Goal: Task Accomplishment & Management: Complete application form

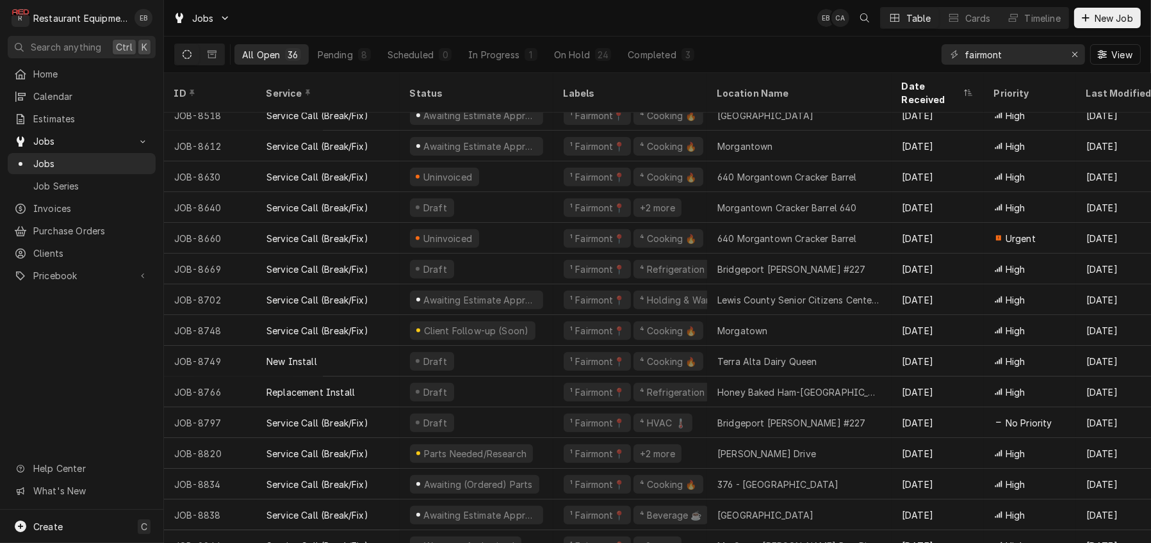
scroll to position [685, 0]
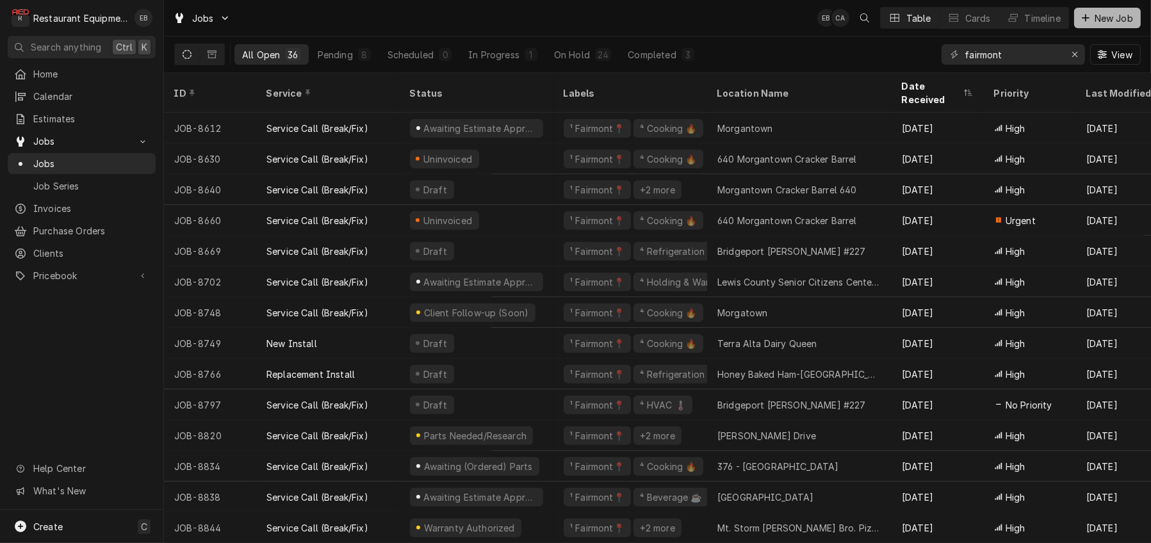
click at [1104, 23] on span "New Job" at bounding box center [1114, 18] width 44 height 13
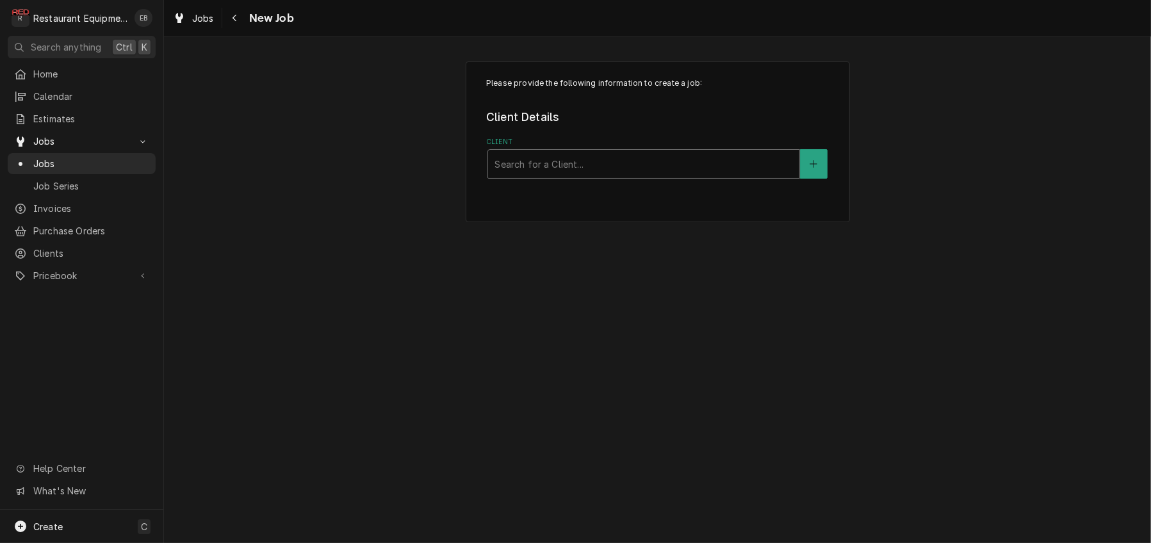
click at [635, 175] on div "Client" at bounding box center [643, 163] width 298 height 23
type input "flat [PERSON_NAME] arbys"
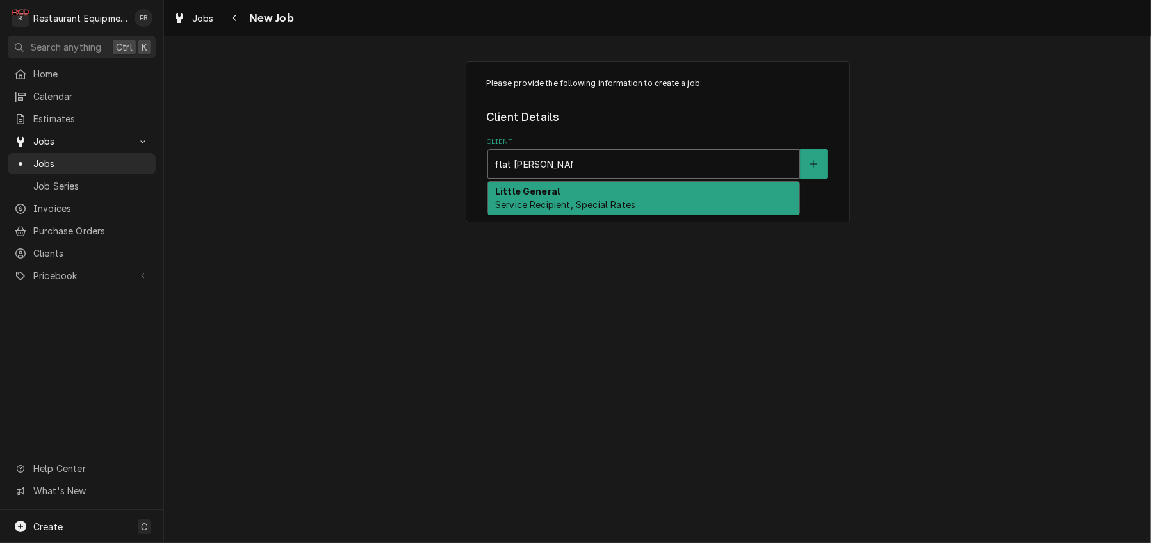
click at [584, 200] on div "Little General Service Recipient, Special Rates" at bounding box center [643, 198] width 311 height 33
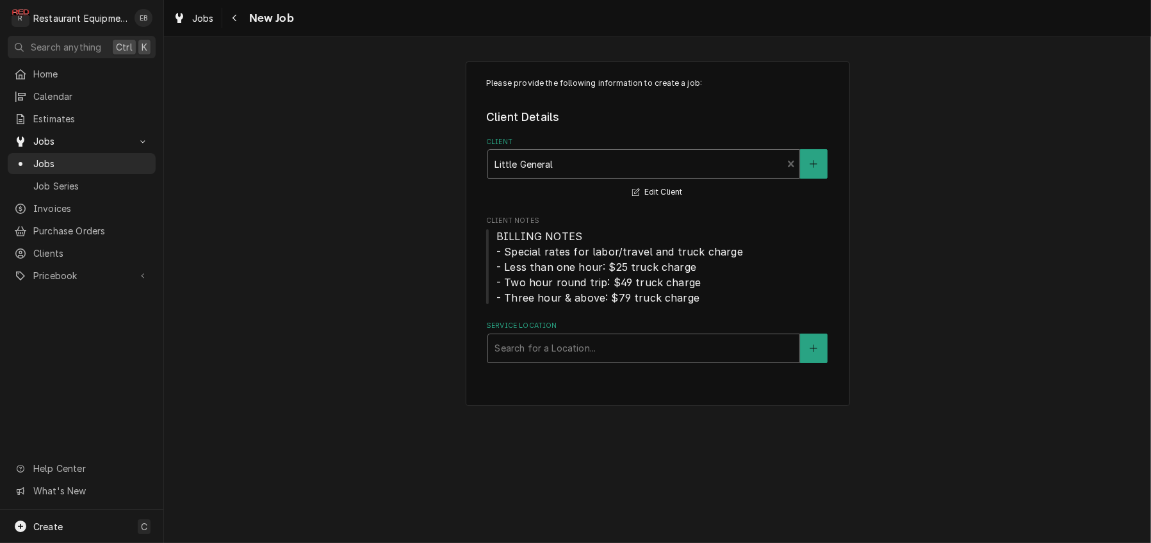
click at [535, 360] on div "Service Location" at bounding box center [643, 348] width 298 height 23
type input "flat"
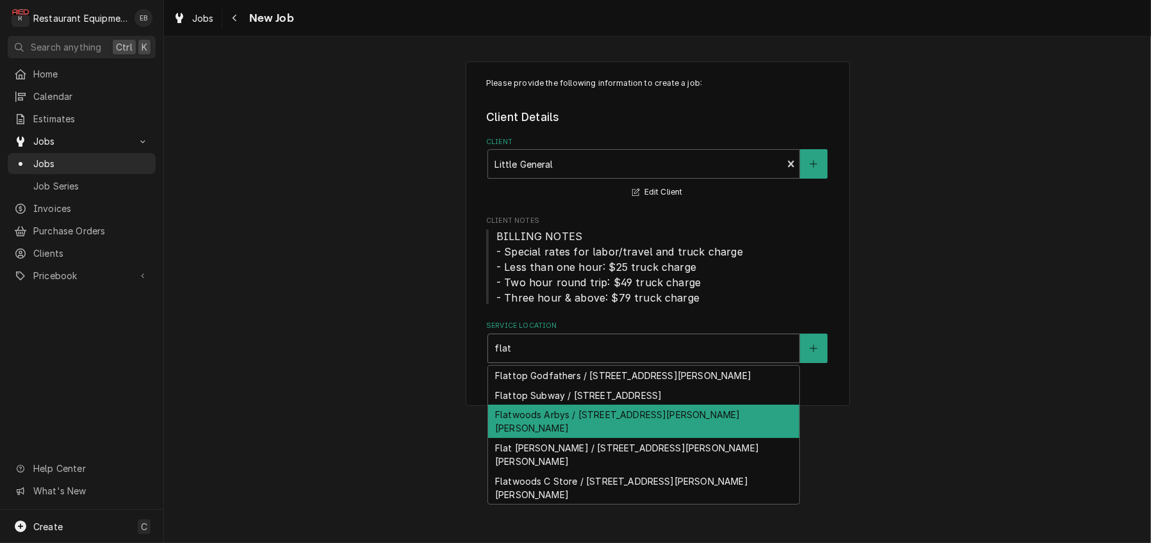
click at [569, 438] on div "Flatwoods Arbys / 2001 Sutton Ln, Sutton, WV 26601" at bounding box center [643, 421] width 311 height 33
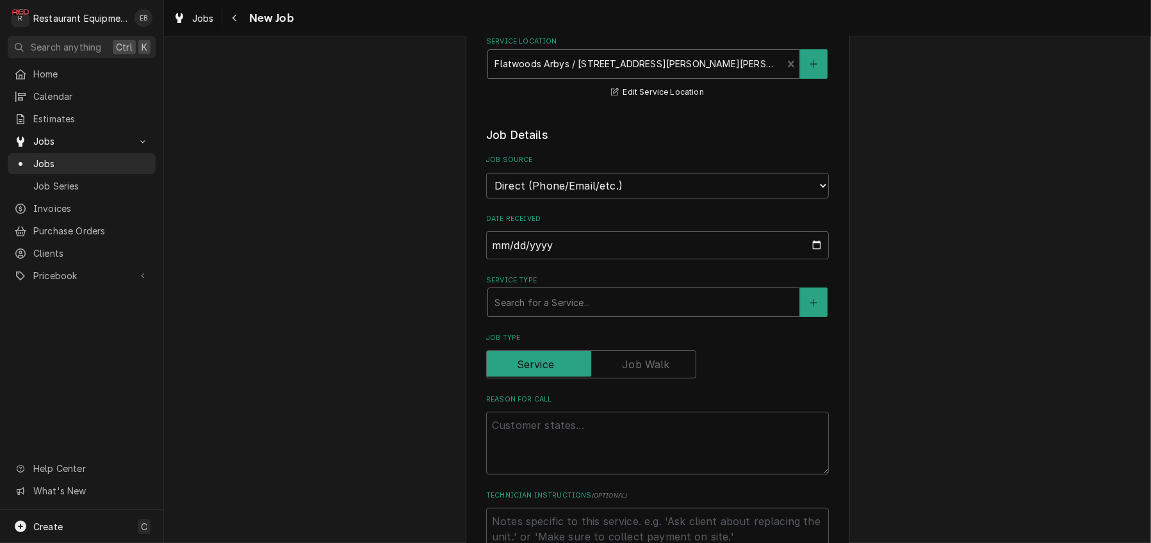
scroll to position [298, 0]
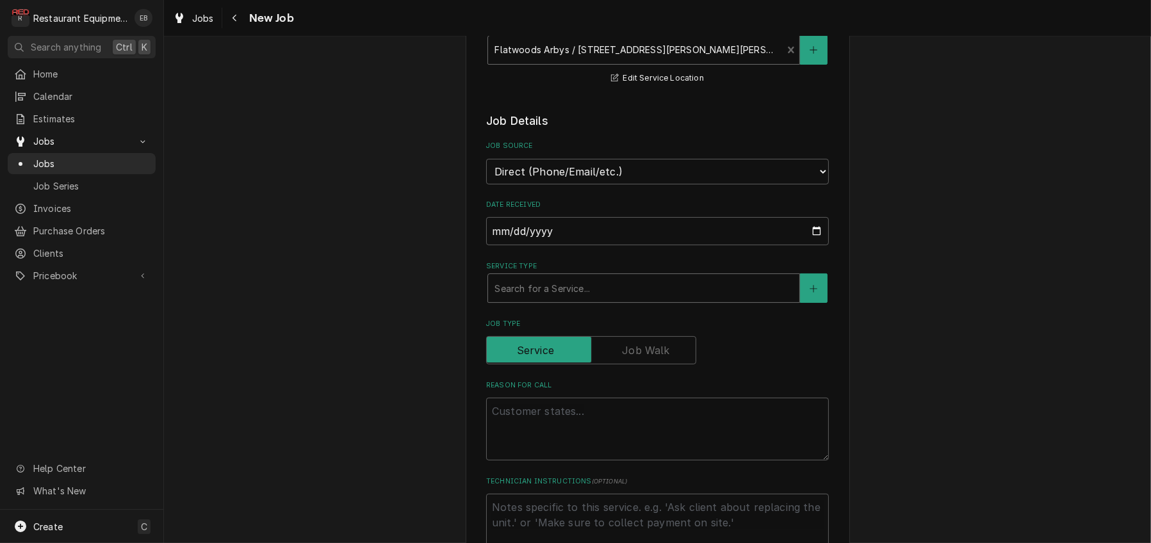
click at [571, 300] on div "Service Type" at bounding box center [643, 288] width 298 height 23
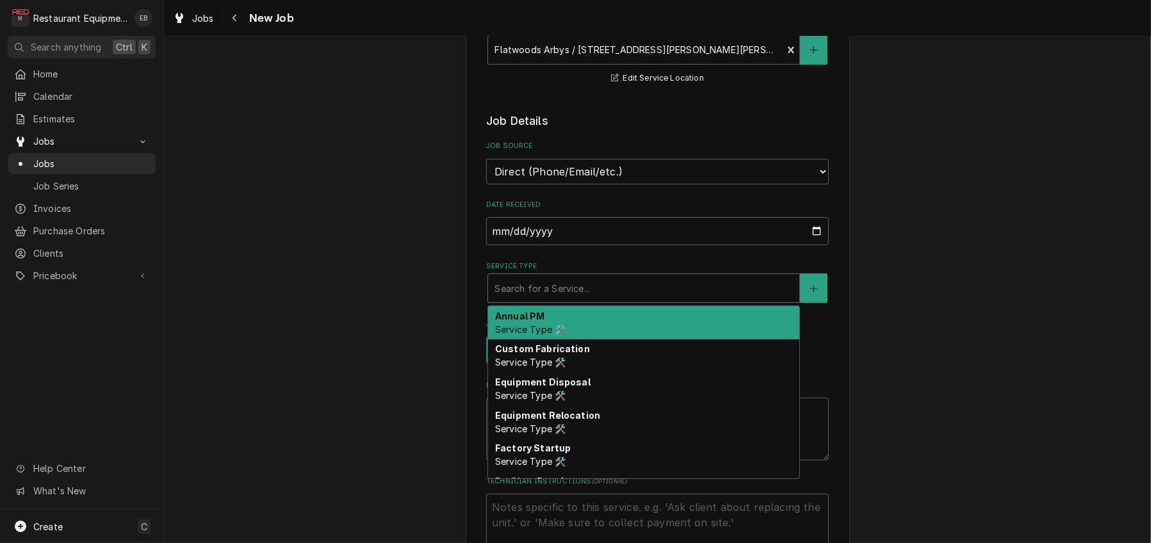
type textarea "x"
type input "b"
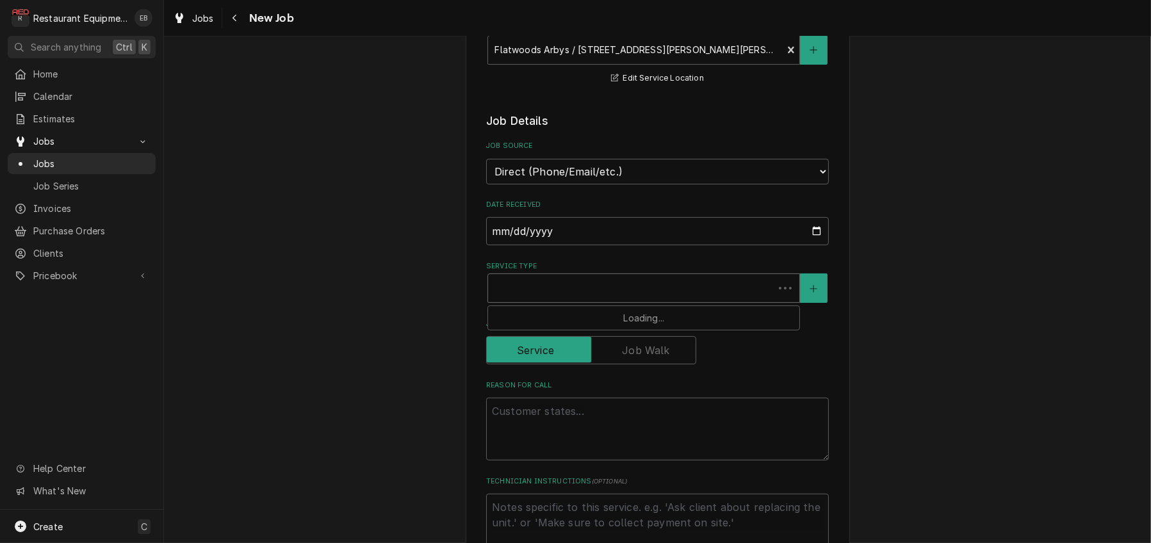
type textarea "x"
type input "r"
type textarea "x"
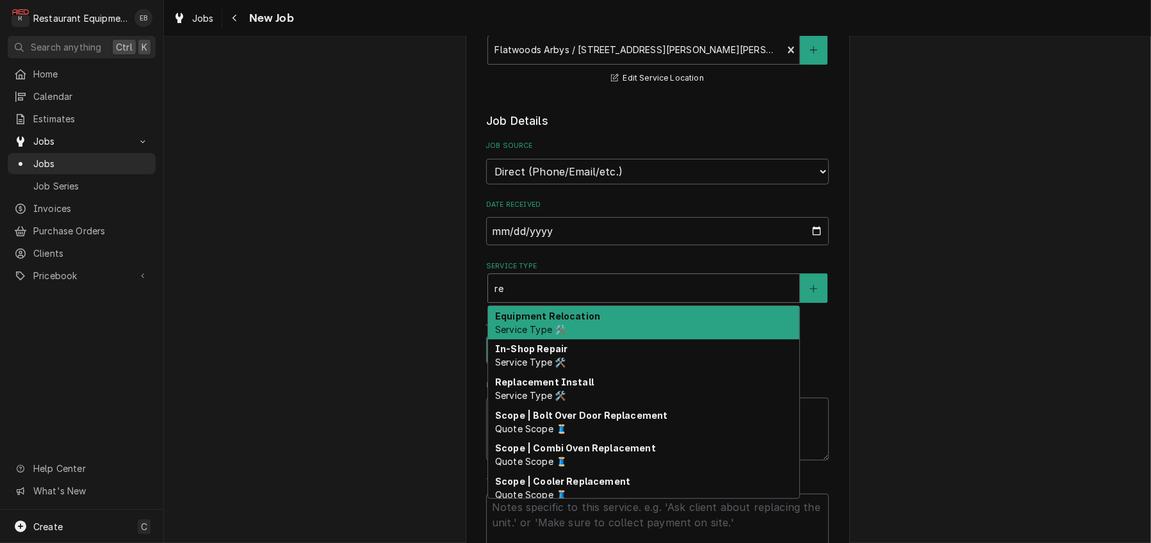
type input "re"
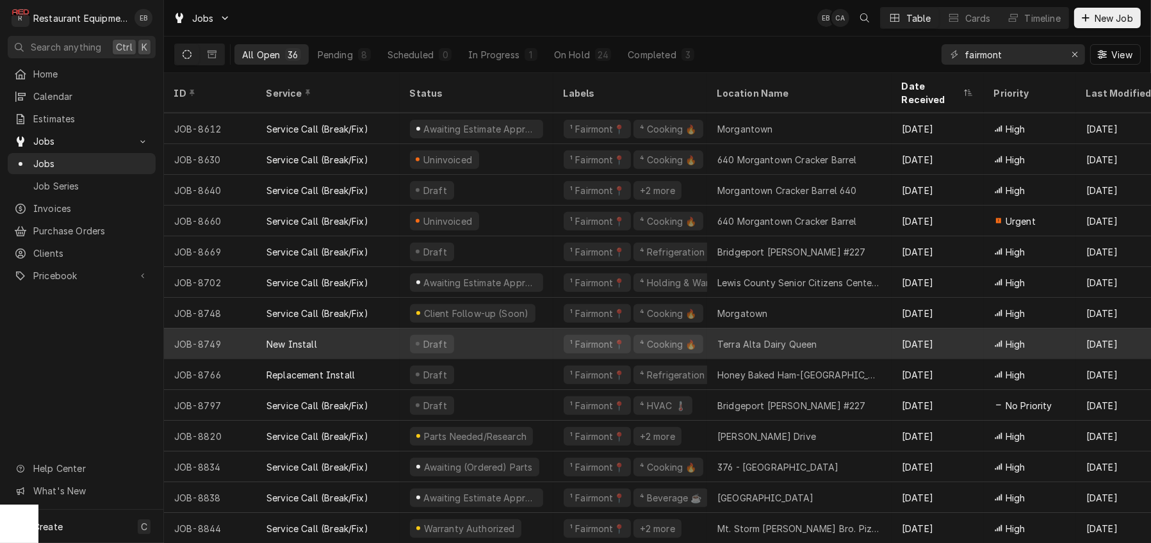
scroll to position [685, 0]
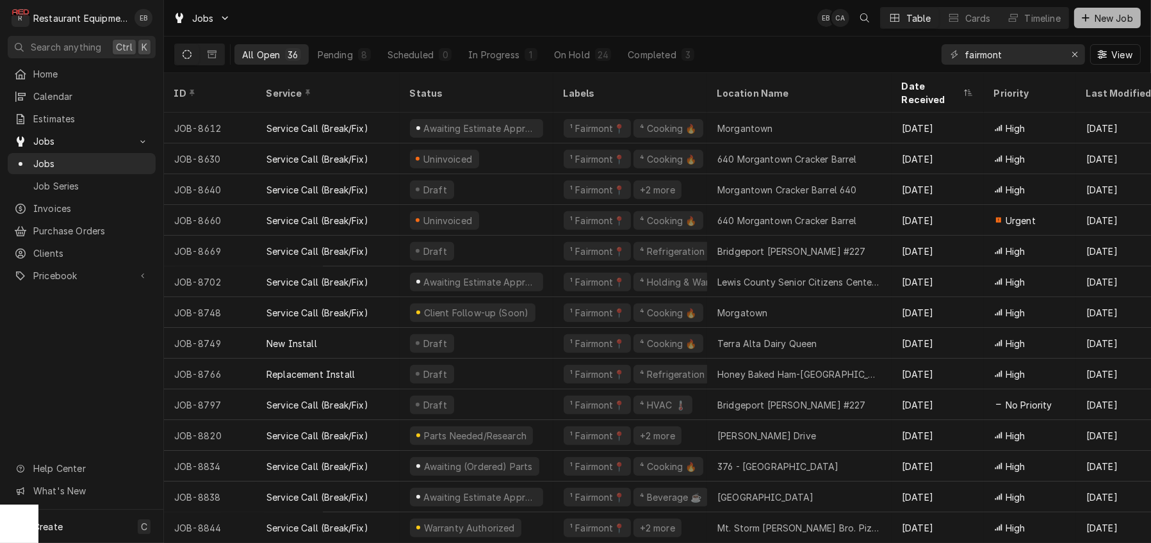
click at [1104, 14] on span "New Job" at bounding box center [1114, 18] width 44 height 13
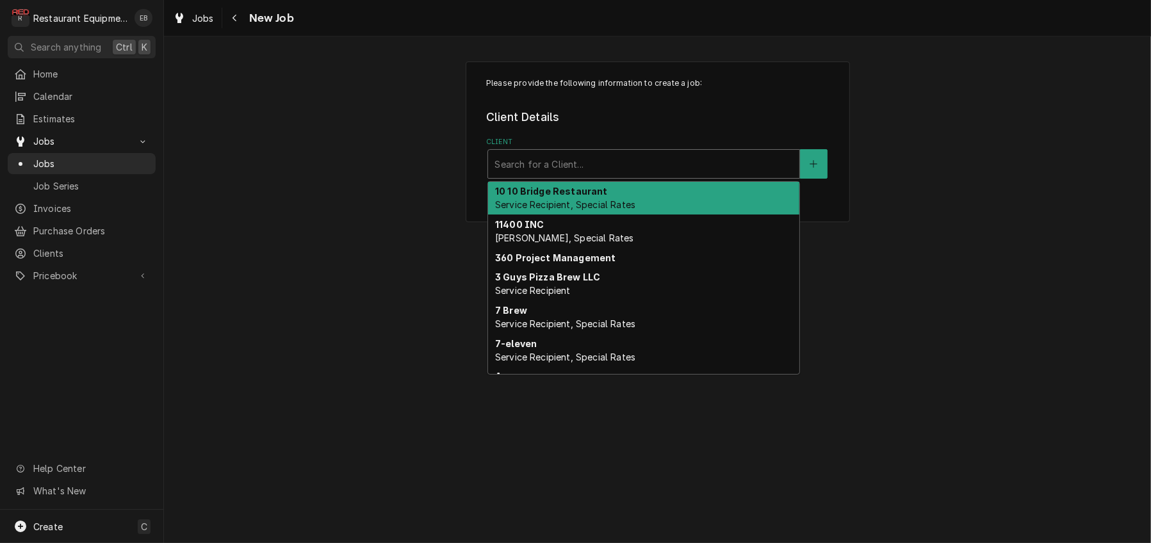
click at [598, 175] on div "Client" at bounding box center [643, 163] width 298 height 23
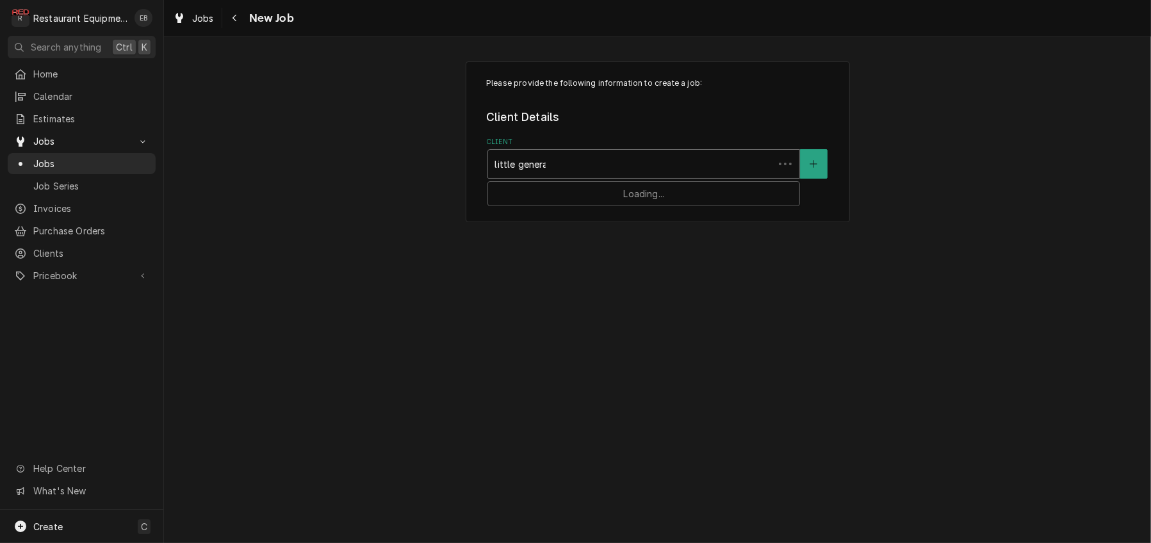
type input "little general"
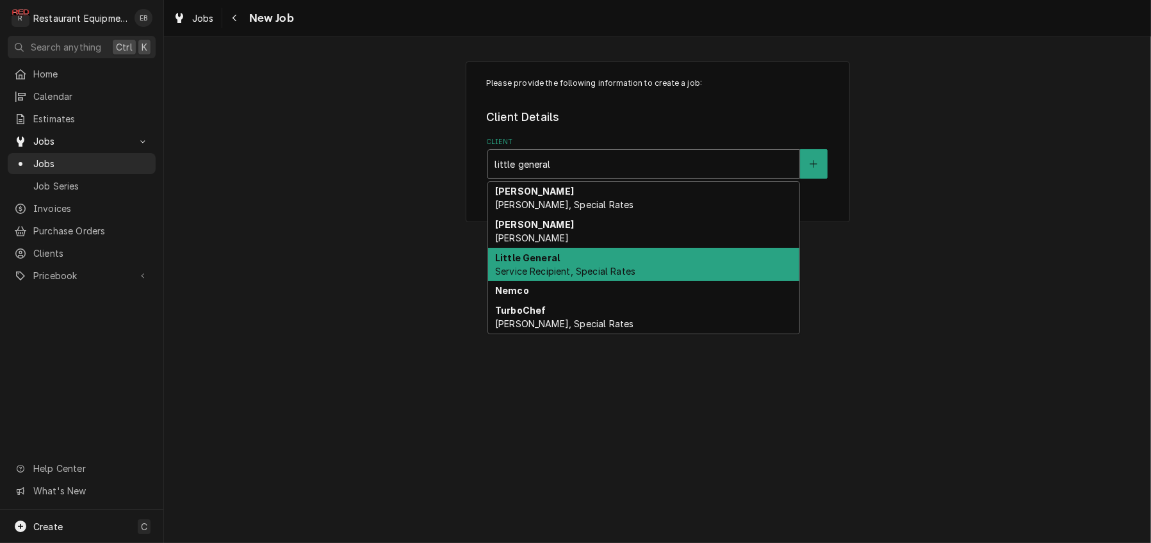
click at [575, 277] on span "Service Recipient, Special Rates" at bounding box center [565, 271] width 140 height 11
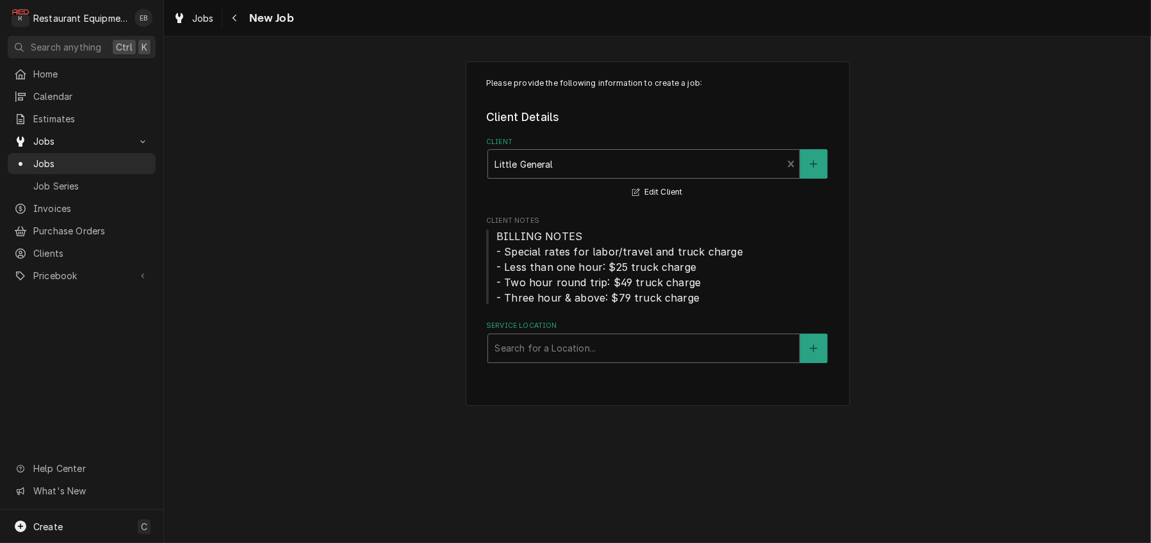
click at [574, 360] on div "Service Location" at bounding box center [643, 348] width 298 height 23
type input "fl"
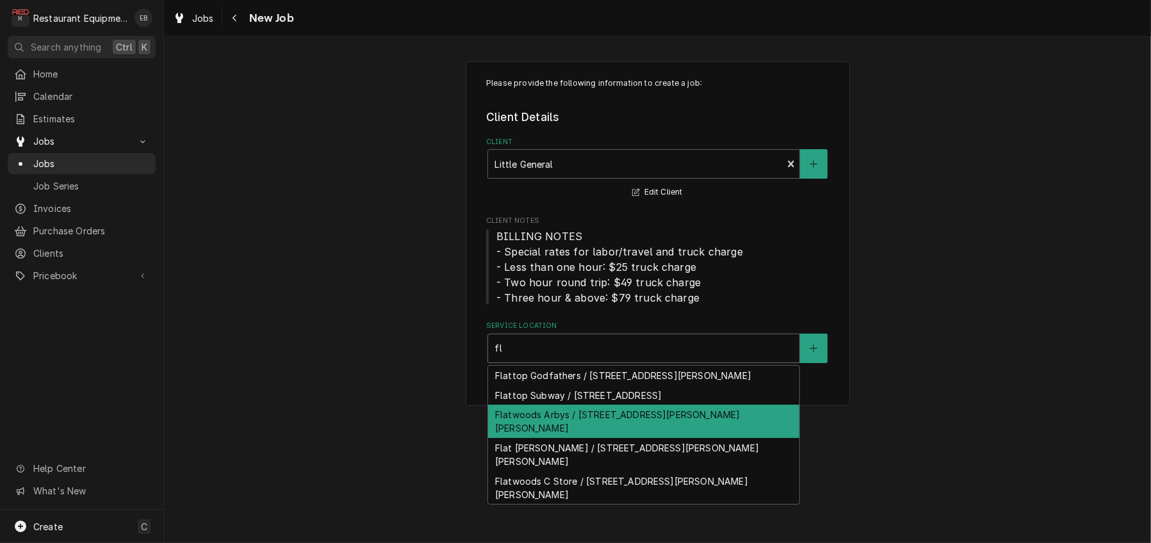
click at [583, 438] on div "Flatwoods Arbys / 2001 Sutton Ln, Sutton, WV 26601" at bounding box center [643, 421] width 311 height 33
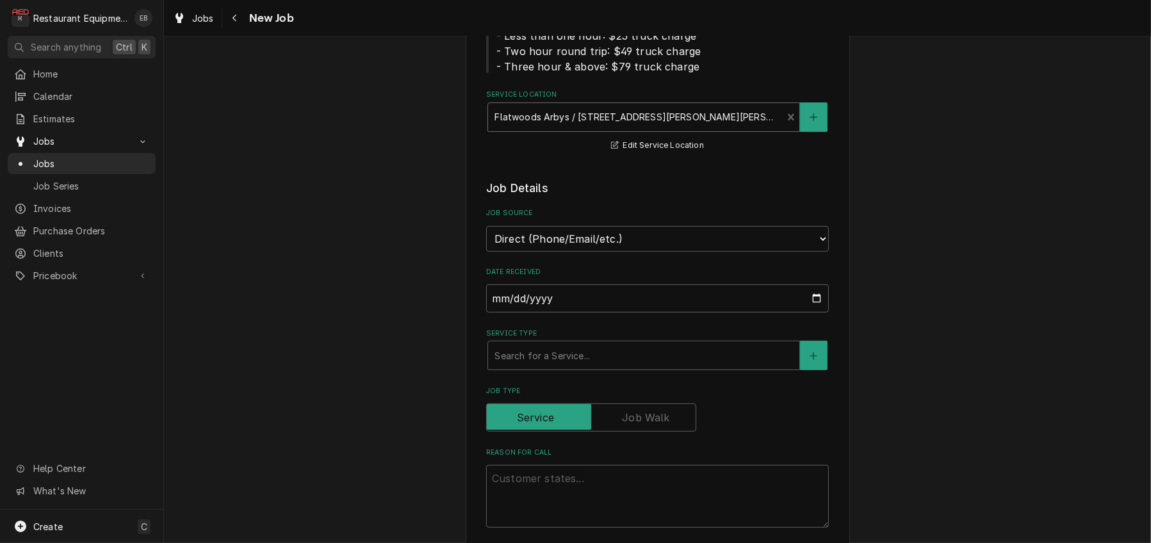
scroll to position [298, 0]
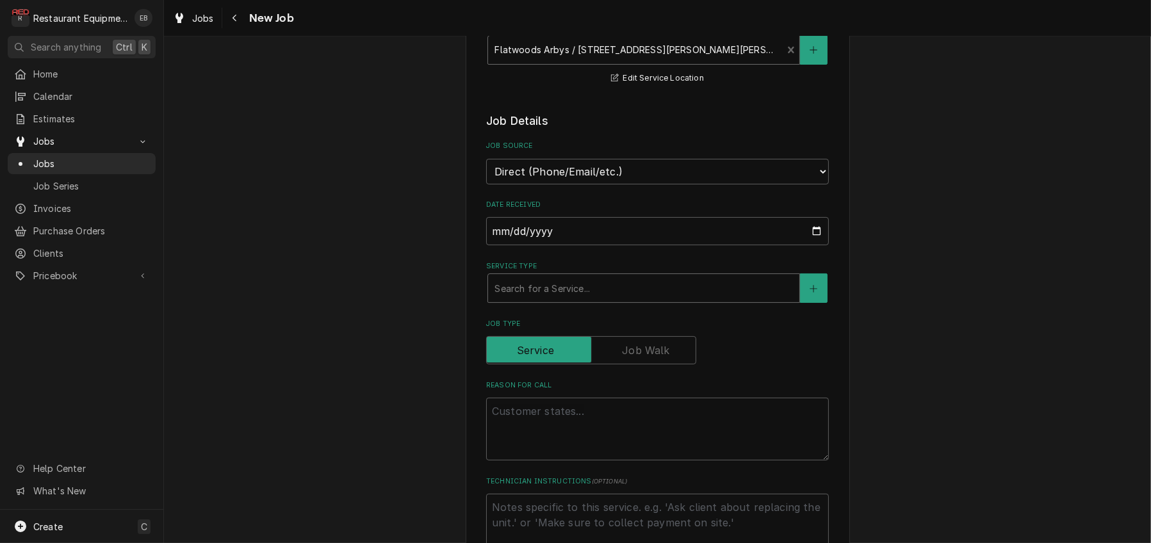
click at [596, 300] on div "Service Type" at bounding box center [643, 288] width 298 height 23
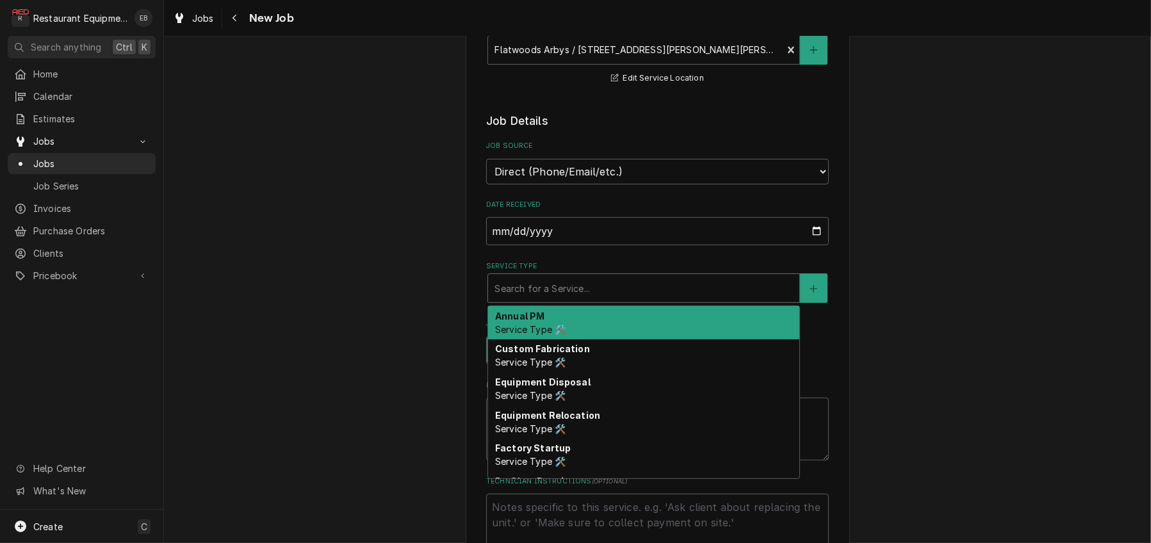
type textarea "x"
type input "b"
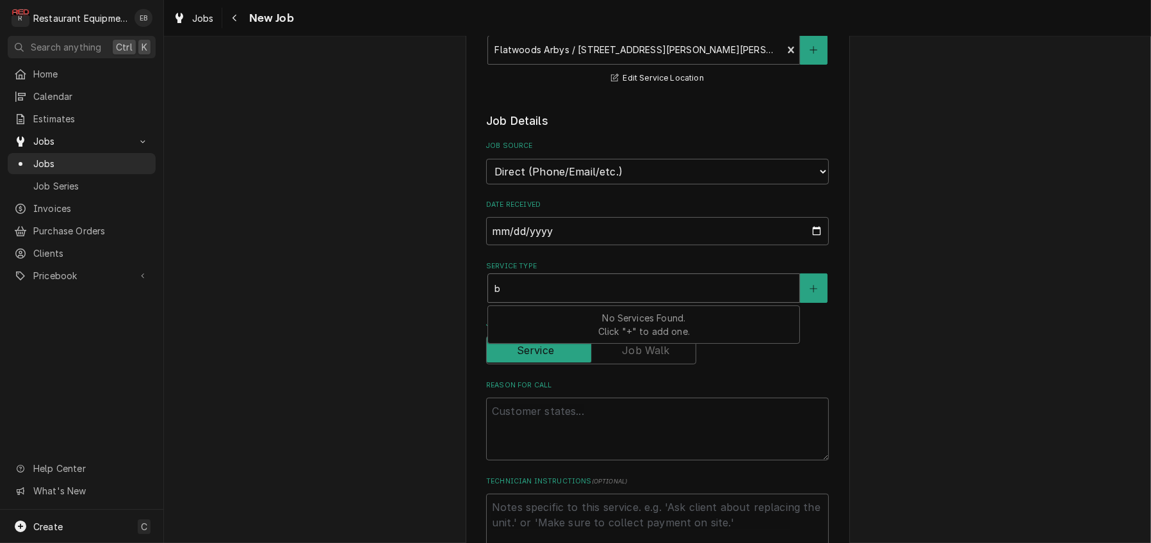
type textarea "x"
type input "br"
type textarea "x"
type input "bre"
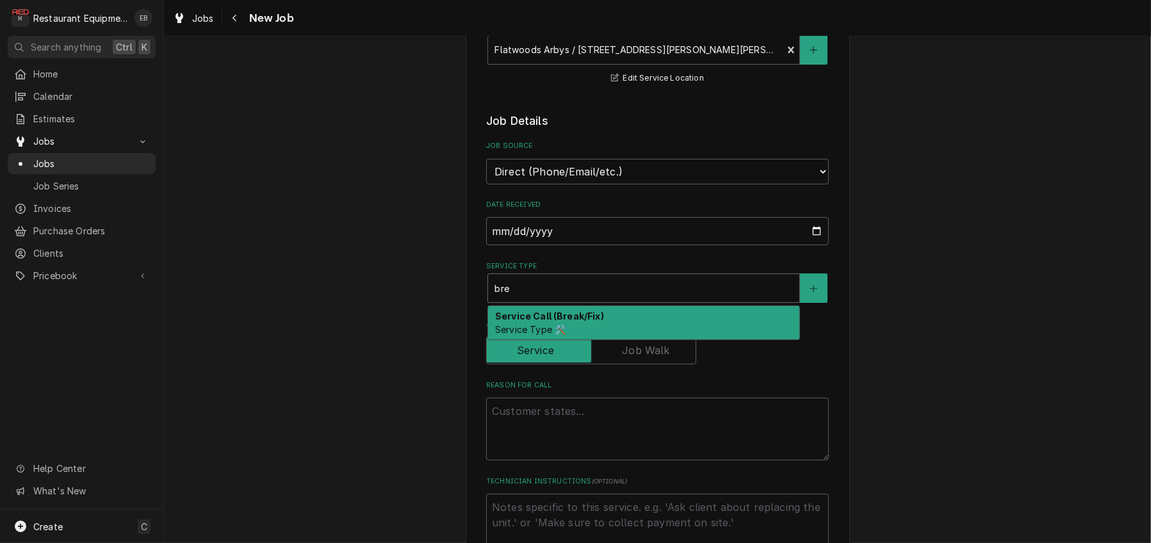
click at [594, 321] on strong "Service Call (Break/Fix)" at bounding box center [549, 316] width 109 height 11
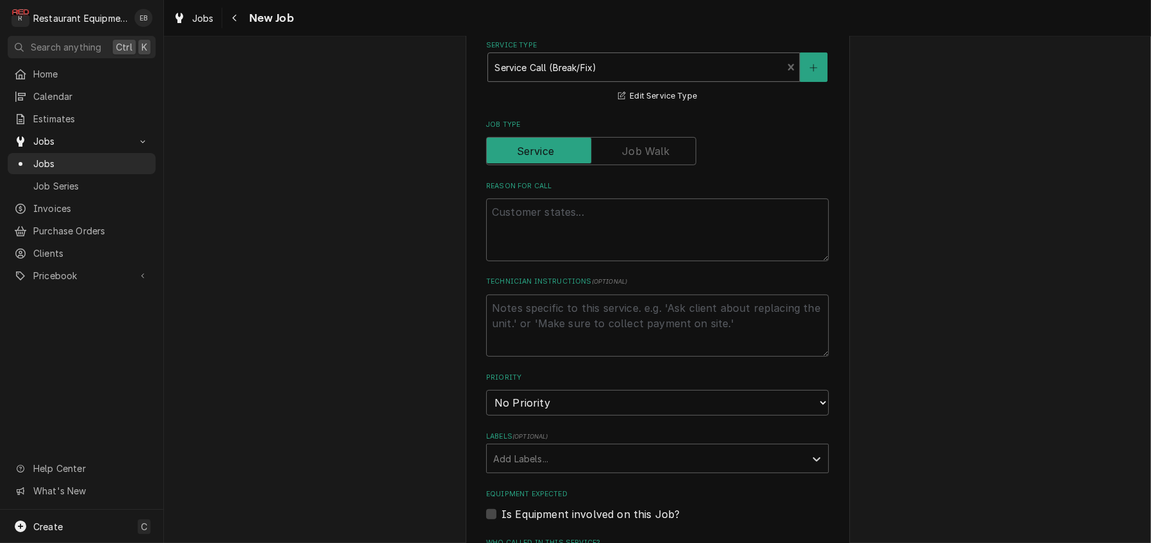
scroll to position [555, 0]
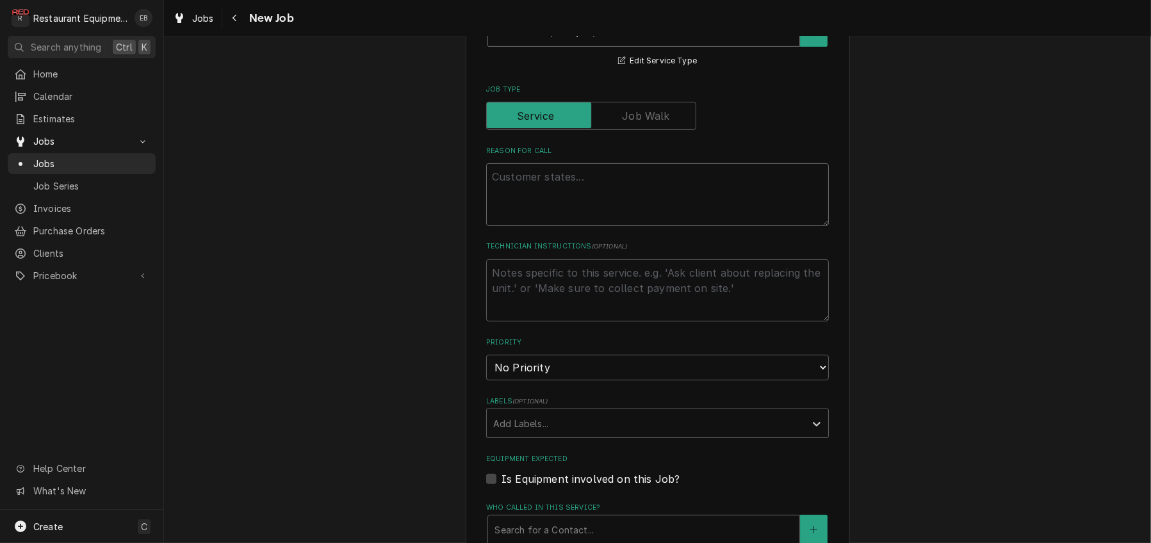
click at [599, 226] on textarea "Reason For Call" at bounding box center [657, 194] width 343 height 63
type textarea "x"
type textarea "F"
type textarea "x"
type textarea "Fr"
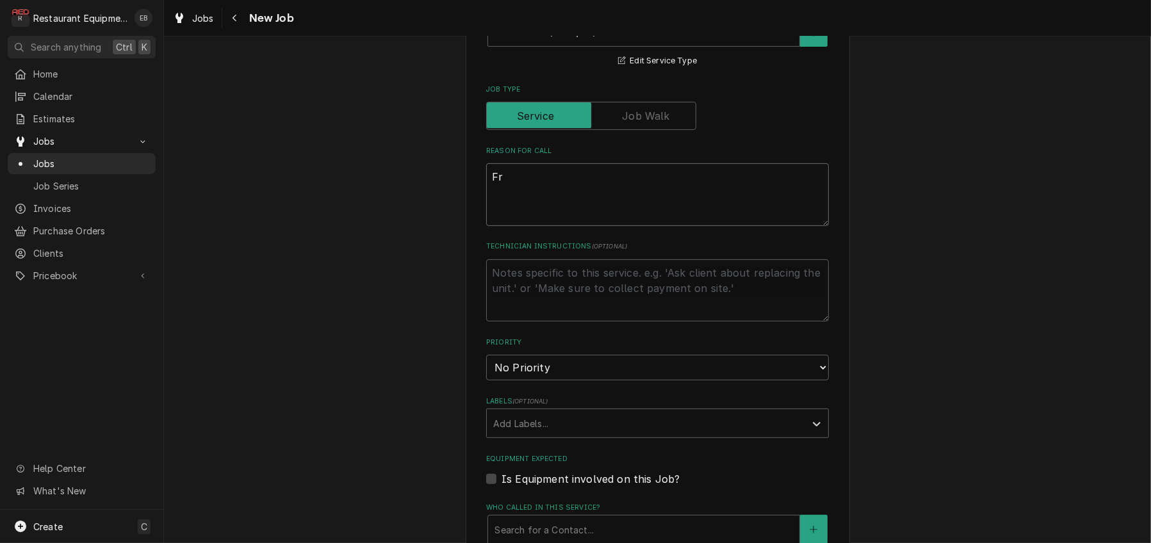
type textarea "x"
type textarea "Fry"
type textarea "x"
type textarea "Fry"
type textarea "x"
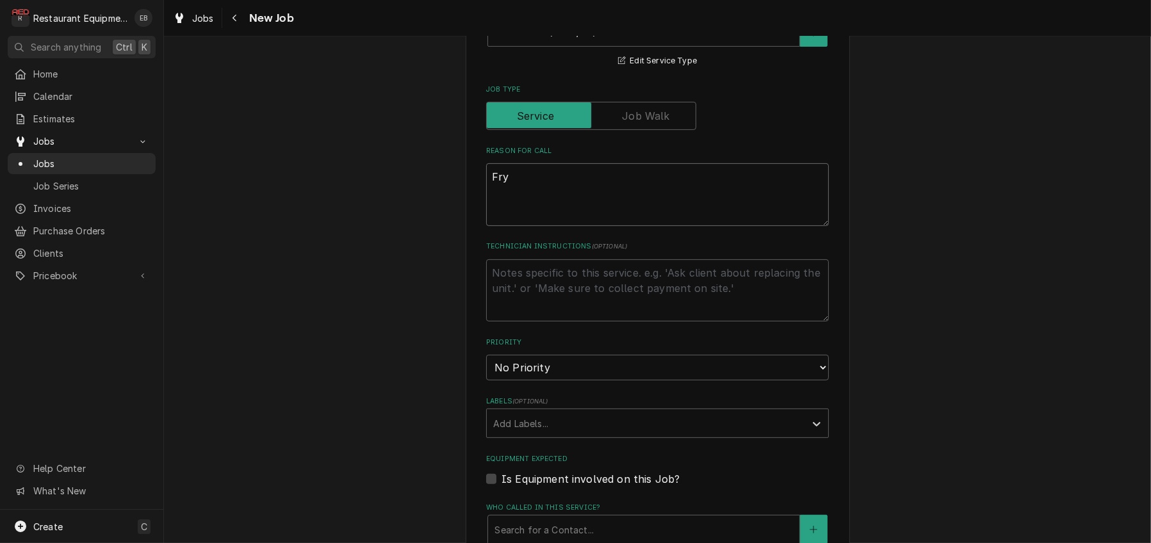
type textarea "Fry l"
type textarea "x"
type textarea "Fry li"
type textarea "x"
type textarea "Fry lig"
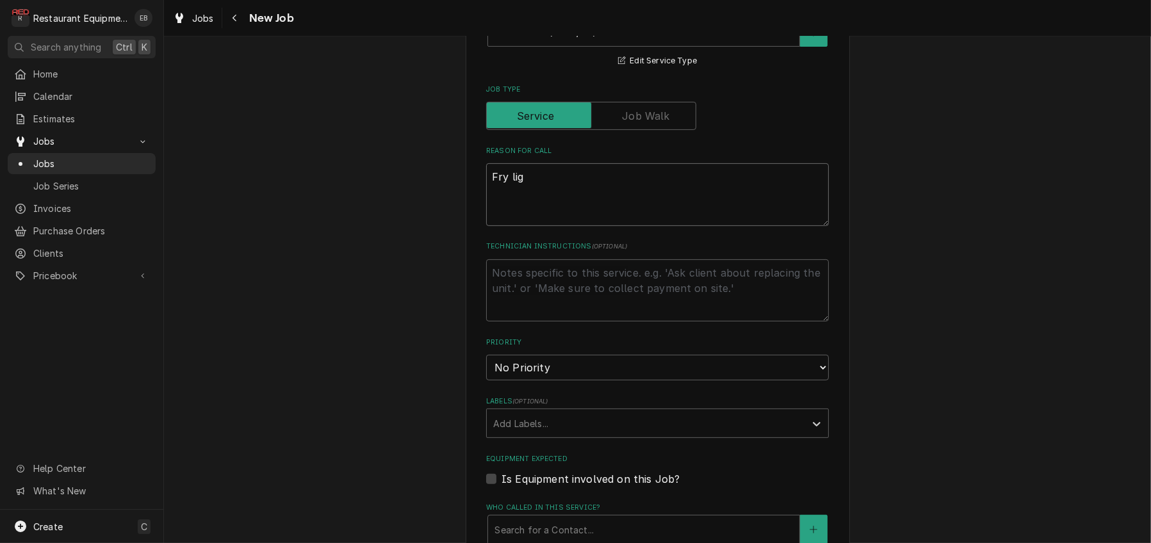
type textarea "x"
type textarea "Fry ligh"
type textarea "x"
type textarea "Fry light"
type textarea "x"
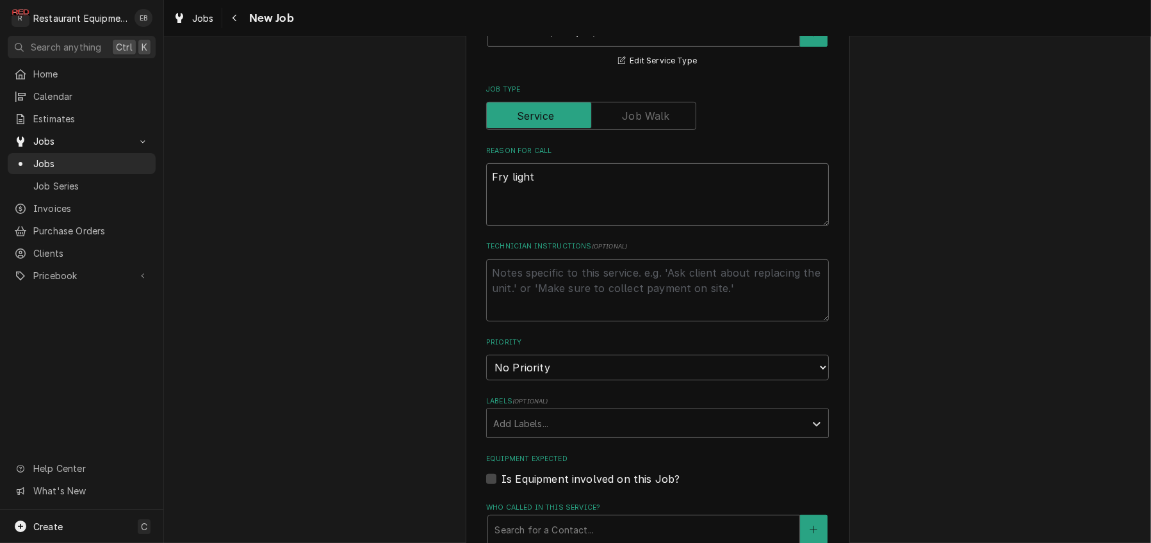
type textarea "Fry lights"
type textarea "x"
type textarea "Fry lights"
type textarea "x"
type textarea "Fry lights n"
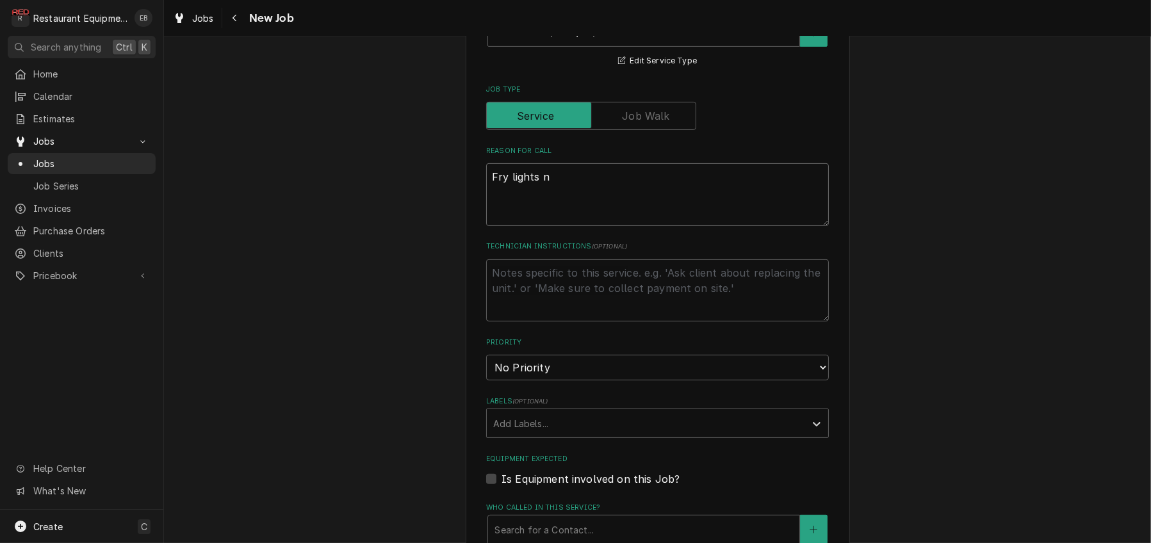
type textarea "x"
type textarea "Fry lights no"
type textarea "x"
type textarea "Fry lights noo"
type textarea "x"
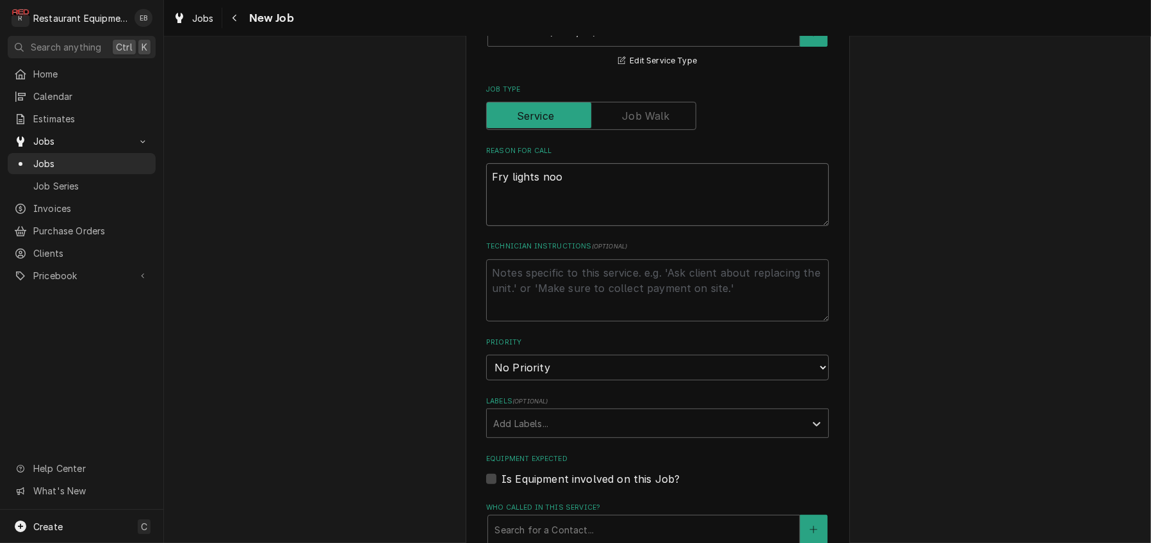
type textarea "Fry lights noot"
type textarea "x"
type textarea "Fry lights noot"
type textarea "x"
type textarea "Fry lights noot"
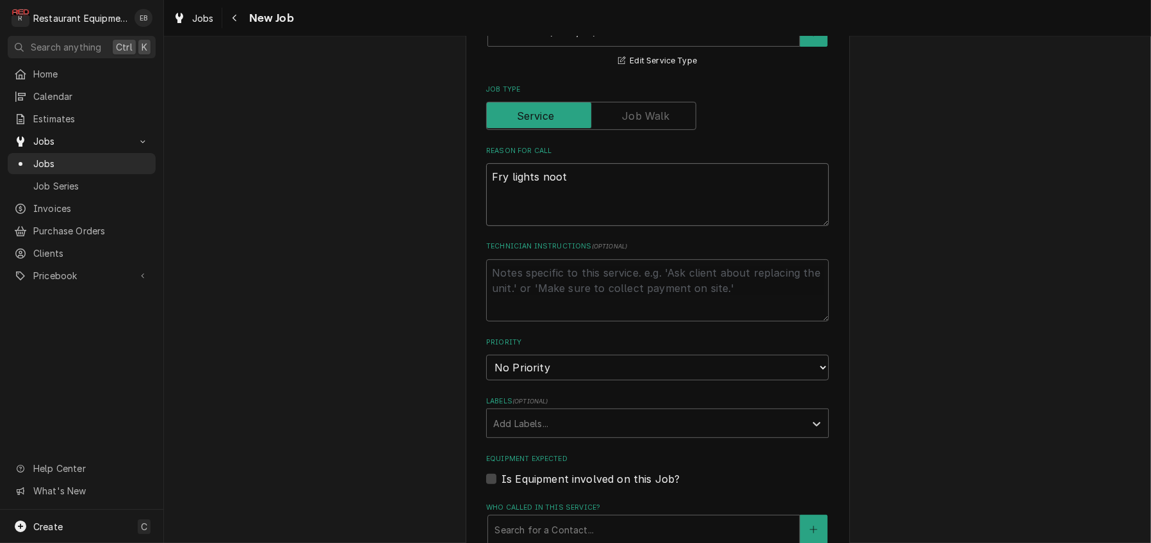
type textarea "x"
type textarea "Fry lights noo"
type textarea "x"
type textarea "Fry lights not"
type textarea "x"
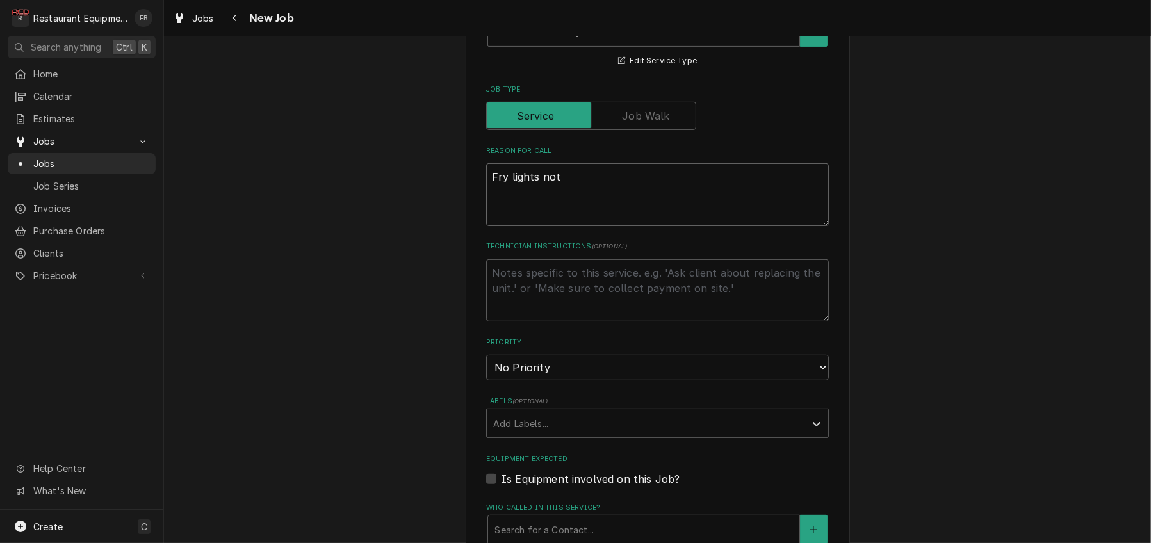
type textarea "Fry lights noty"
type textarea "x"
type textarea "Fry lights not"
type textarea "x"
type textarea "Fry lights not"
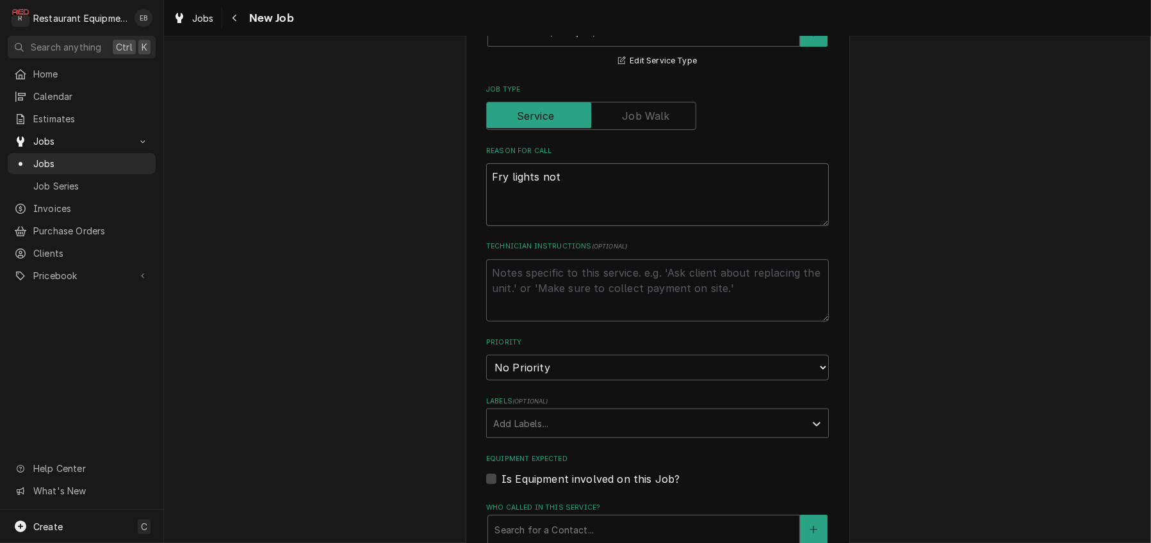
type textarea "x"
type textarea "Fry lights not w"
type textarea "x"
type textarea "Fry lights not wo"
type textarea "x"
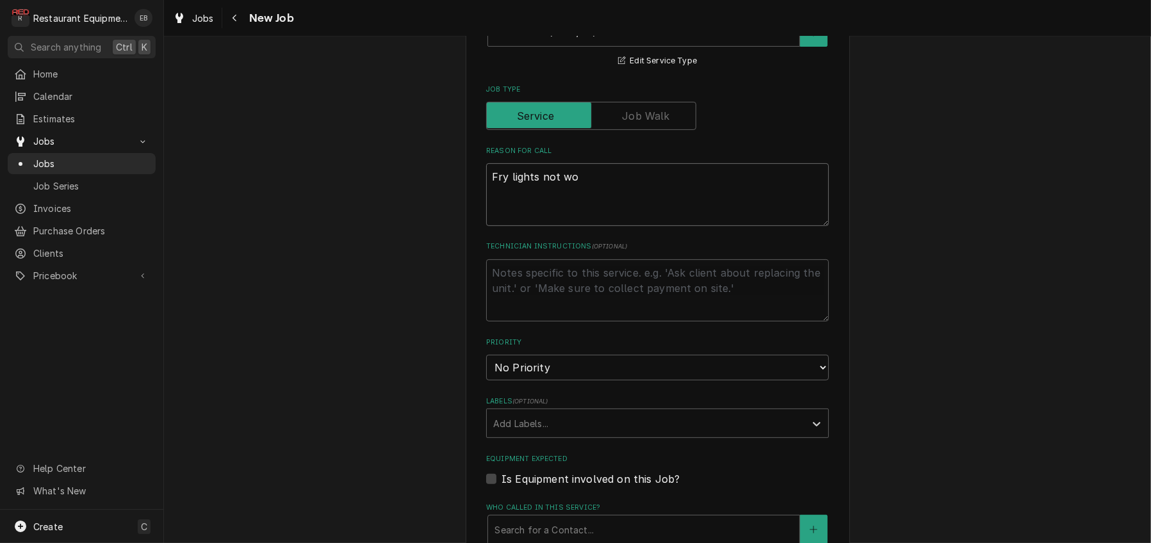
type textarea "Fry lights not wor"
type textarea "x"
type textarea "Fry lights not work"
type textarea "x"
type textarea "Fry lights not worki"
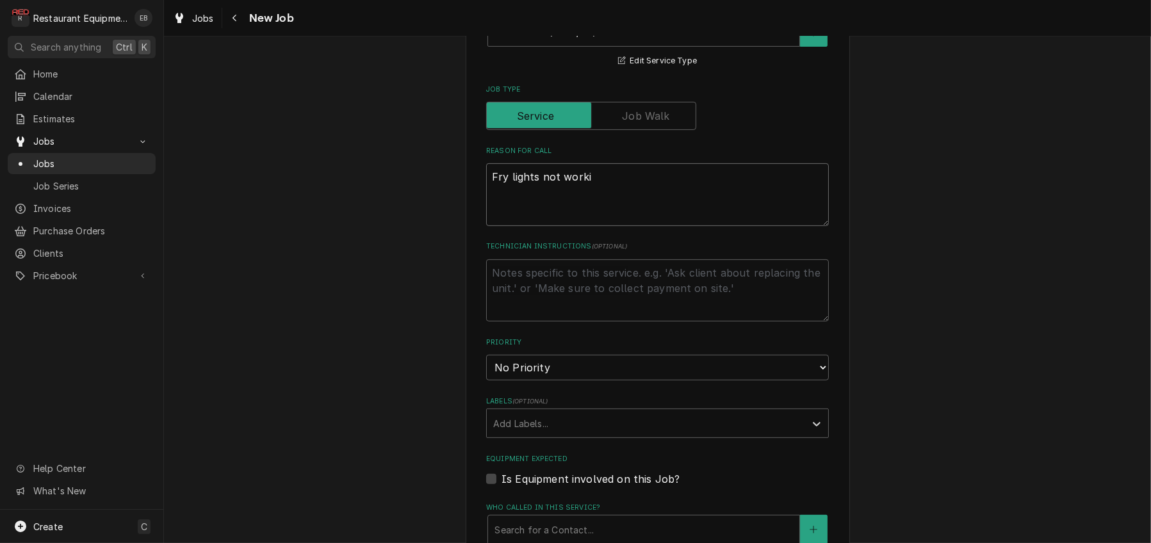
type textarea "x"
type textarea "Fry lights not workin"
type textarea "x"
type textarea "Fry lights not working"
type textarea "x"
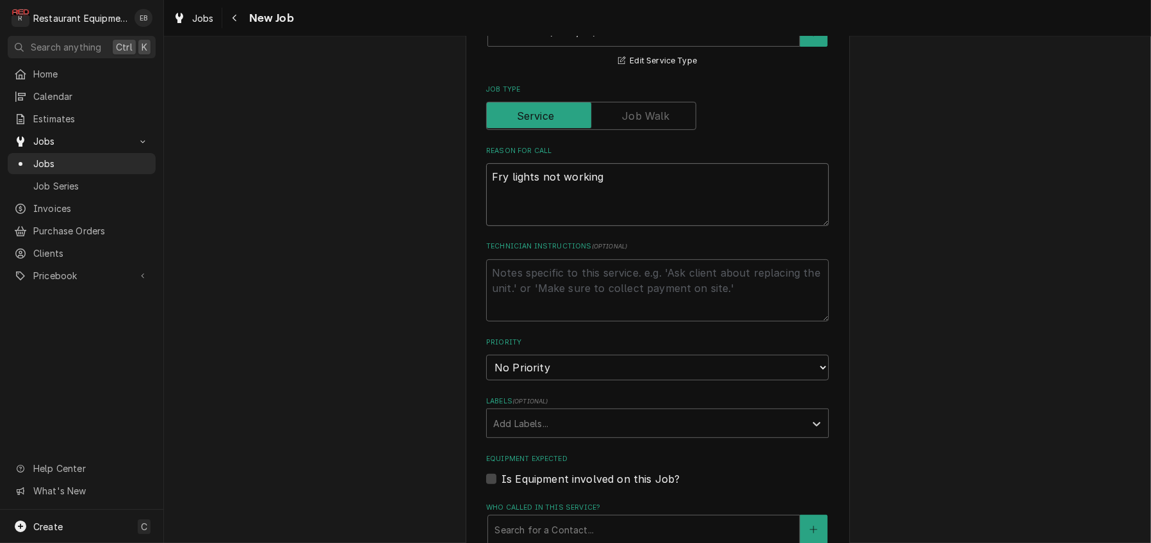
type textarea "Fry lights not working"
type textarea "x"
type textarea "Fry lights not working i"
type textarea "x"
type textarea "Fry lights not working in"
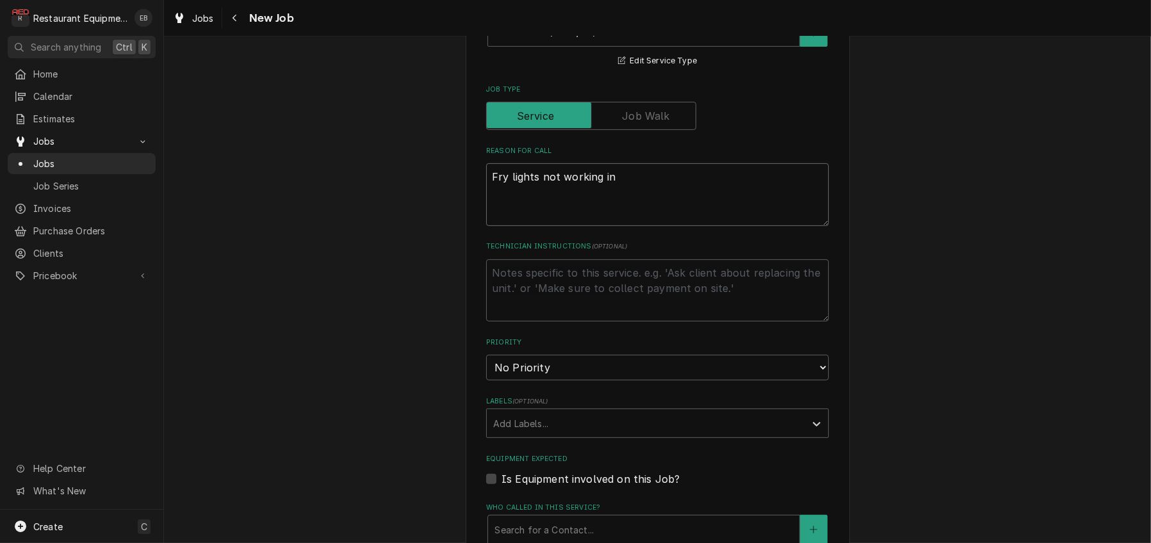
type textarea "x"
type textarea "Fry lights not working in"
type textarea "x"
type textarea "Fry lights not working in f"
type textarea "x"
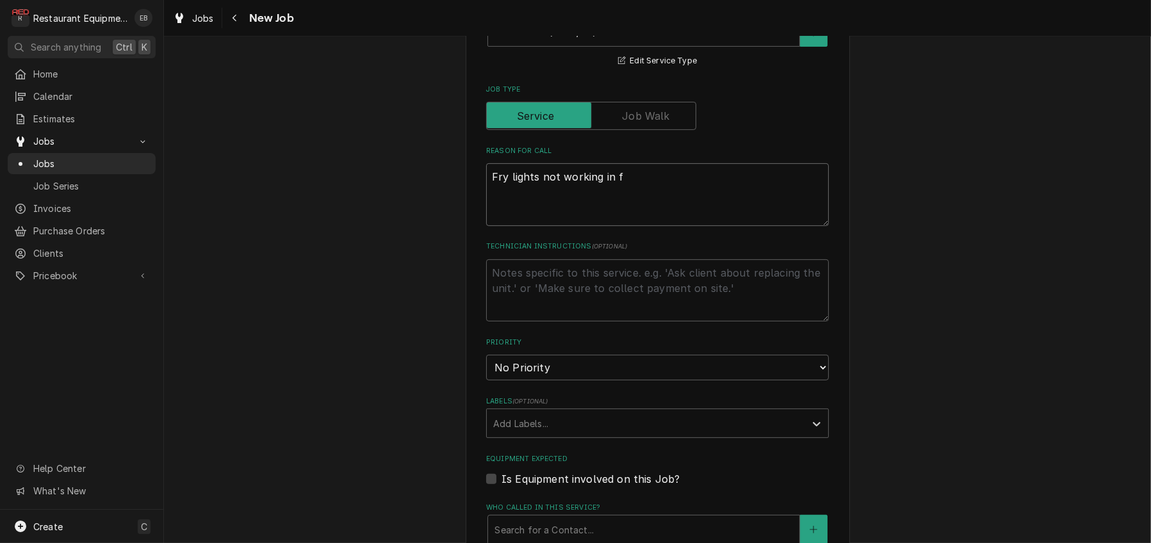
type textarea "Fry lights not working in fr"
type textarea "x"
type textarea "Fry lights not working in fry"
type textarea "x"
type textarea "Fry lights not working in fry"
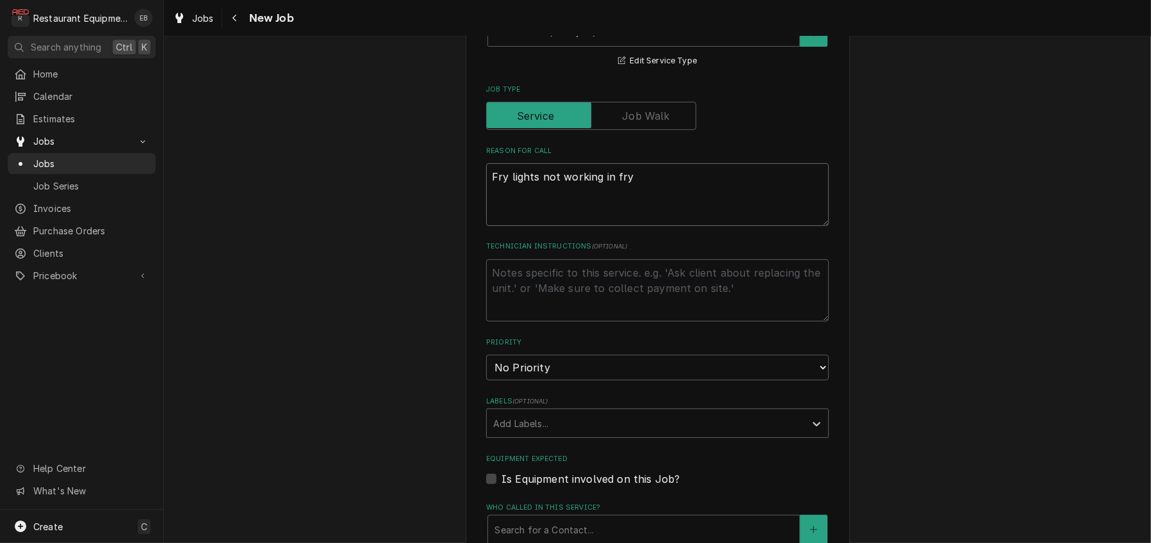
type textarea "x"
type textarea "Fry lights not working in fry s"
type textarea "x"
type textarea "Fry lights not working in fry st"
type textarea "x"
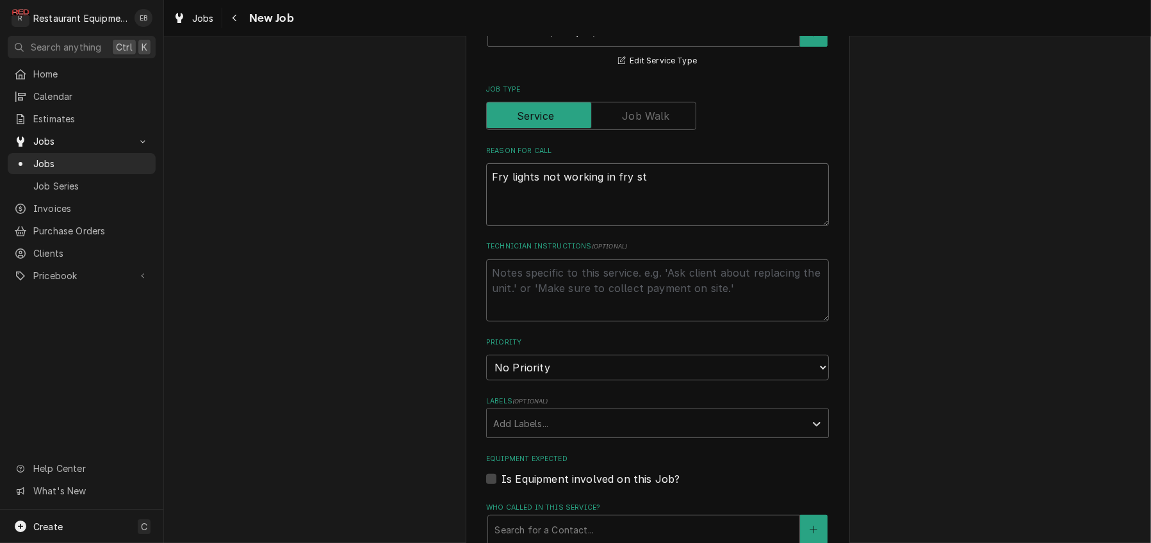
type textarea "Fry lights not working in fry sts"
type textarea "x"
type textarea "Fry lights not working in fry st"
type textarea "x"
type textarea "Fry lights not working in fry sta"
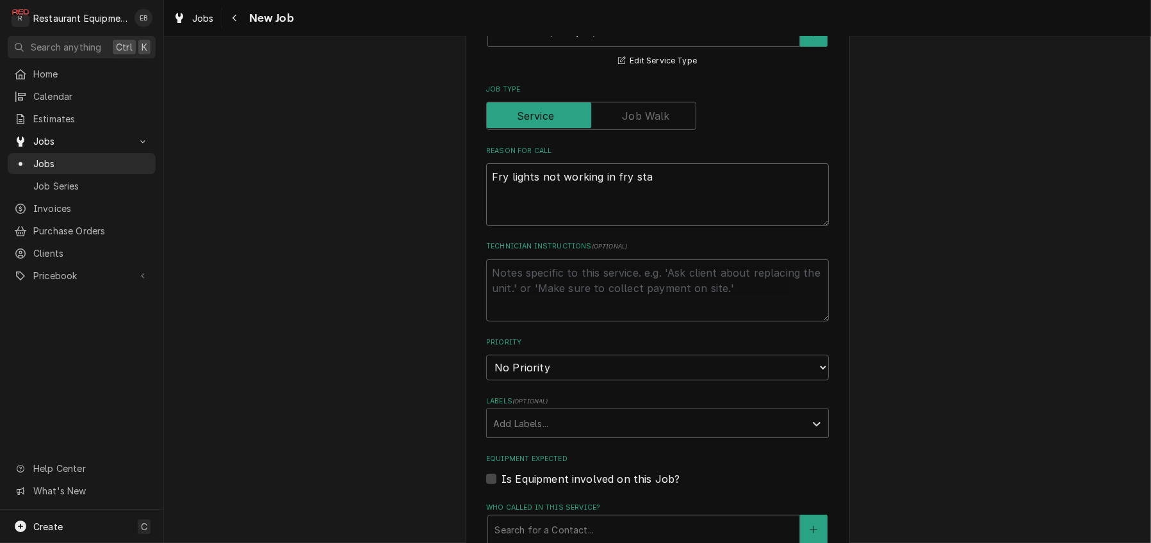
type textarea "x"
type textarea "Fry lights not working in fry stat"
type textarea "x"
type textarea "Fry lights not working in fry stati"
type textarea "x"
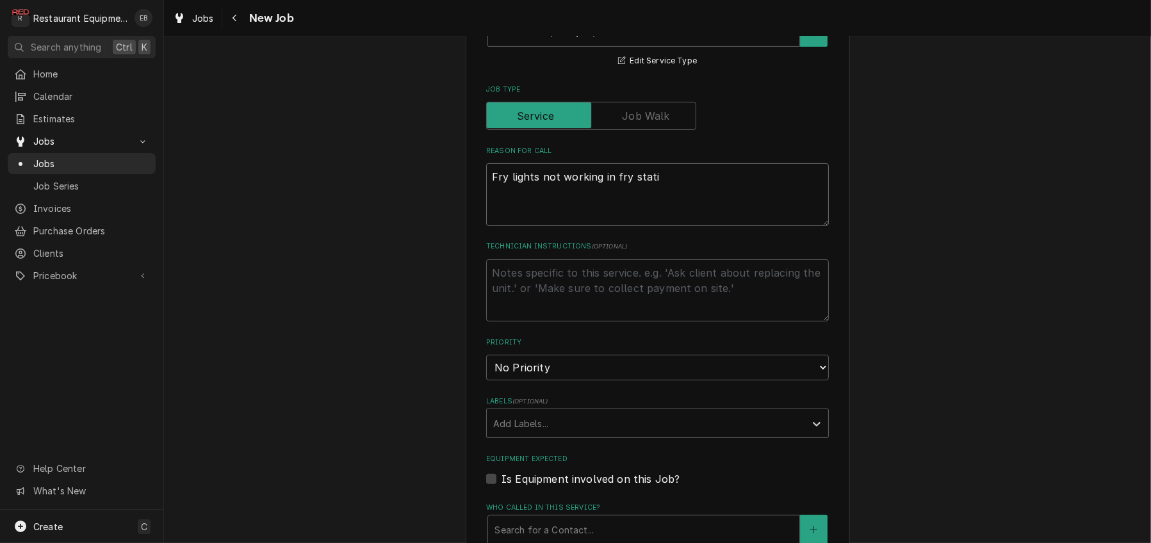
type textarea "Fry lights not working in fry statio"
type textarea "x"
type textarea "Fry lights not working in fry station"
type textarea "x"
type textarea "Fry lights not working in fry station."
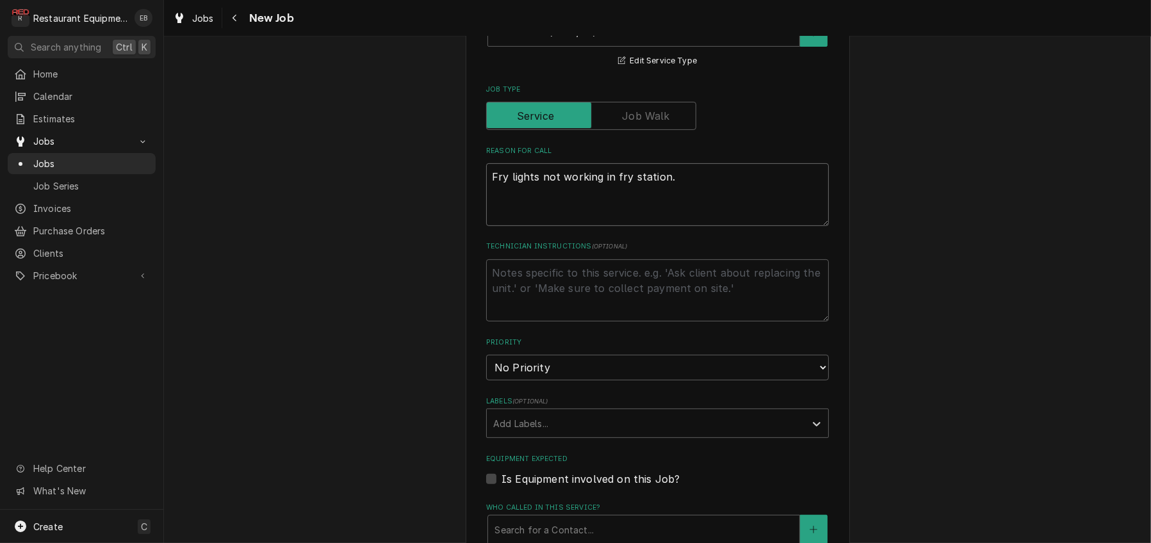
type textarea "x"
type textarea "Fry lights not working in fry station."
type textarea "x"
type textarea "W Fry lights not working in fry station."
type textarea "x"
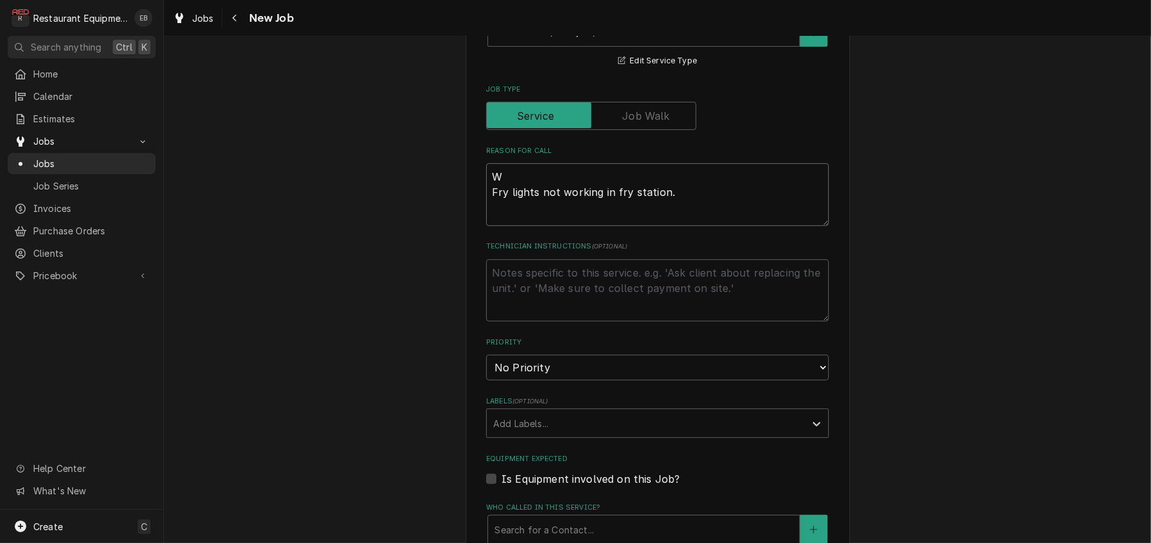
type textarea "WO Fry lights not working in fry station."
type textarea "x"
type textarea "WO# Fry lights not working in fry station."
type textarea "x"
type textarea "WO# Fry lights not working in fry station."
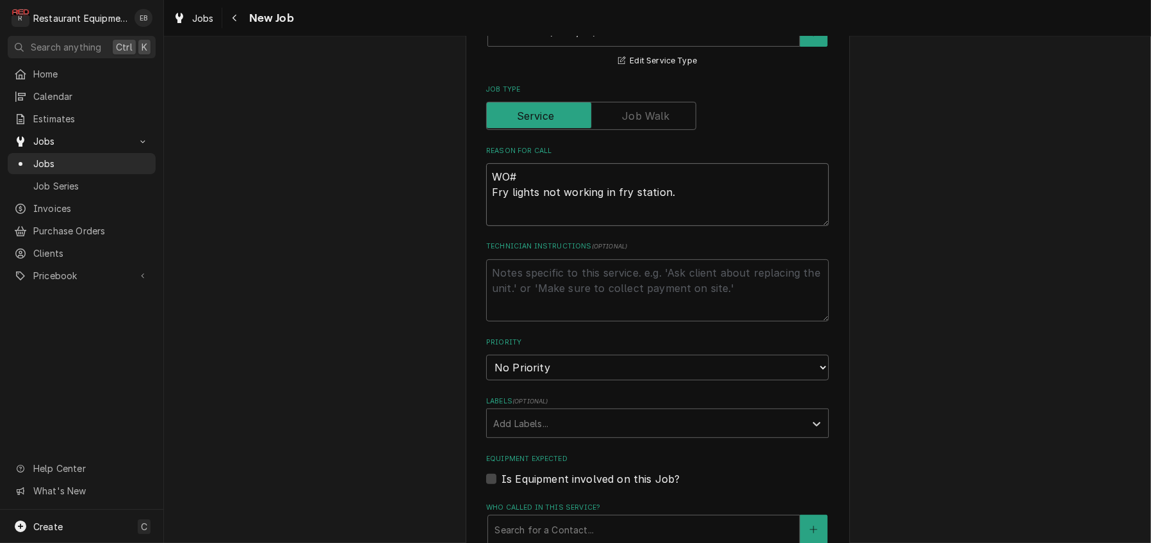
type textarea "x"
type textarea "WO# 8 Fry lights not working in fry station."
type textarea "x"
type textarea "WO# 88 Fry lights not working in fry station."
type textarea "x"
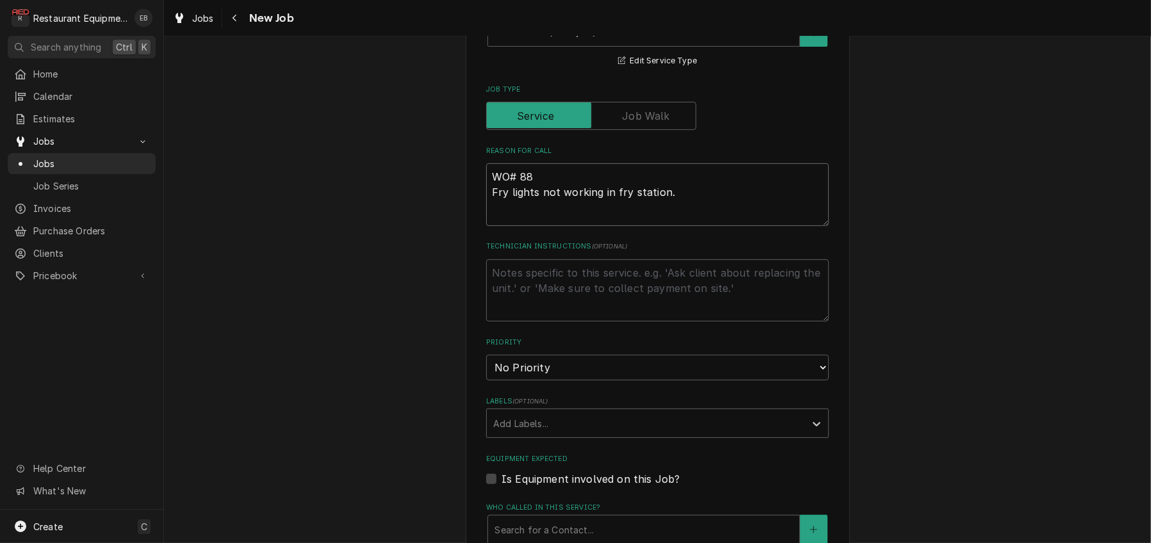
type textarea "WO# 884 Fry lights not working in fry station."
type textarea "x"
type textarea "WO# 8845 Fry lights not working in fry station."
type textarea "x"
type textarea "WO# 88459 Fry lights not working in fry station."
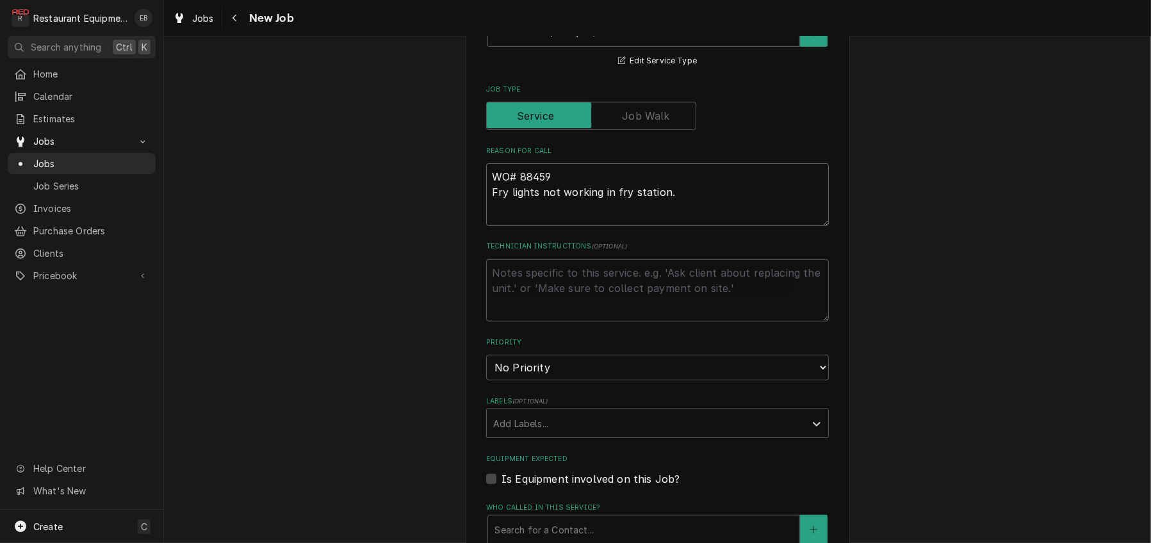
type textarea "x"
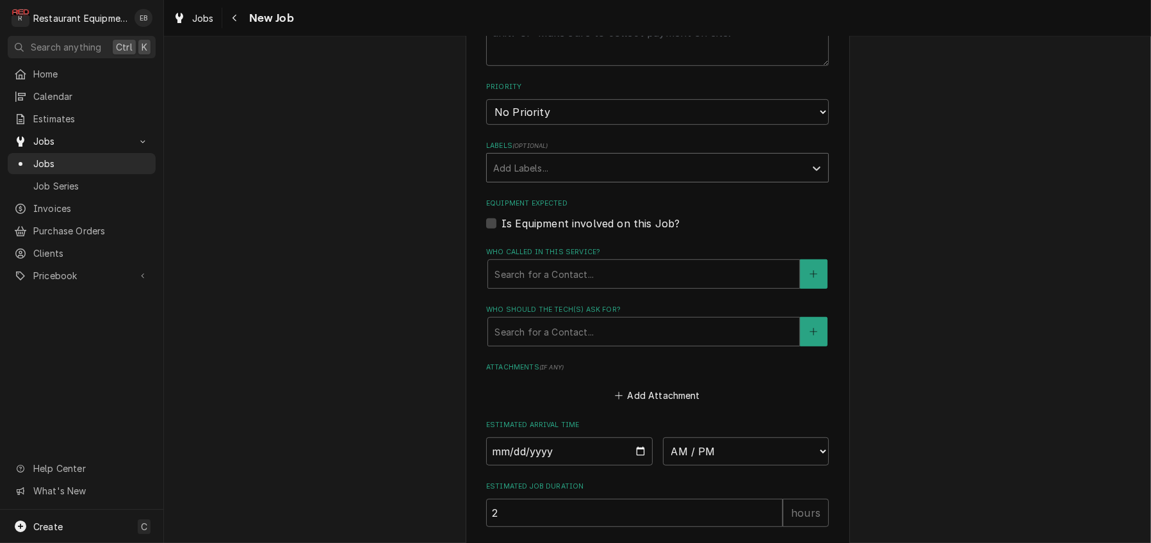
scroll to position [811, 0]
type textarea "WO# 88459 Fry lights not working in fry station."
click at [617, 124] on select "No Priority Urgent High Medium Low" at bounding box center [657, 112] width 343 height 26
select select "2"
click at [486, 124] on select "No Priority Urgent High Medium Low" at bounding box center [657, 112] width 343 height 26
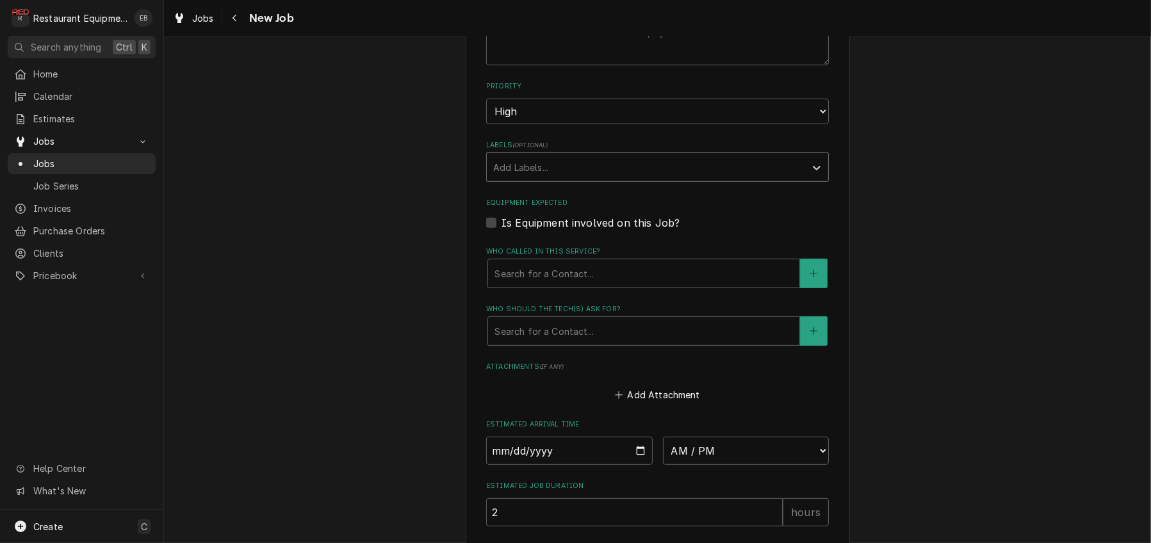
click at [571, 179] on div "Labels" at bounding box center [645, 167] width 305 height 23
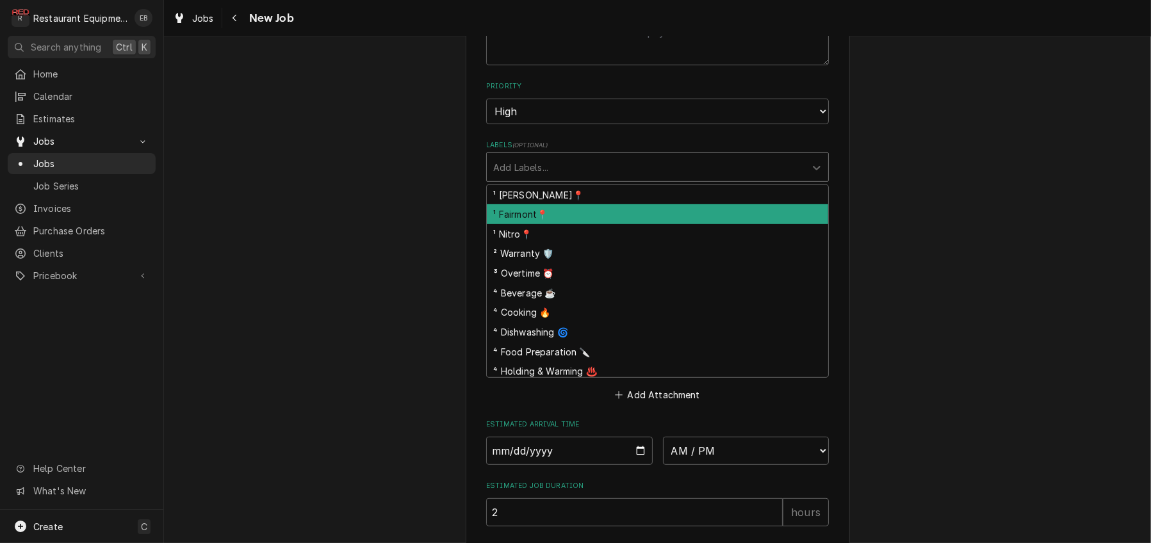
click at [538, 224] on div "¹ Fairmont📍" at bounding box center [657, 214] width 341 height 20
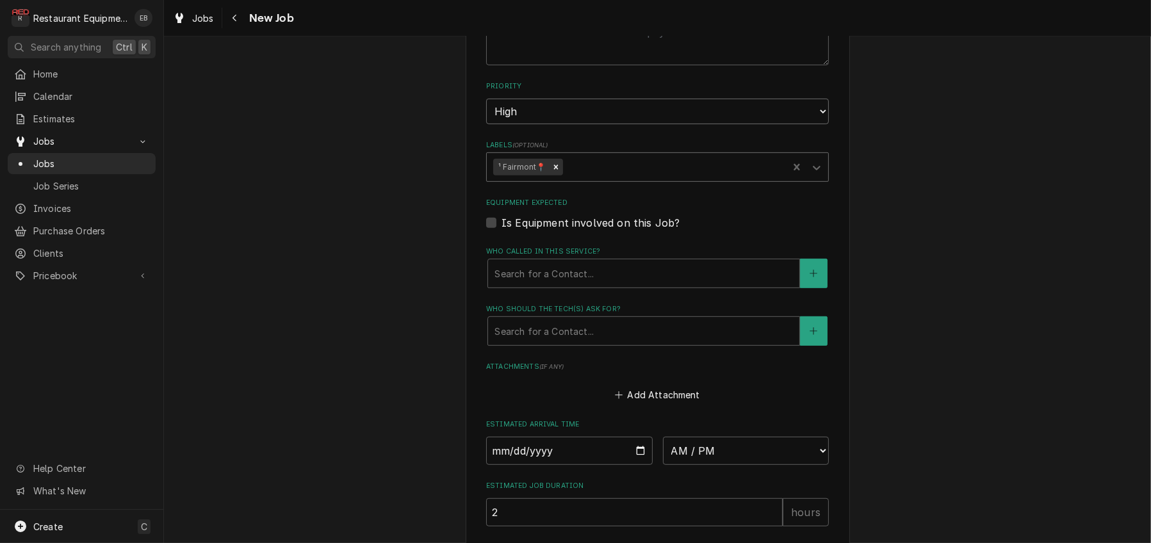
type textarea "x"
drag, startPoint x: 578, startPoint y: 207, endPoint x: 576, endPoint y: 216, distance: 9.1
click at [578, 124] on select "No Priority Urgent High Medium Low" at bounding box center [657, 112] width 343 height 26
select select "3"
click at [486, 124] on select "No Priority Urgent High Medium Low" at bounding box center [657, 112] width 343 height 26
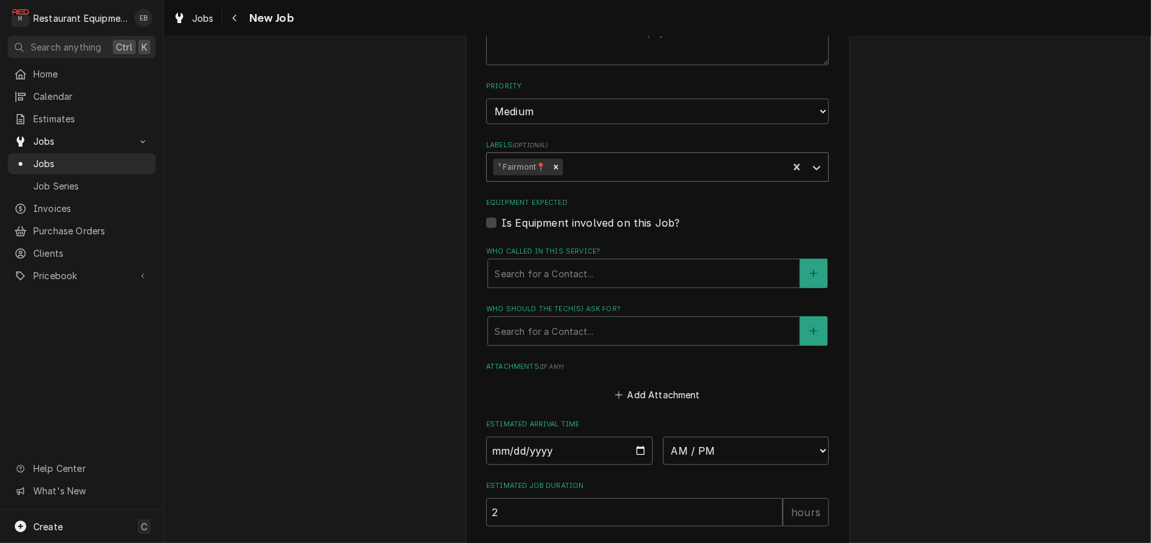
click at [603, 179] on div "Labels" at bounding box center [673, 167] width 216 height 23
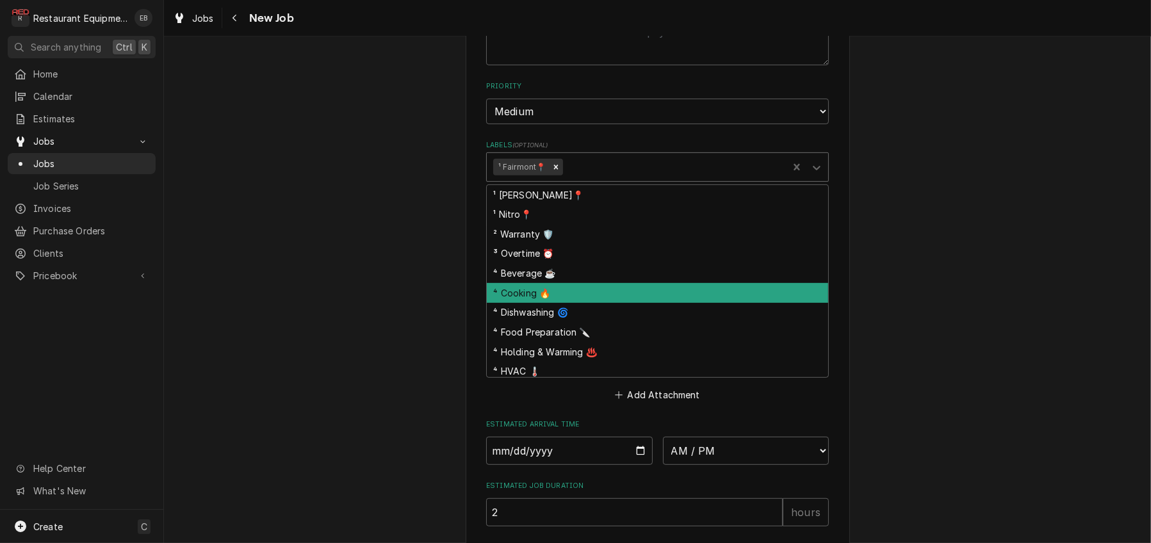
drag, startPoint x: 555, startPoint y: 397, endPoint x: 558, endPoint y: 391, distance: 6.9
click at [554, 303] on div "⁴ Cooking 🔥" at bounding box center [657, 293] width 341 height 20
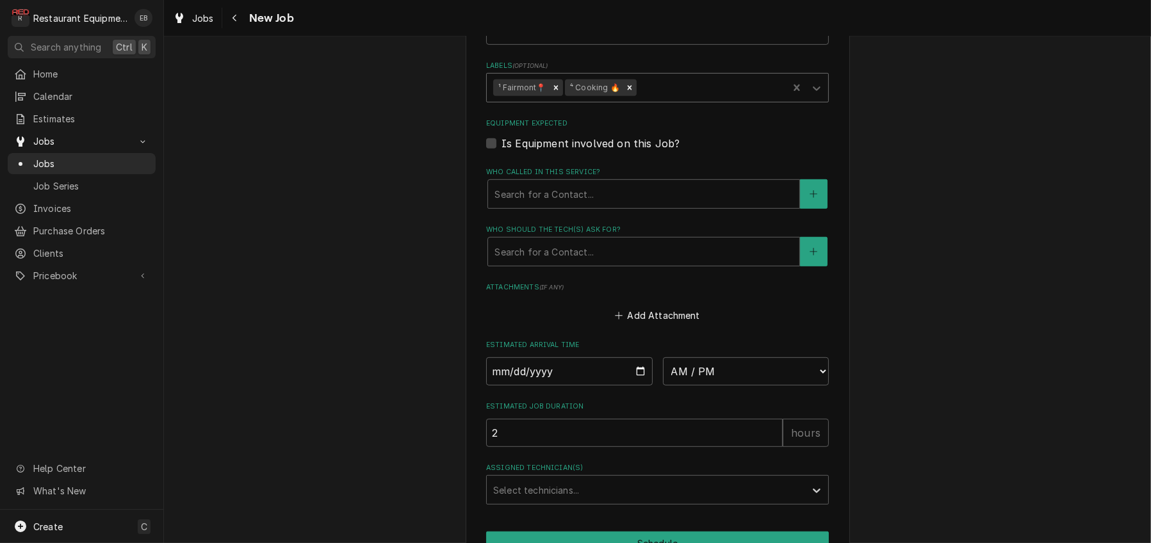
scroll to position [939, 0]
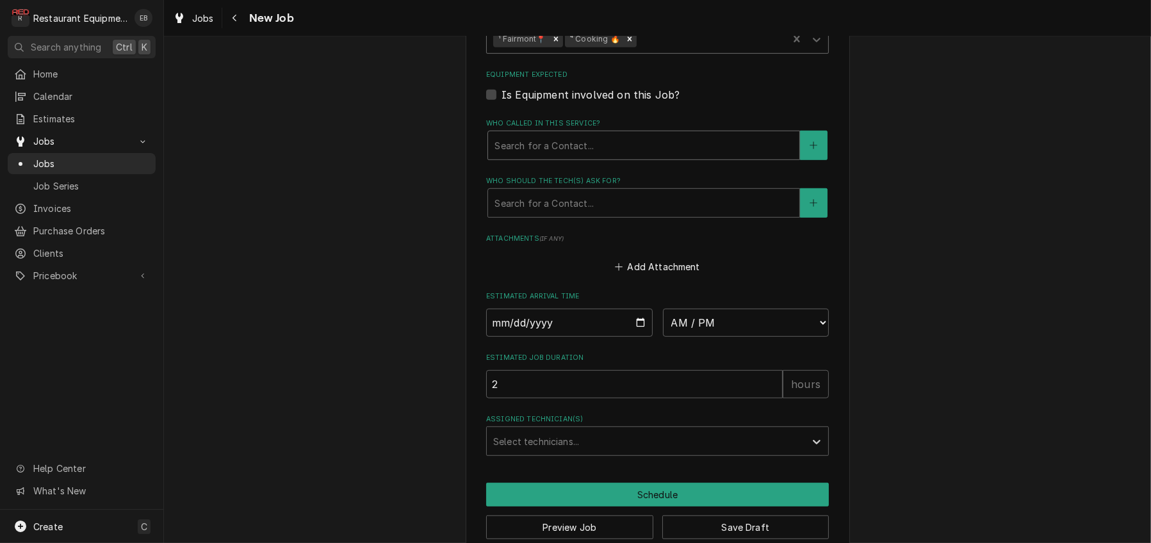
click at [573, 157] on div "Who called in this service?" at bounding box center [643, 145] width 298 height 23
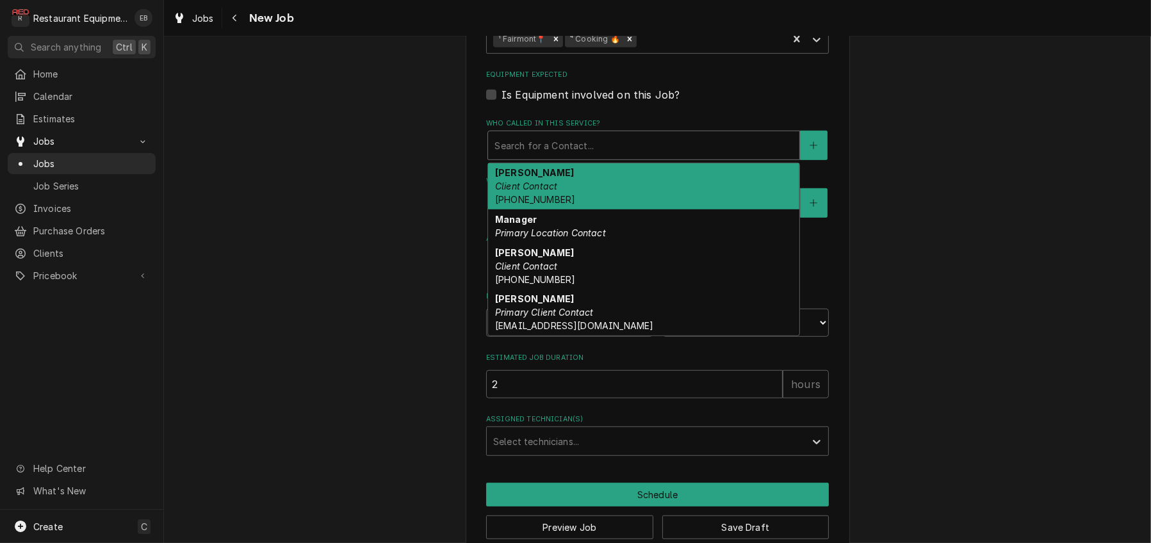
click at [566, 210] on div "Jeff Dunlap Client Contact (304) 380-1860" at bounding box center [643, 186] width 311 height 47
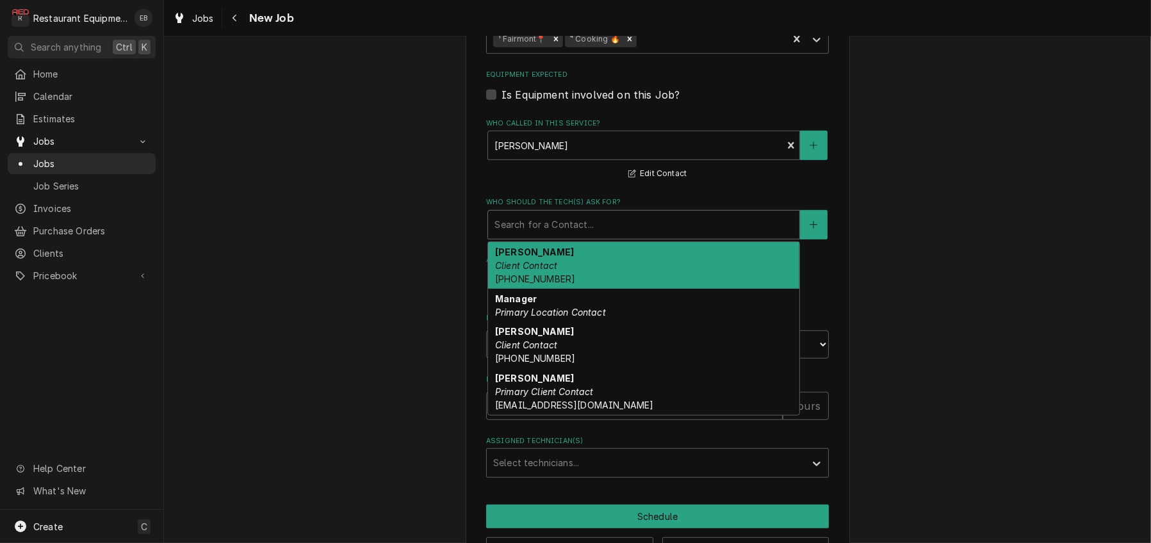
click at [566, 239] on div "Search for a Contact..." at bounding box center [643, 225] width 311 height 28
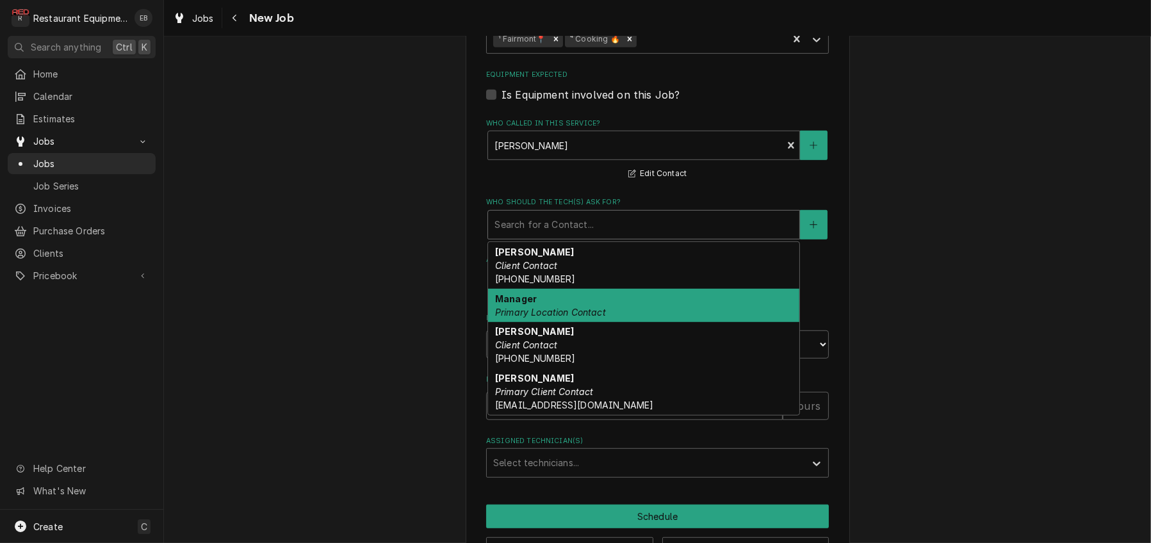
click at [536, 322] on div "Manager Primary Location Contact" at bounding box center [643, 305] width 311 height 33
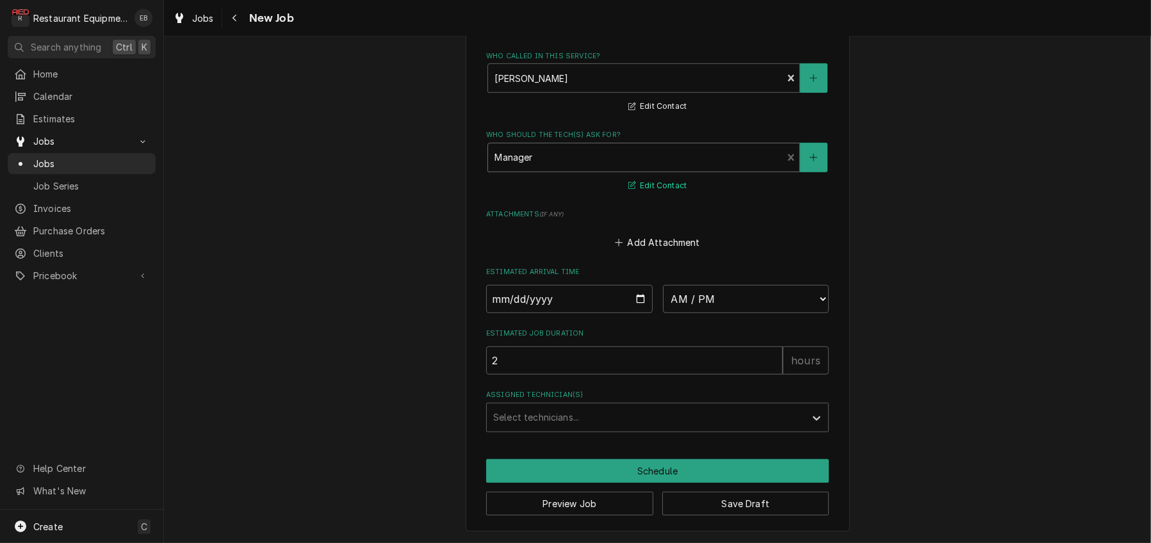
scroll to position [1171, 0]
click at [750, 503] on button "Save Draft" at bounding box center [745, 504] width 167 height 24
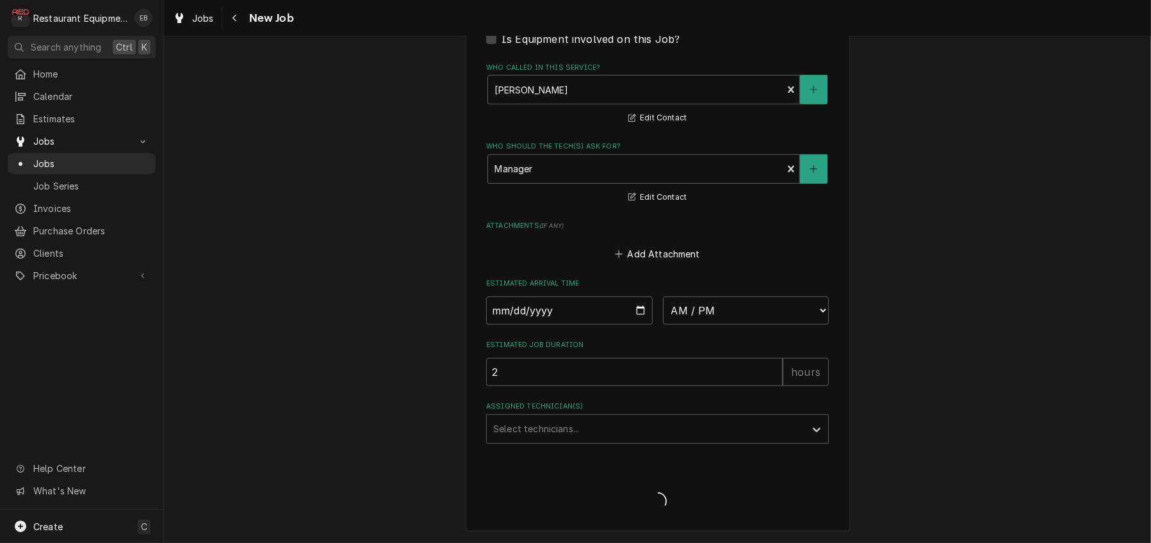
scroll to position [1158, 0]
type textarea "x"
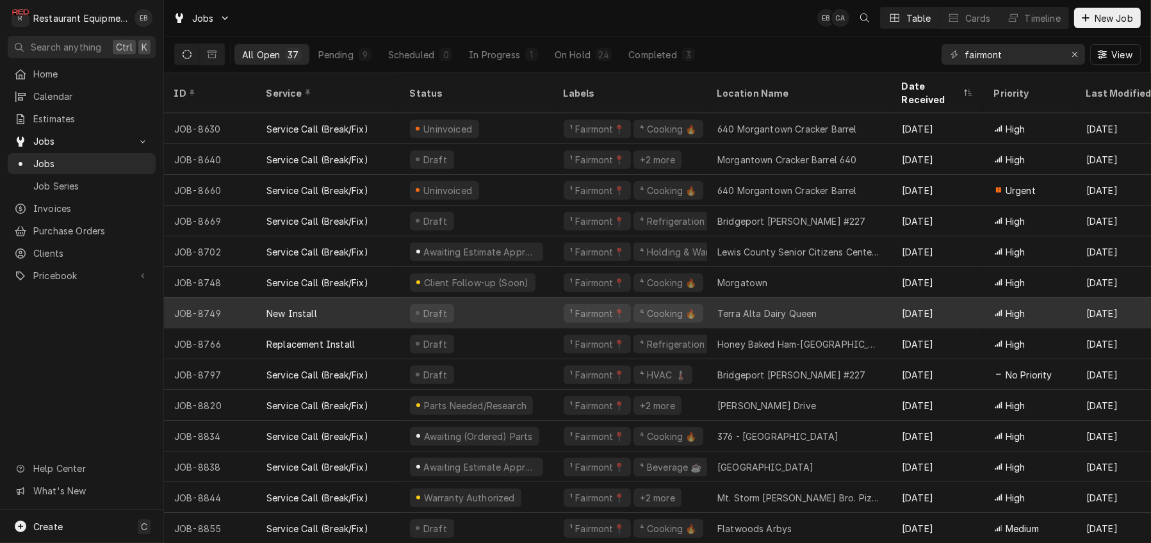
scroll to position [715, 0]
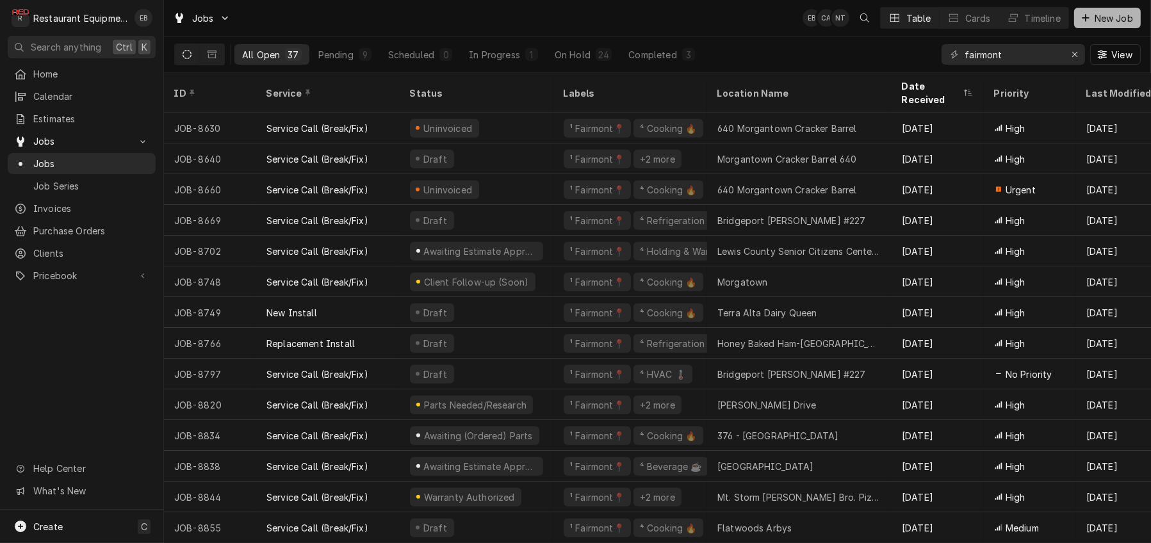
click at [1092, 26] on button "New Job" at bounding box center [1107, 18] width 67 height 20
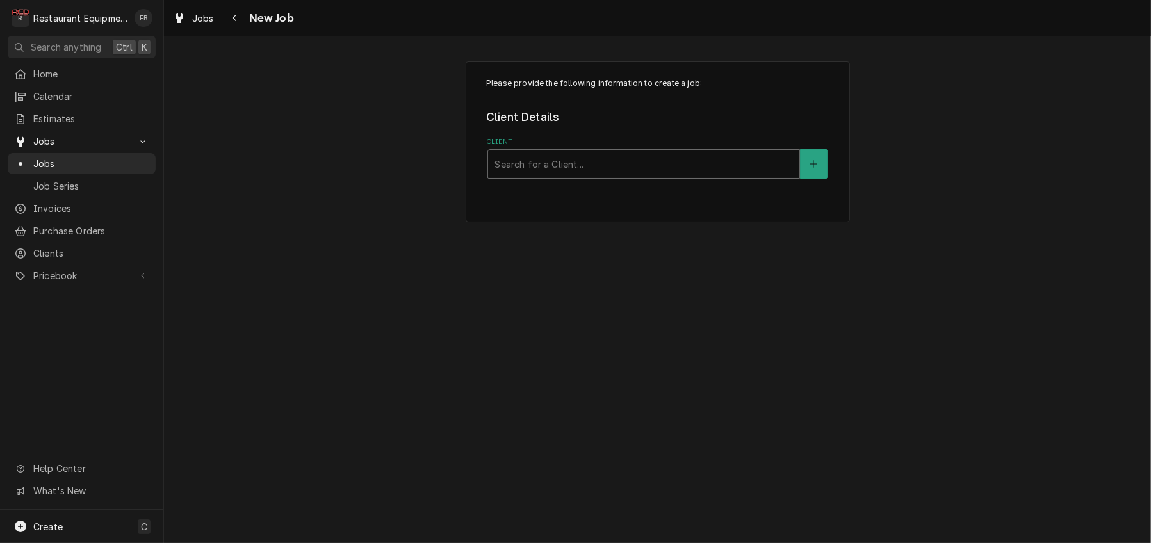
click at [719, 175] on div "Client" at bounding box center [643, 163] width 298 height 23
click at [542, 175] on div "Client" at bounding box center [643, 163] width 298 height 23
click at [622, 175] on div "Client" at bounding box center [643, 163] width 298 height 23
type input "welbilt"
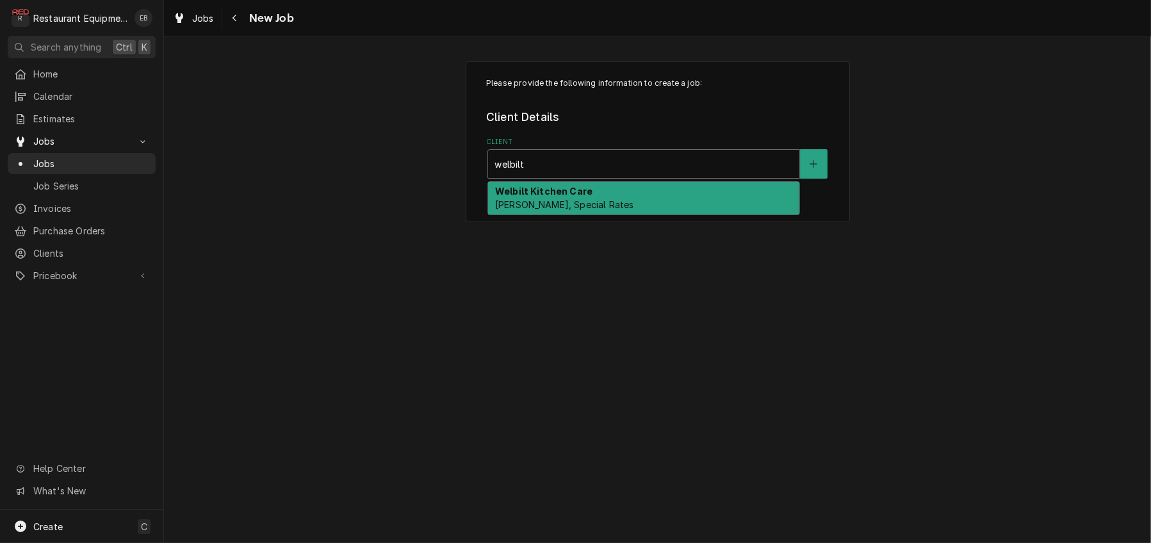
click at [625, 206] on div "Welbilt Kitchen Care Bill Payer, Special Rates" at bounding box center [643, 198] width 311 height 33
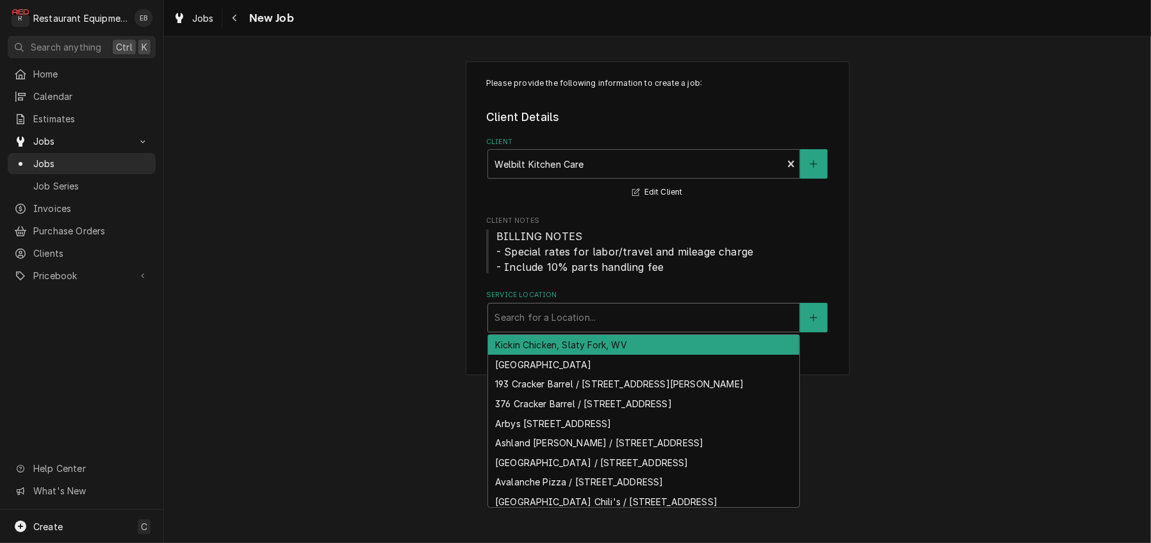
click at [533, 329] on div "Service Location" at bounding box center [643, 317] width 298 height 23
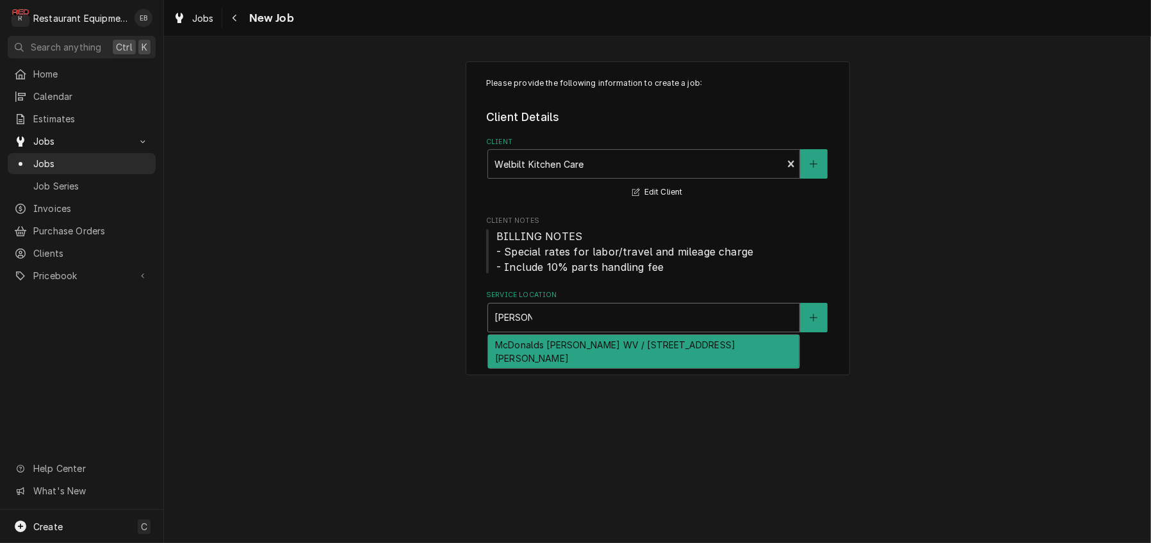
type input "parsons"
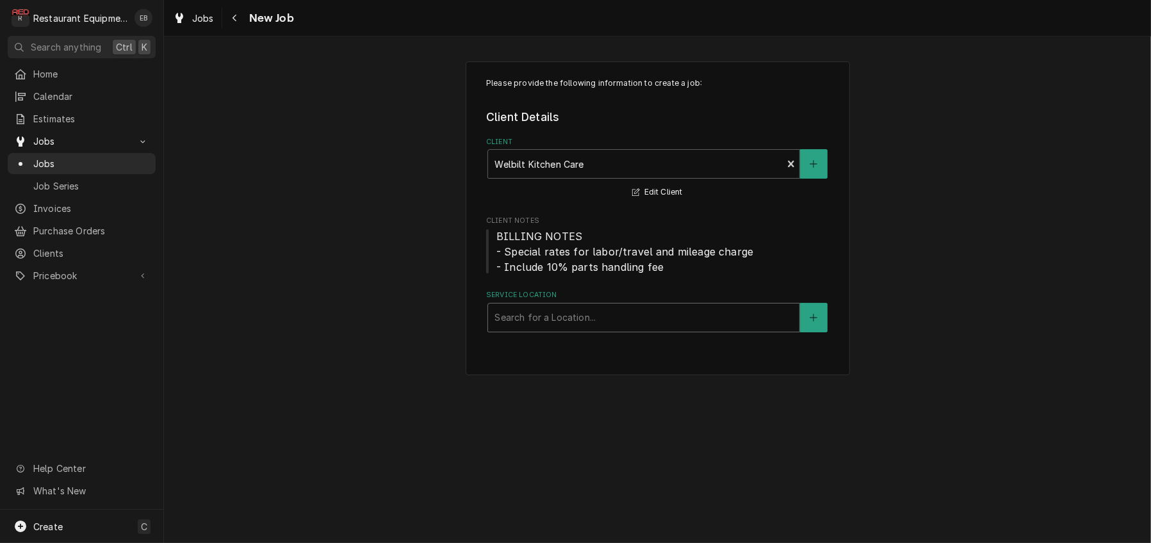
click at [631, 329] on div "Service Location" at bounding box center [643, 317] width 298 height 23
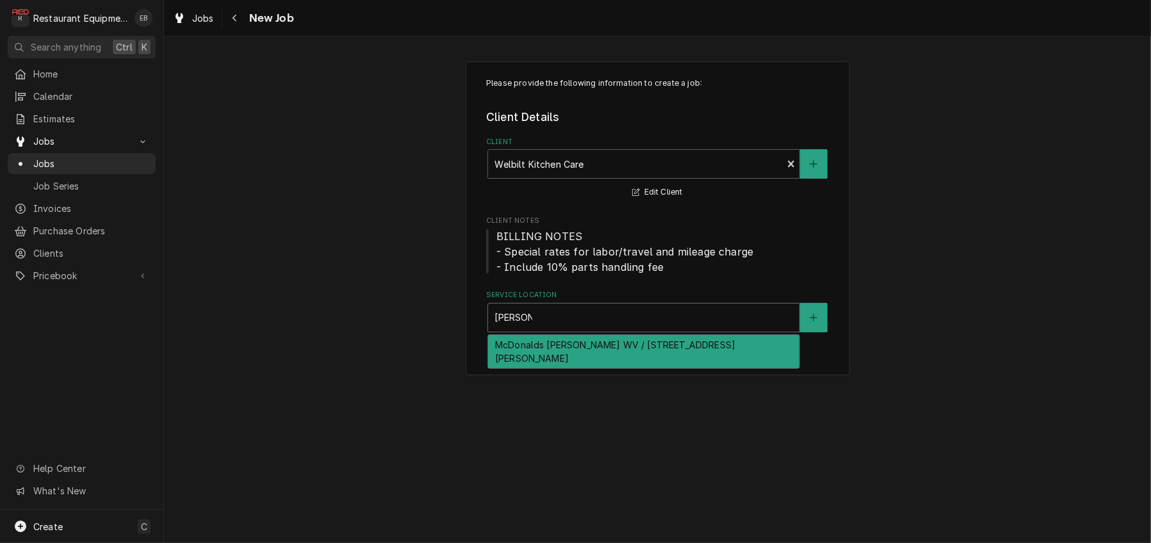
type input "parsons"
click at [661, 368] on div "McDonalds Parsons WV / 210 1st St, Parsons, WV 26287" at bounding box center [643, 351] width 311 height 33
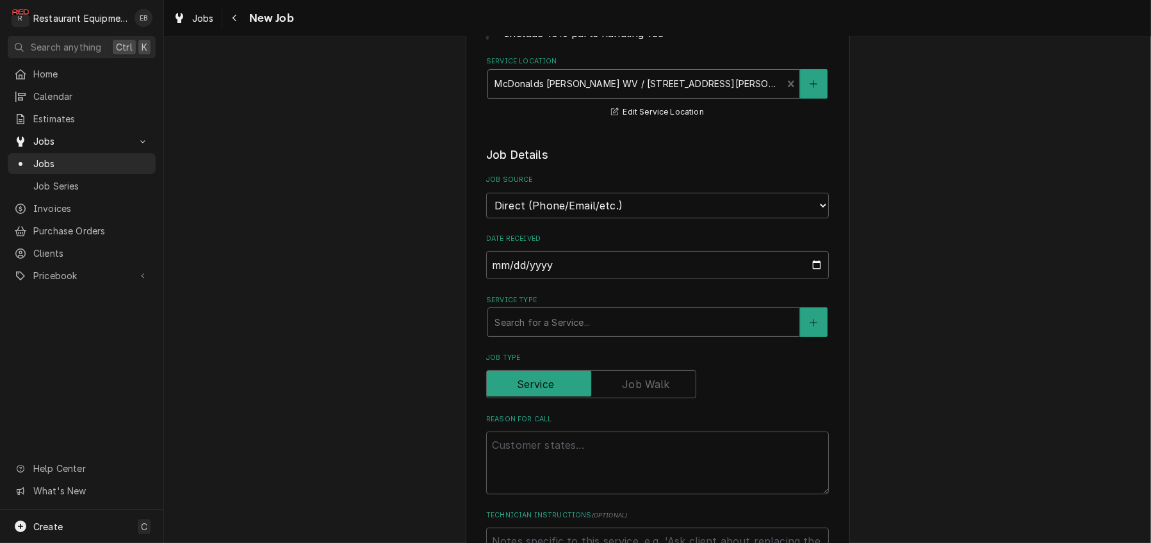
scroll to position [256, 0]
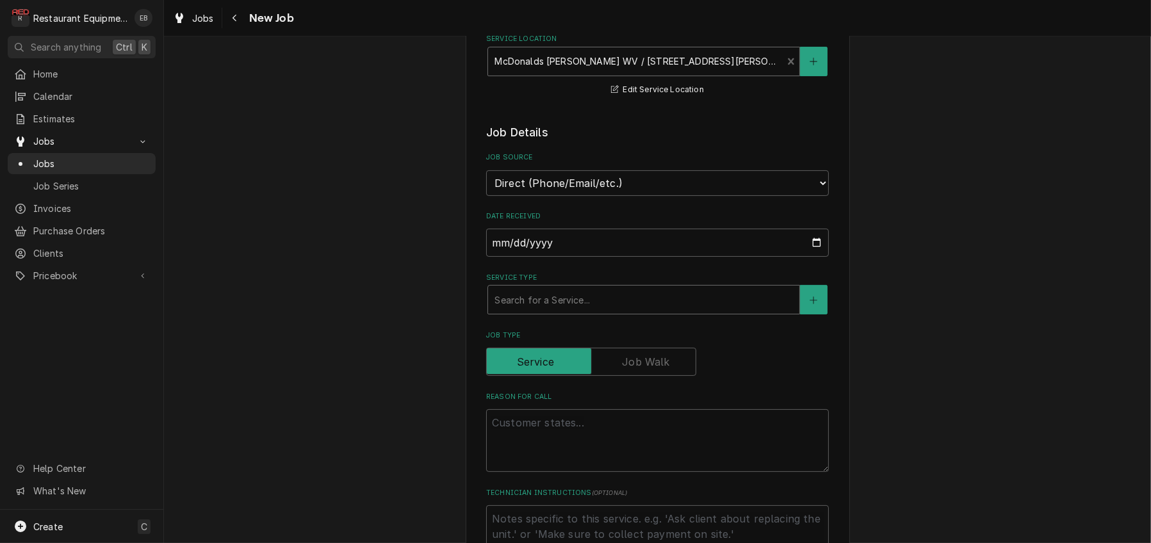
click at [560, 311] on div "Service Type" at bounding box center [643, 299] width 298 height 23
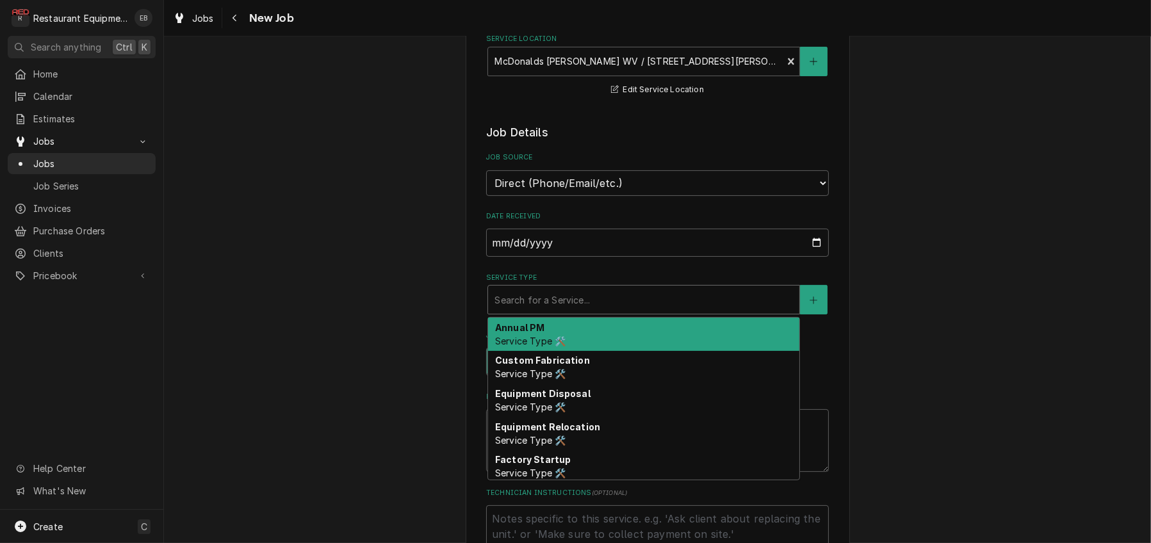
type textarea "x"
type input "b"
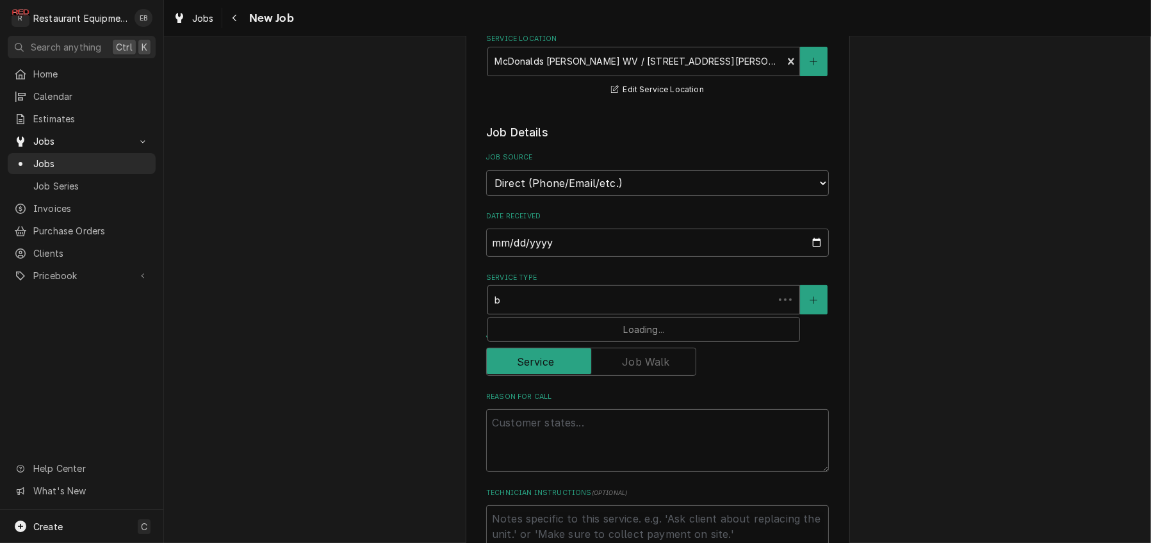
type textarea "x"
type input "br"
type textarea "x"
type input "bre"
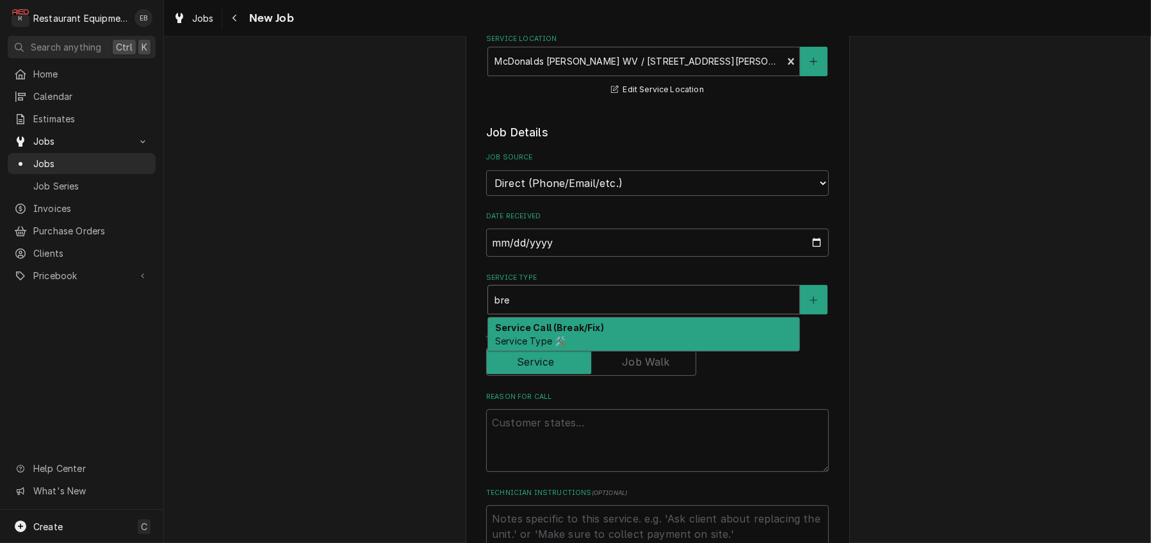
click at [553, 333] on strong "Service Call (Break/Fix)" at bounding box center [549, 327] width 109 height 11
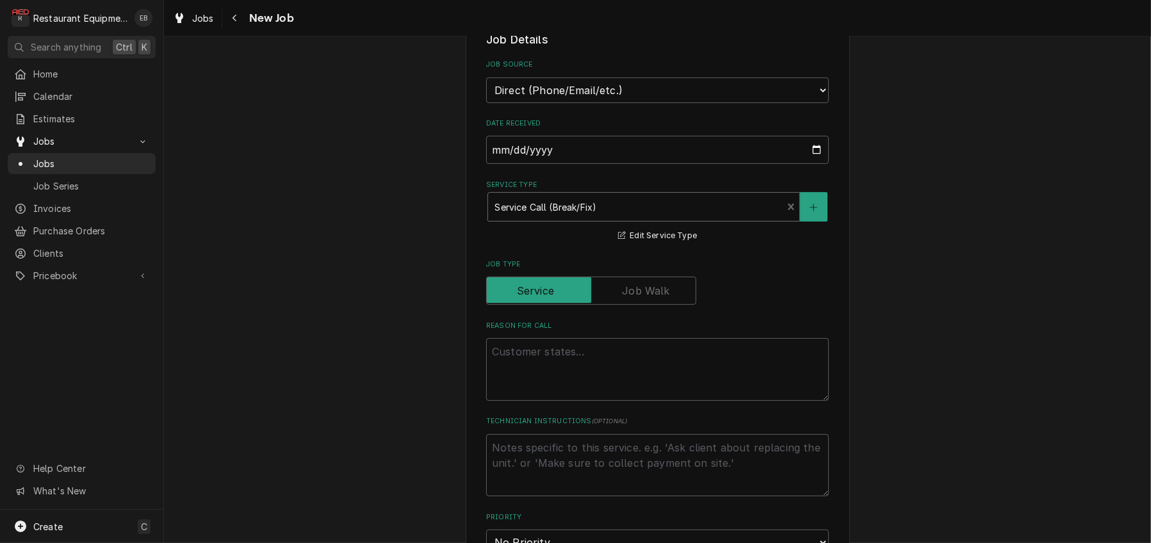
scroll to position [512, 0]
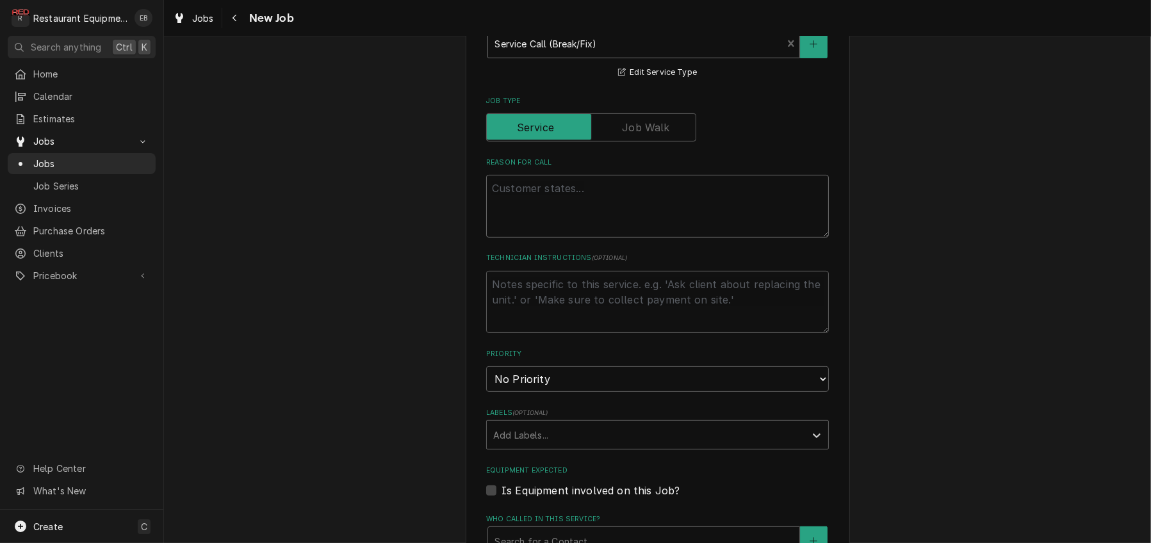
click at [539, 238] on textarea "Reason For Call" at bounding box center [657, 206] width 343 height 63
paste textarea "Type: Service Required On Site Date: 7/31/2025, 9:22 AM Required Completion Dat…"
type textarea "x"
type textarea "Type: Service Required On Site Date: 7/31/2025, 9:22 AM Required Completion Dat…"
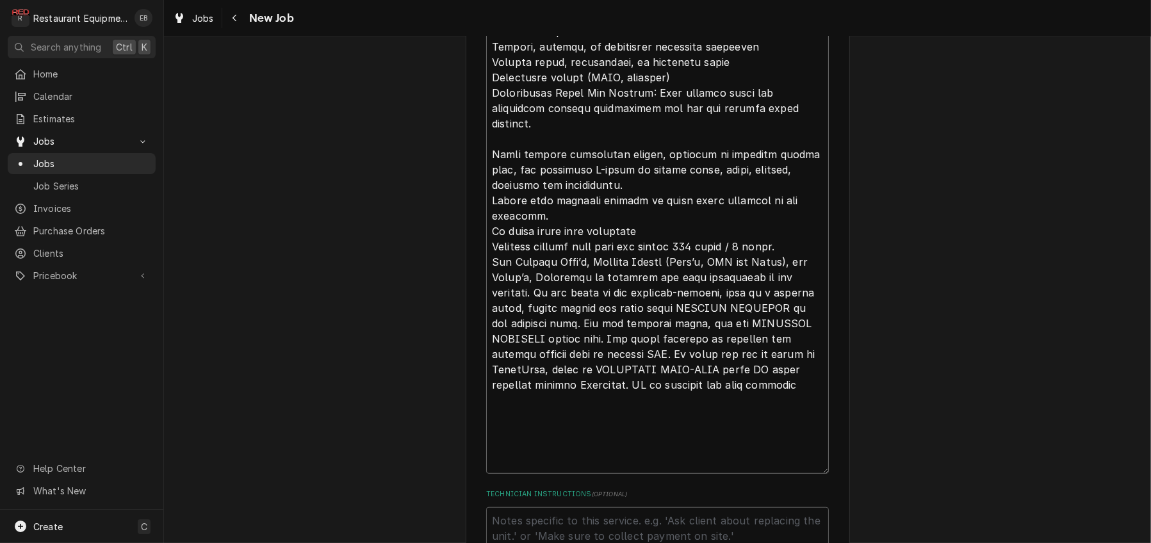
type textarea "x"
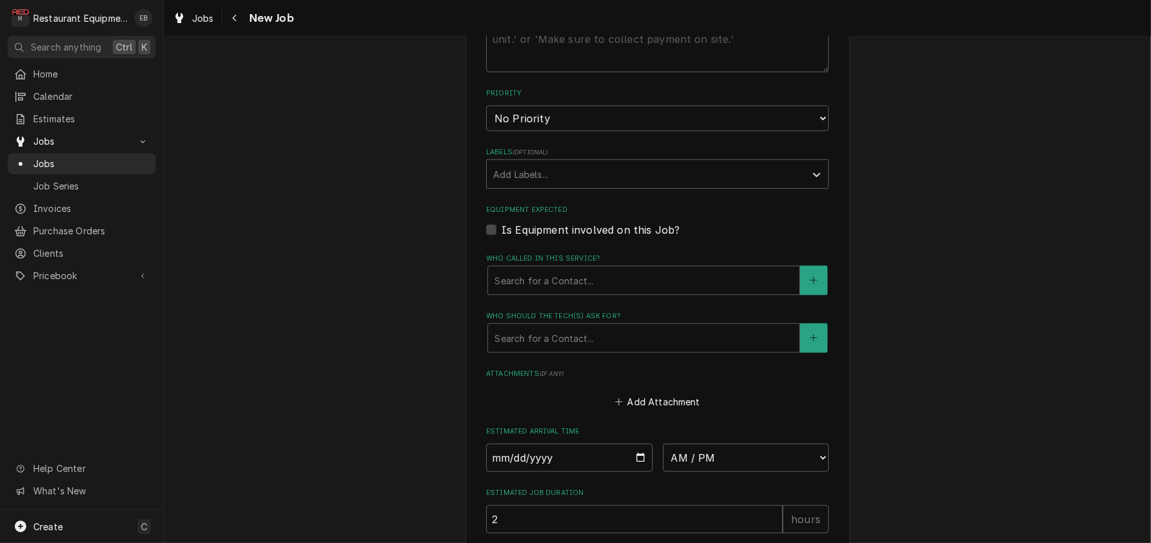
scroll to position [1778, 0]
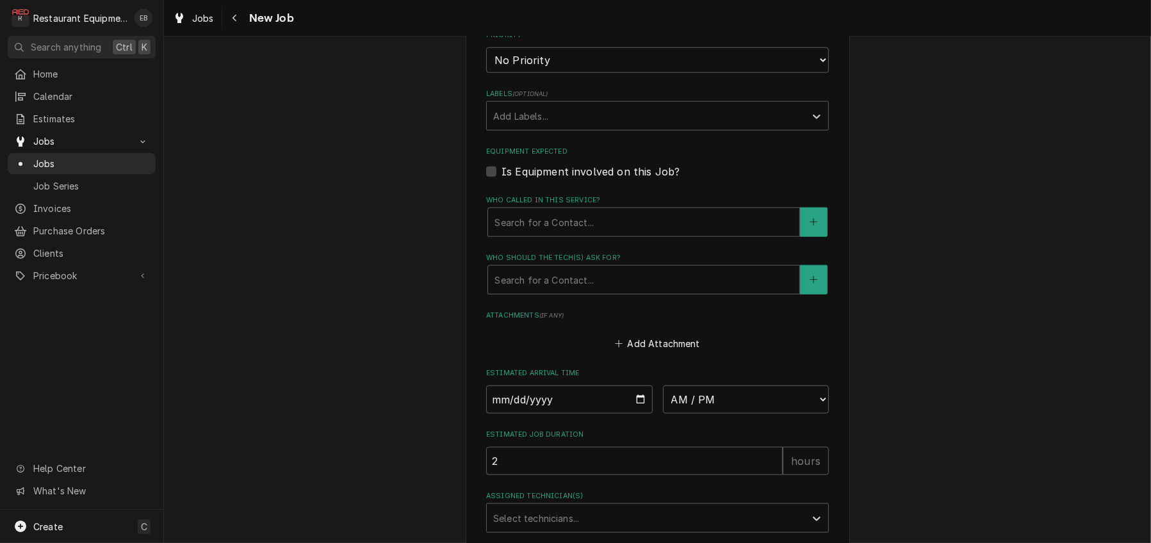
type textarea "Type: Service Required On Site Date: 7/31/2025, 9:22 AM Required Completion Dat…"
click at [604, 73] on select "No Priority Urgent High Medium Low" at bounding box center [657, 60] width 343 height 26
select select "2"
click at [486, 73] on select "No Priority Urgent High Medium Low" at bounding box center [657, 60] width 343 height 26
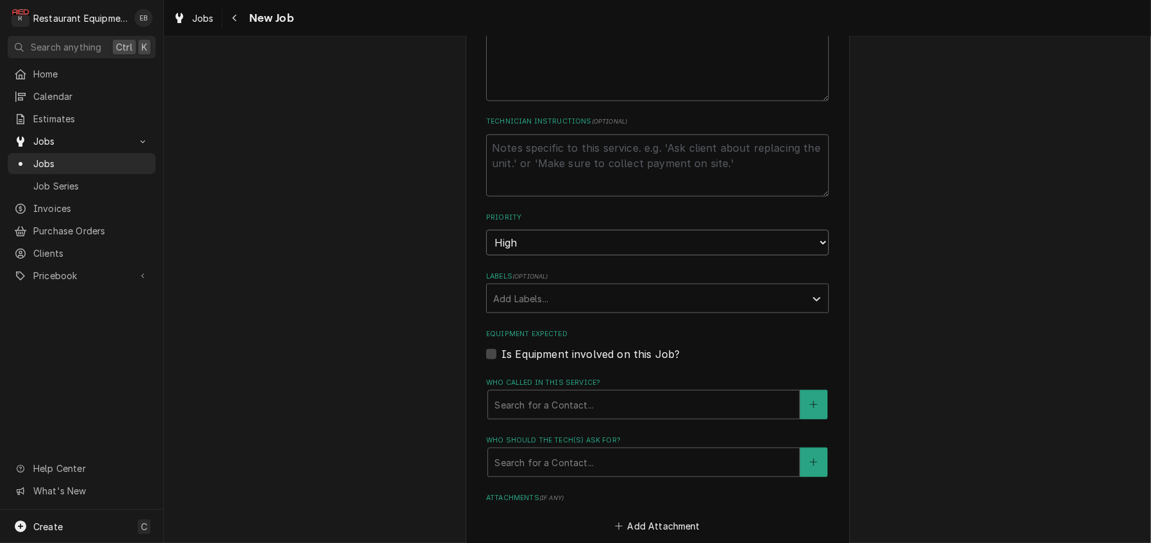
scroll to position [1607, 0]
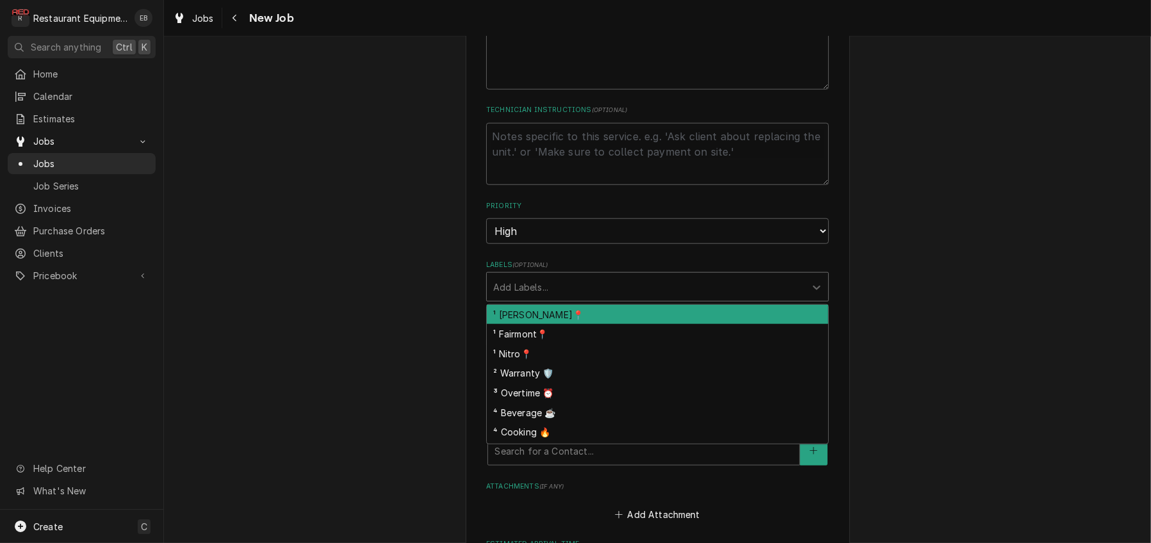
click at [626, 298] on div "Labels" at bounding box center [645, 286] width 305 height 23
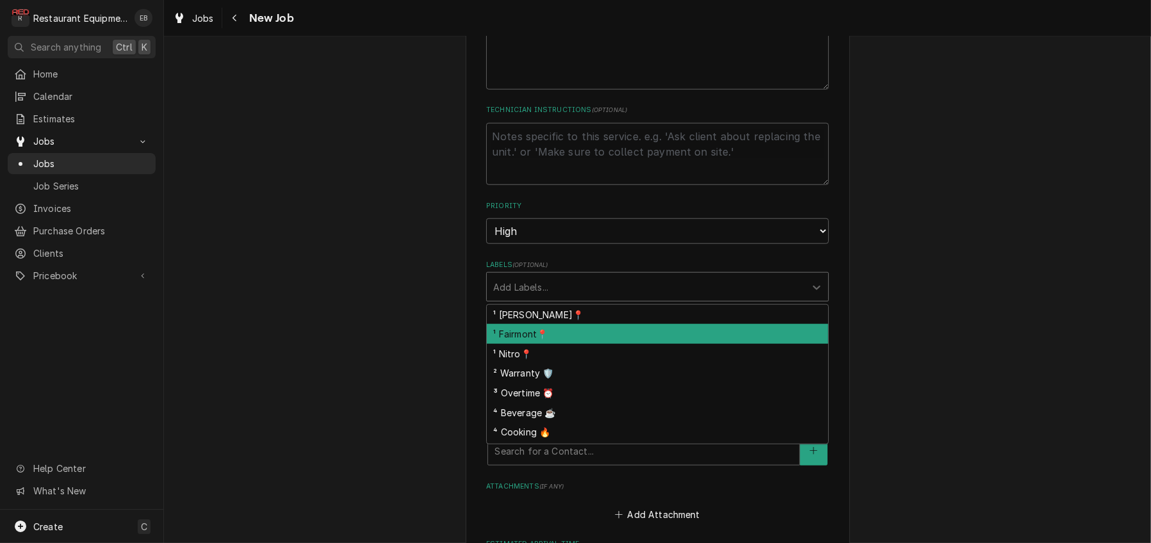
click at [582, 344] on div "¹ Fairmont📍" at bounding box center [657, 334] width 341 height 20
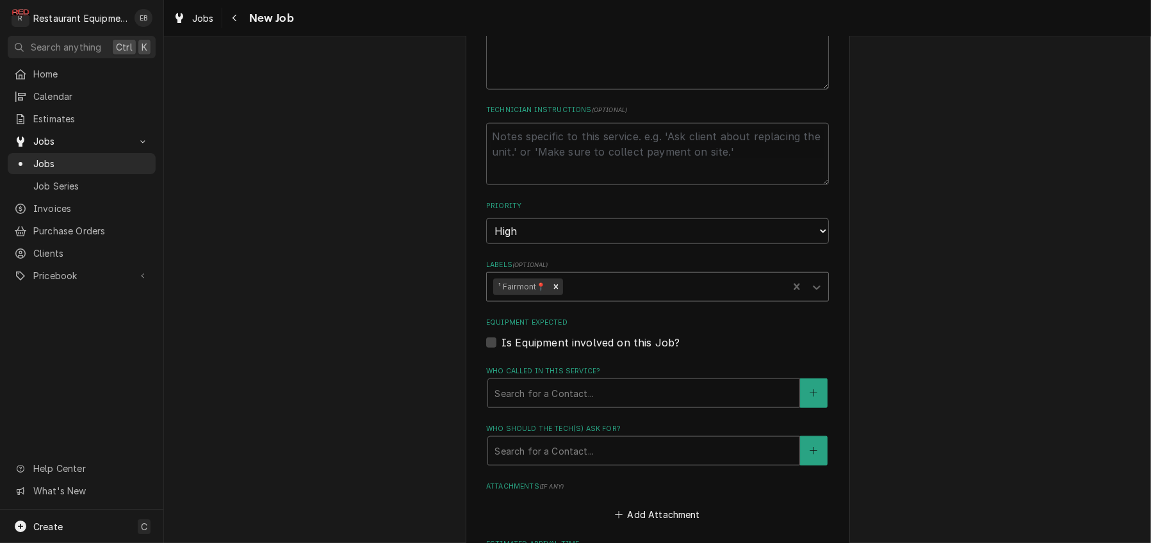
click at [614, 298] on div "Labels" at bounding box center [673, 286] width 216 height 23
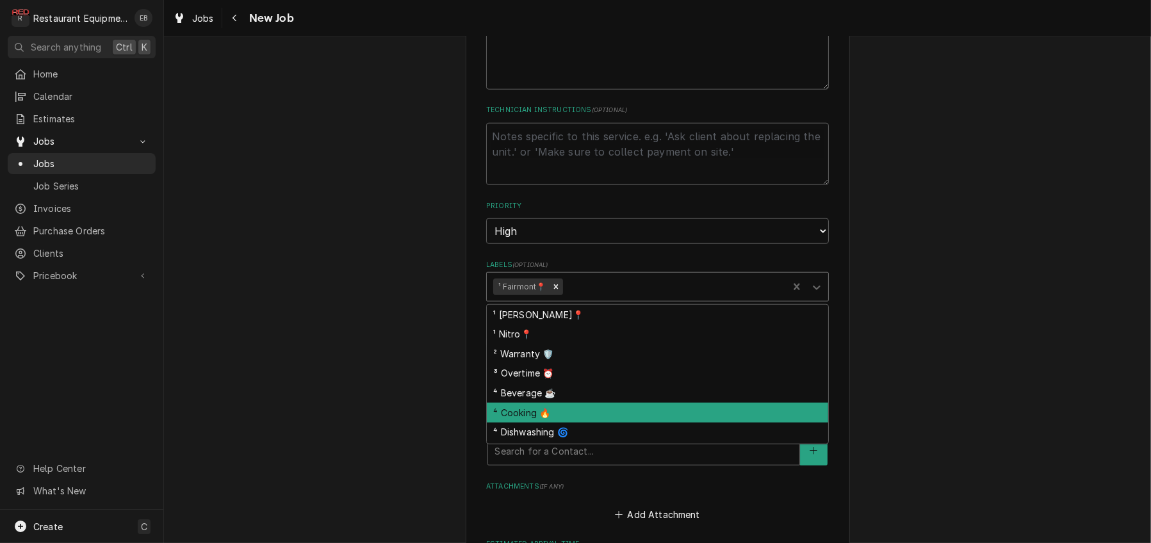
click at [565, 423] on div "⁴ Cooking 🔥" at bounding box center [657, 413] width 341 height 20
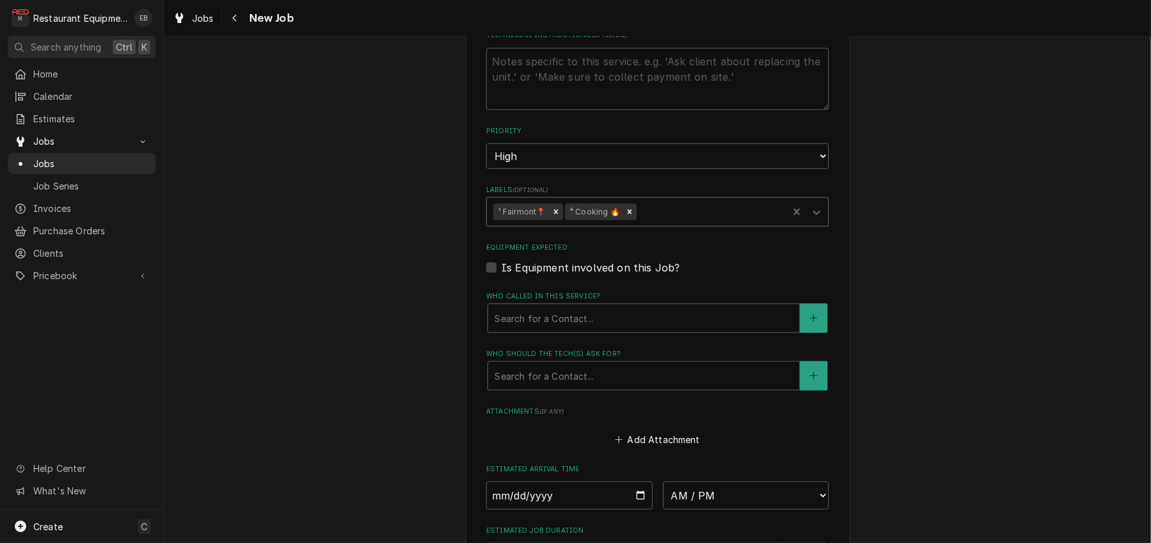
scroll to position [1735, 0]
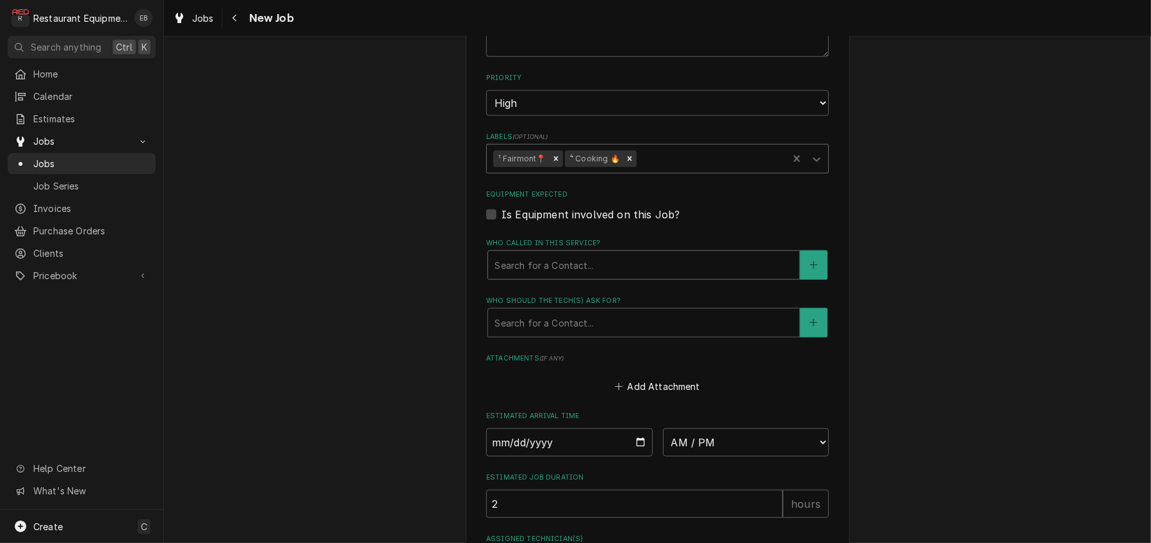
click at [655, 277] on div "Who called in this service?" at bounding box center [643, 265] width 298 height 23
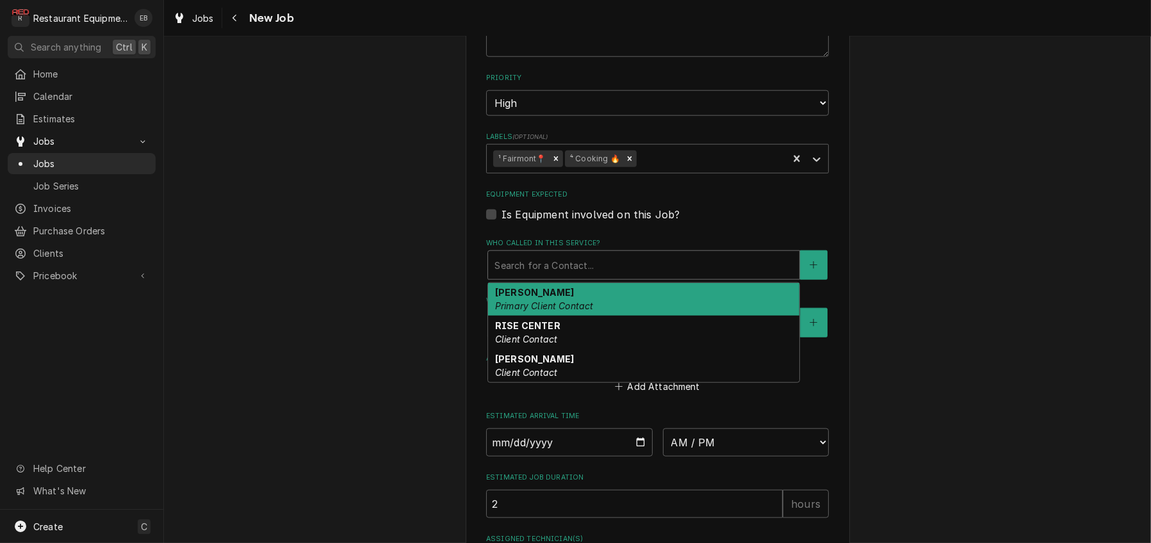
click at [556, 311] on em "Primary Client Contact" at bounding box center [544, 305] width 99 height 11
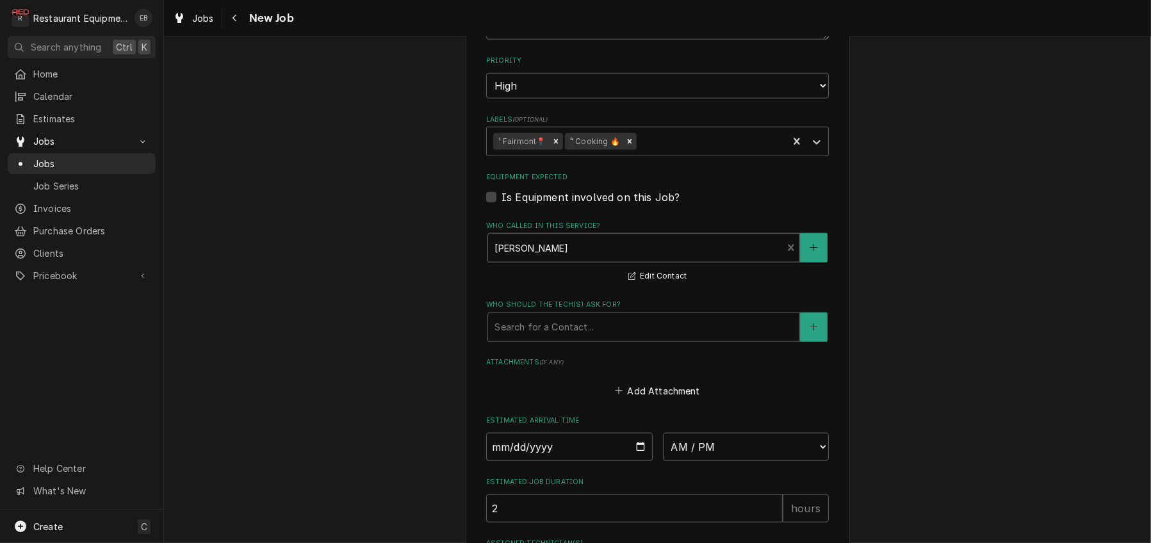
scroll to position [1906, 0]
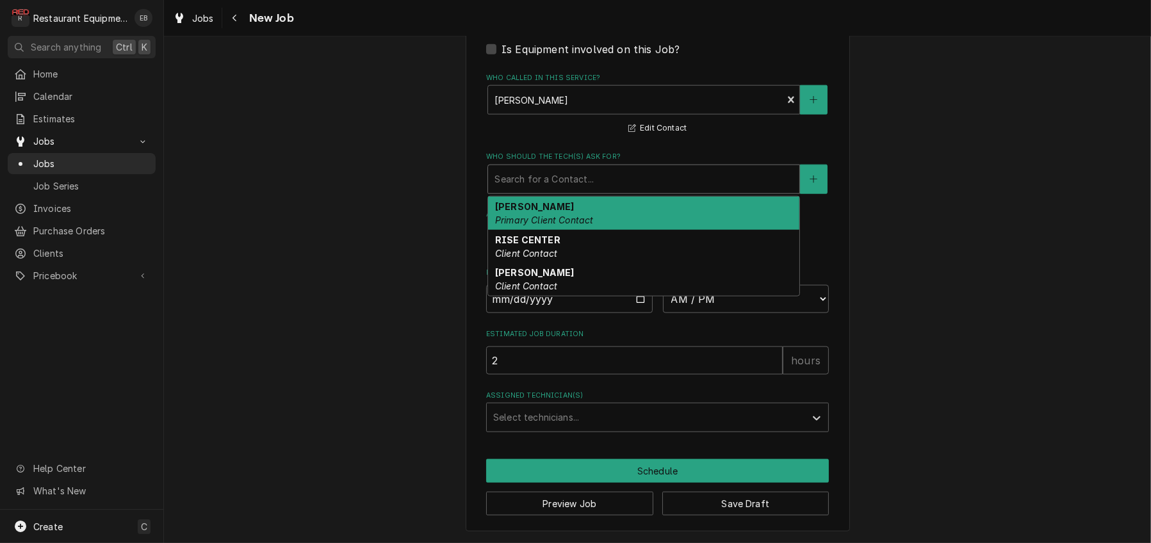
click at [538, 191] on div "Who should the tech(s) ask for?" at bounding box center [643, 179] width 298 height 23
click at [559, 111] on div "Who called in this service?" at bounding box center [634, 99] width 281 height 23
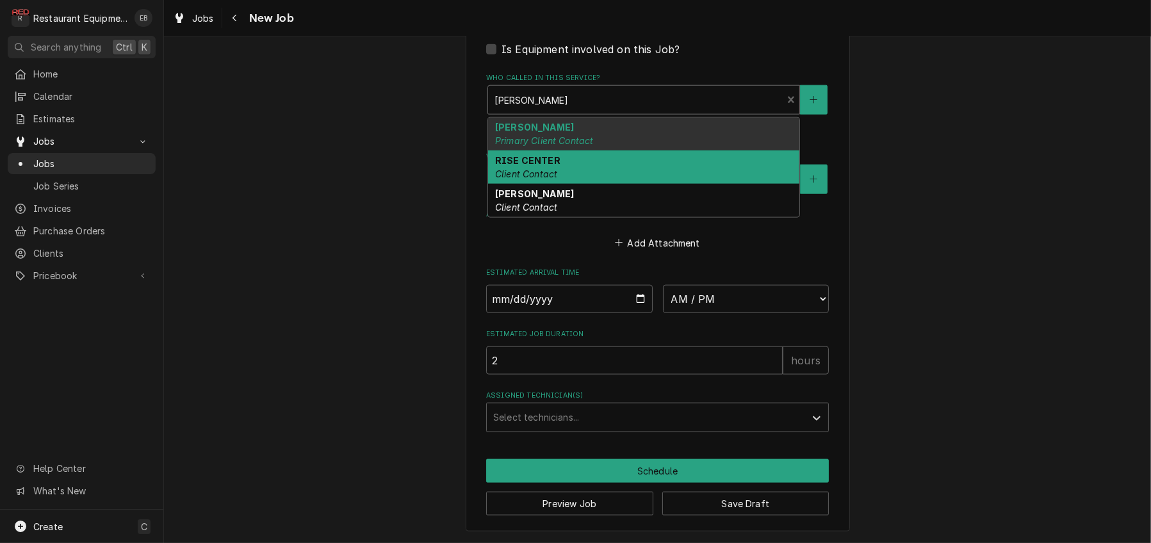
click at [594, 184] on div "RISE CENTER Client Contact" at bounding box center [643, 166] width 311 height 33
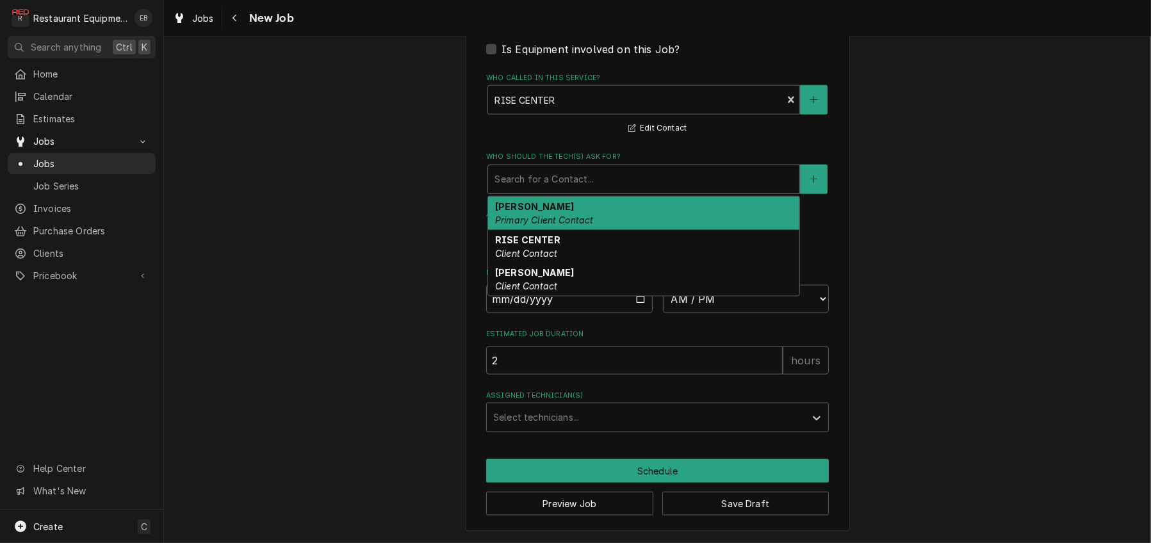
drag, startPoint x: 586, startPoint y: 289, endPoint x: 556, endPoint y: 343, distance: 61.6
click at [586, 191] on div "Who should the tech(s) ask for?" at bounding box center [643, 179] width 298 height 23
click at [546, 230] on div "Chris Morra Primary Client Contact" at bounding box center [643, 213] width 311 height 33
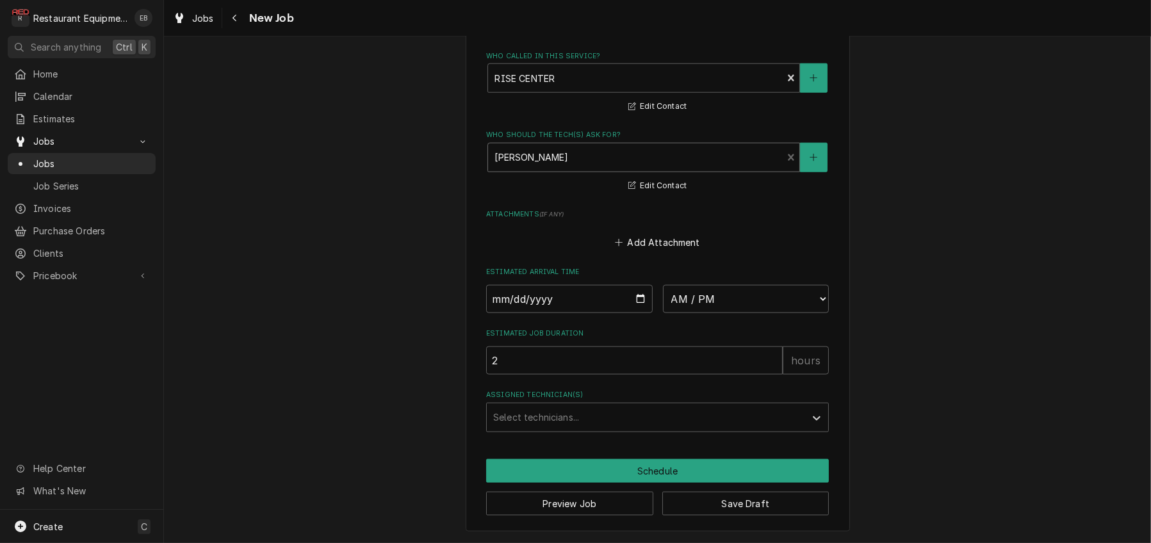
scroll to position [2085, 0]
click at [748, 509] on button "Save Draft" at bounding box center [745, 504] width 167 height 24
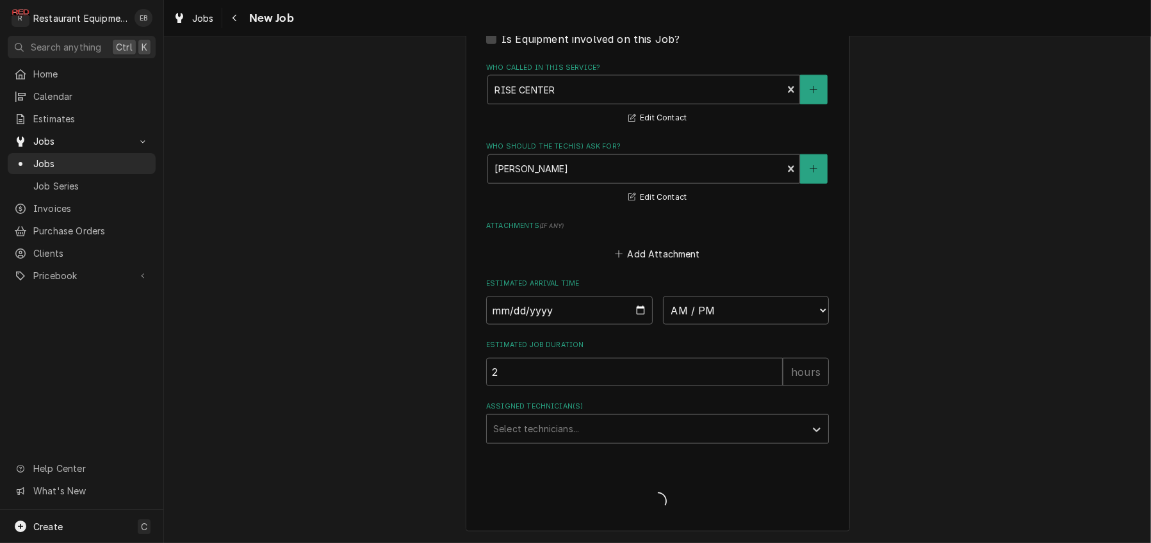
scroll to position [2072, 0]
type textarea "x"
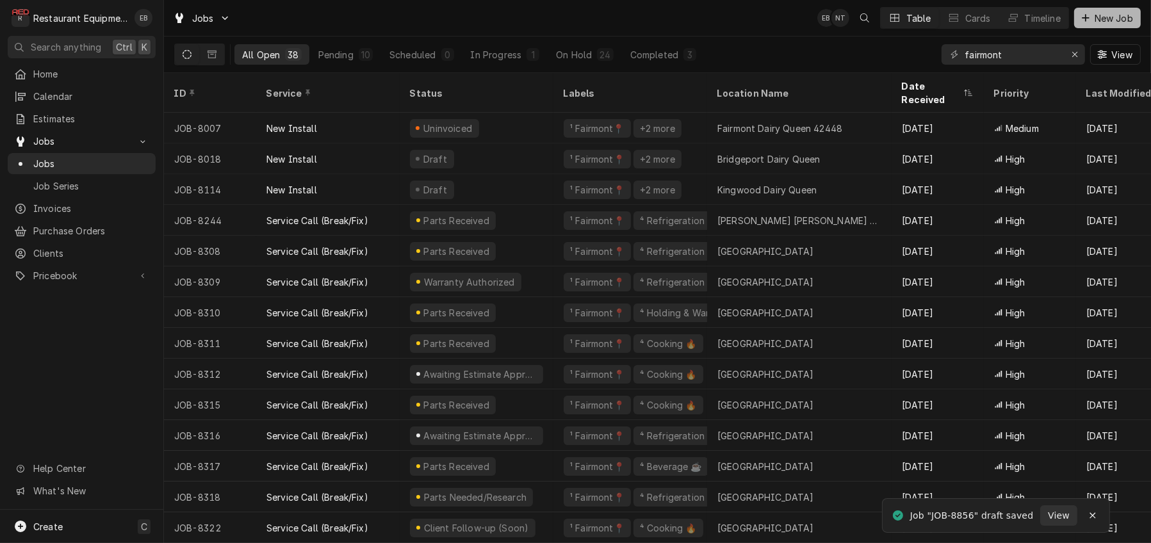
click at [1106, 18] on span "New Job" at bounding box center [1114, 18] width 44 height 13
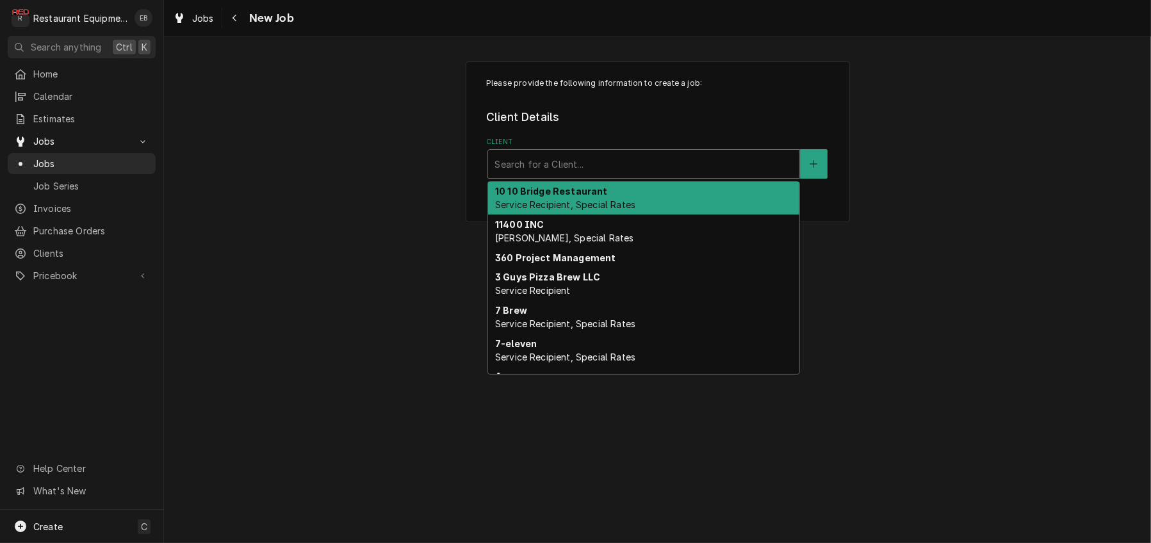
click at [654, 166] on div "Search for a Client..." at bounding box center [643, 164] width 311 height 28
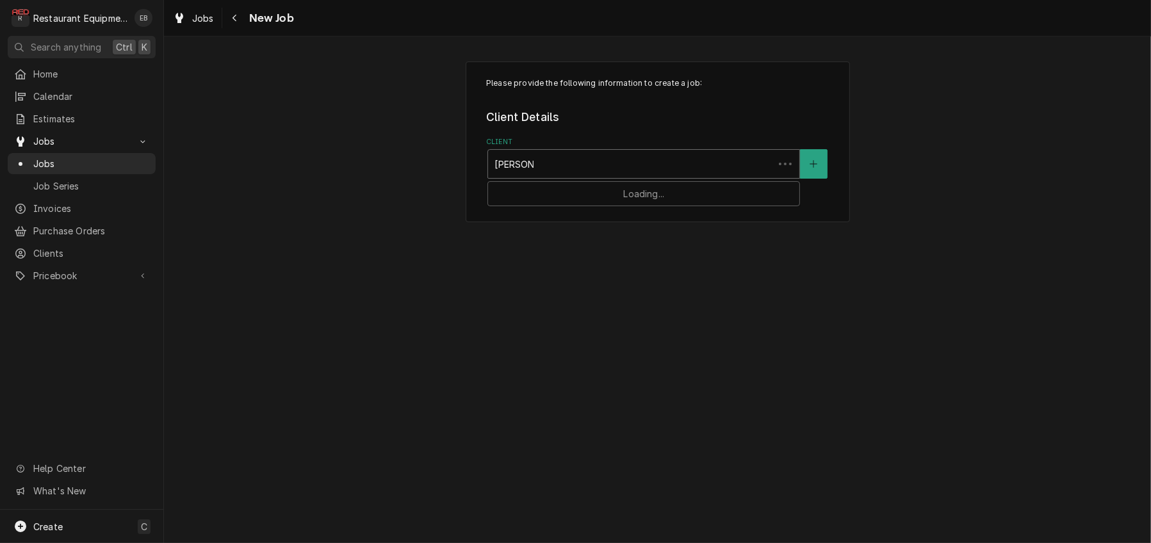
type input "bob evans"
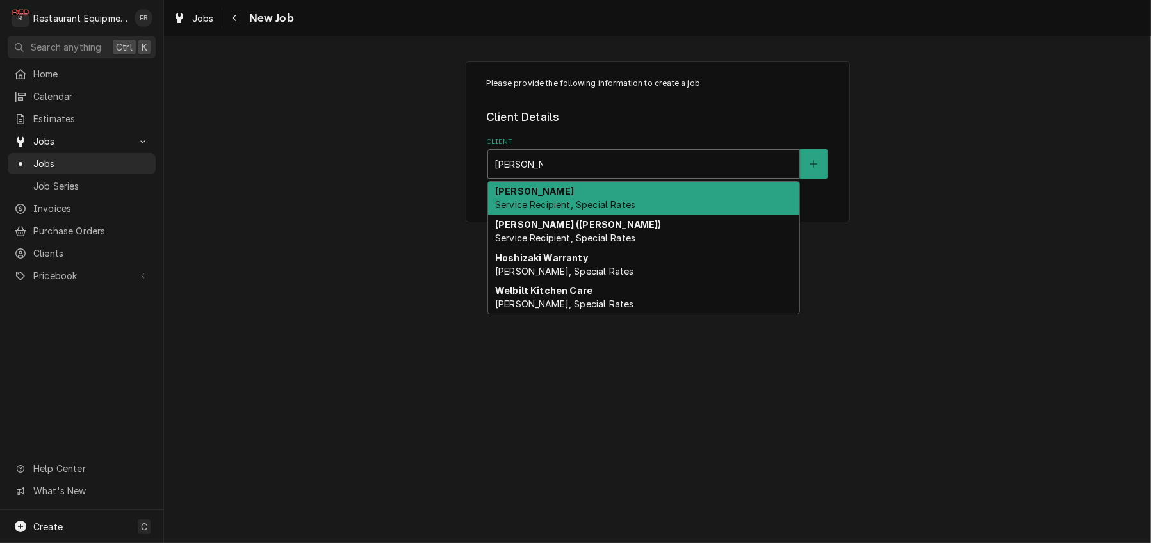
click at [631, 206] on div "Bob Evans Service Recipient, Special Rates" at bounding box center [643, 198] width 311 height 33
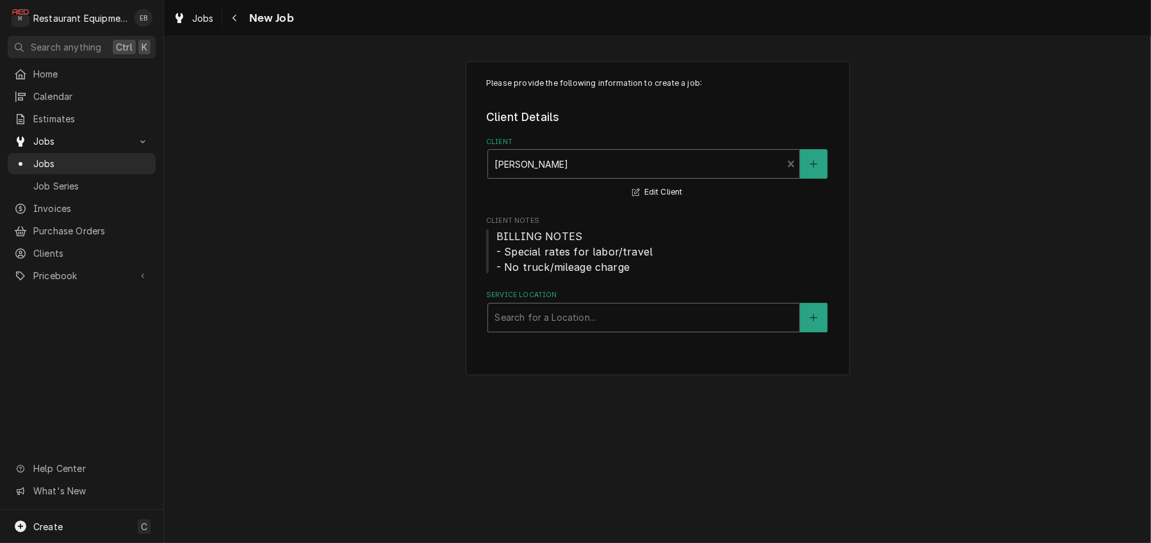
click at [584, 329] on div "Service Location" at bounding box center [643, 317] width 298 height 23
type input "fair"
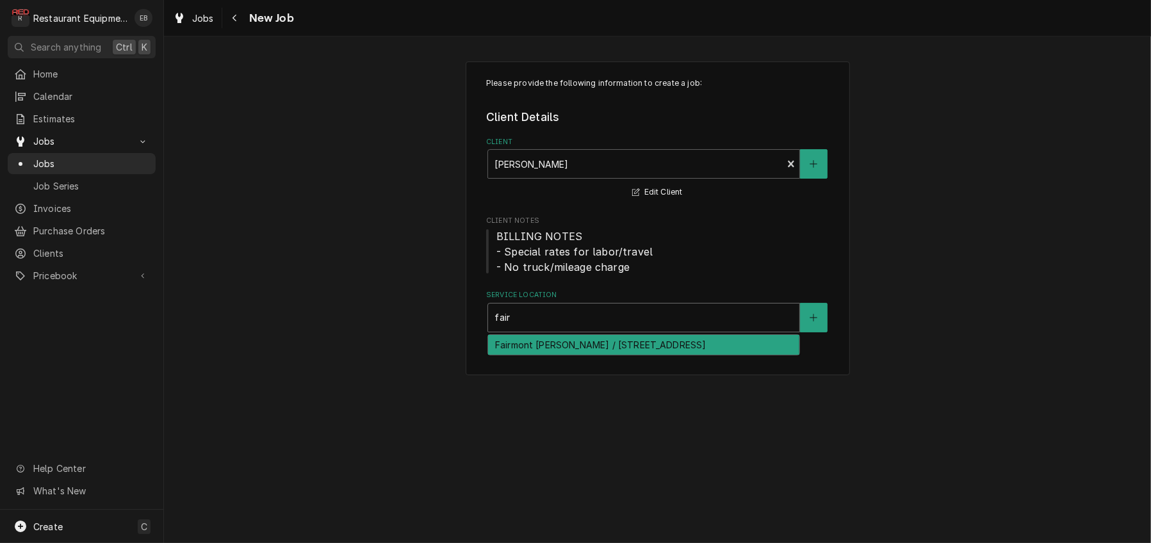
click at [642, 355] on div "Fairmont Bob Evans / 9634 Mall Loop, Fairmont, WV 26554" at bounding box center [643, 345] width 311 height 20
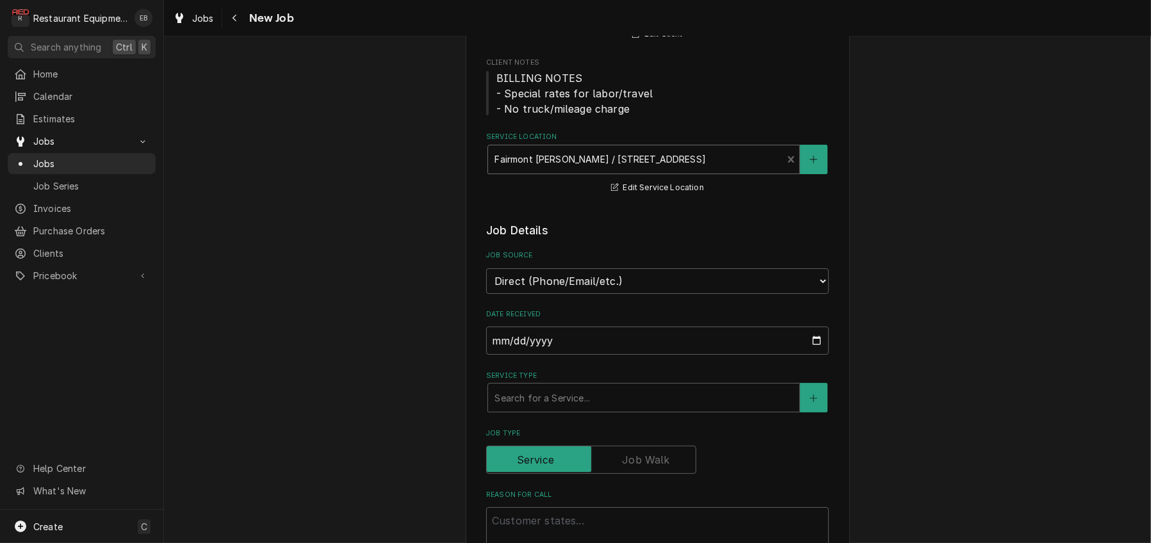
scroll to position [213, 0]
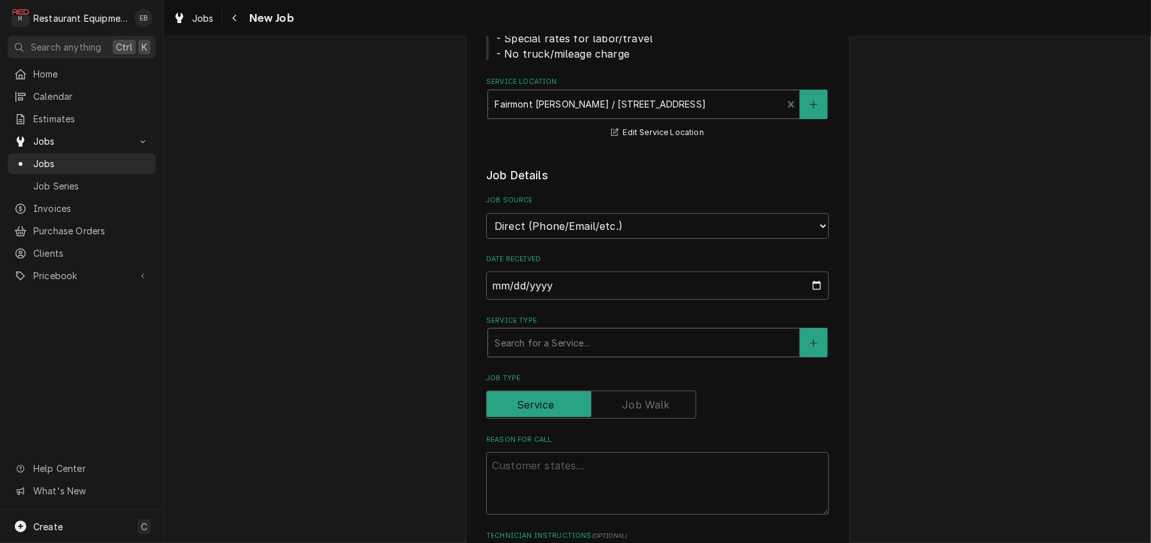
click at [564, 354] on div "Service Type" at bounding box center [643, 342] width 298 height 23
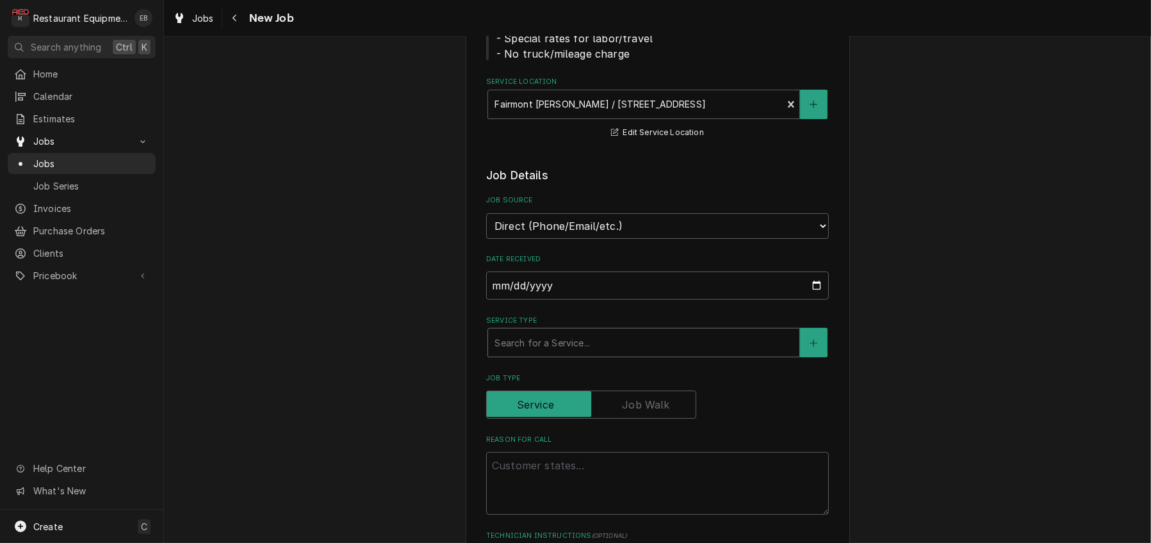
click at [577, 354] on div "Service Type" at bounding box center [643, 342] width 298 height 23
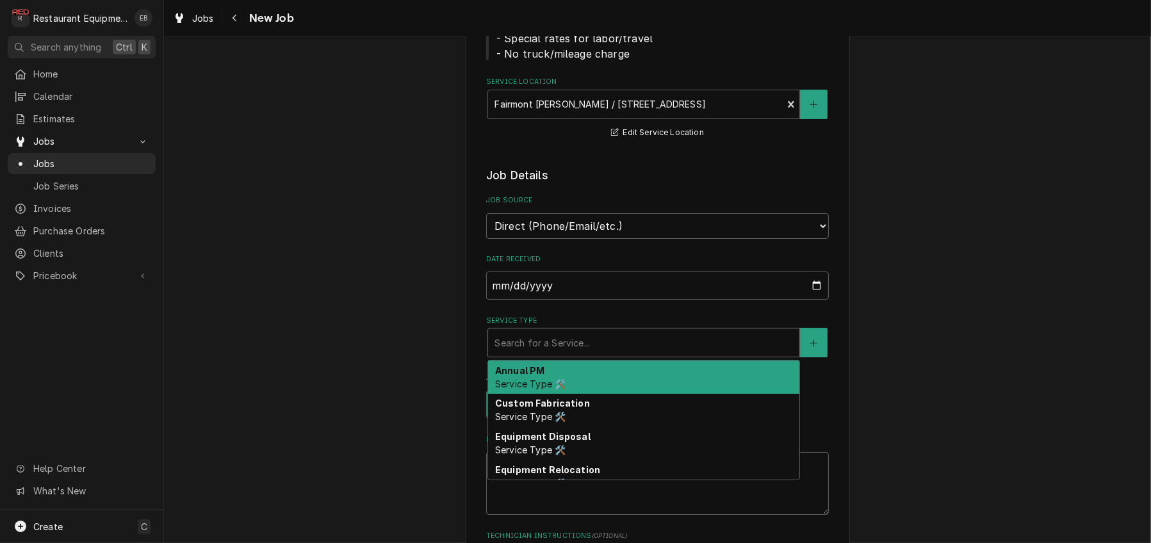
click at [543, 394] on div "Annual PM Service Type 🛠️" at bounding box center [643, 377] width 311 height 33
type textarea "x"
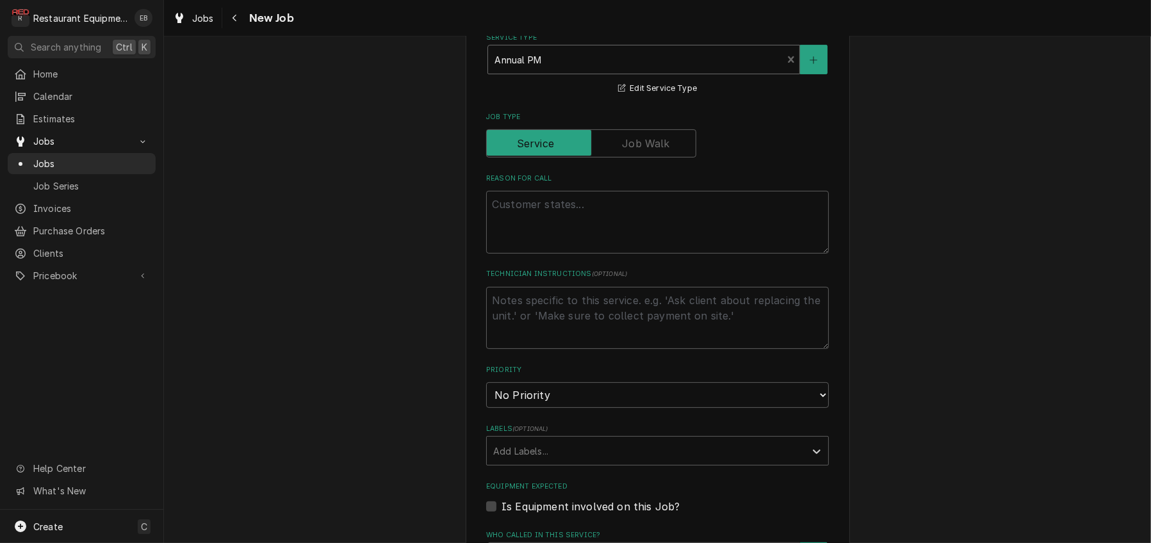
scroll to position [512, 0]
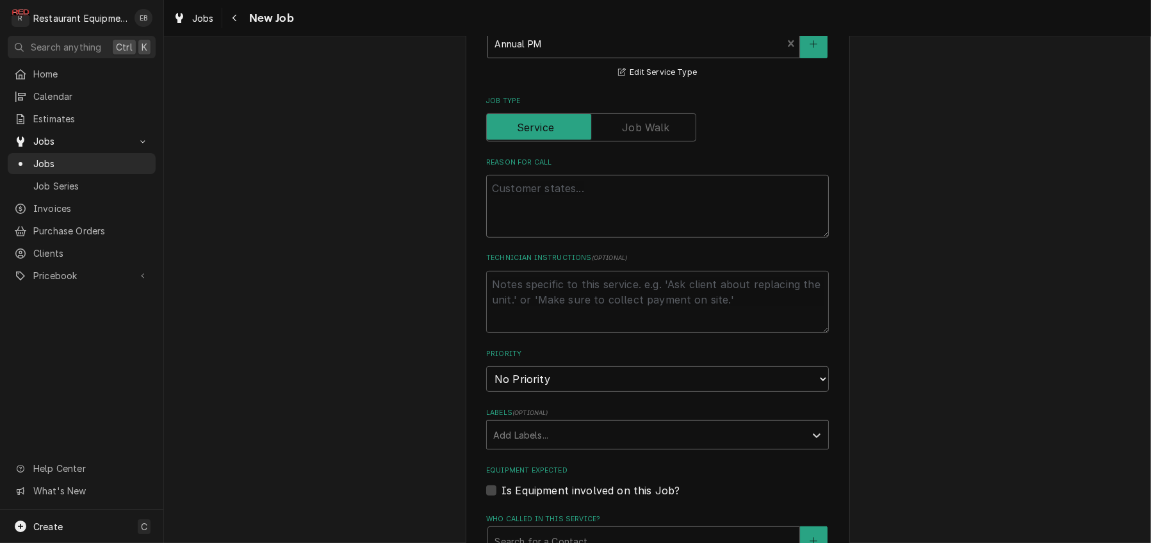
click at [601, 238] on textarea "Reason For Call" at bounding box center [657, 206] width 343 height 63
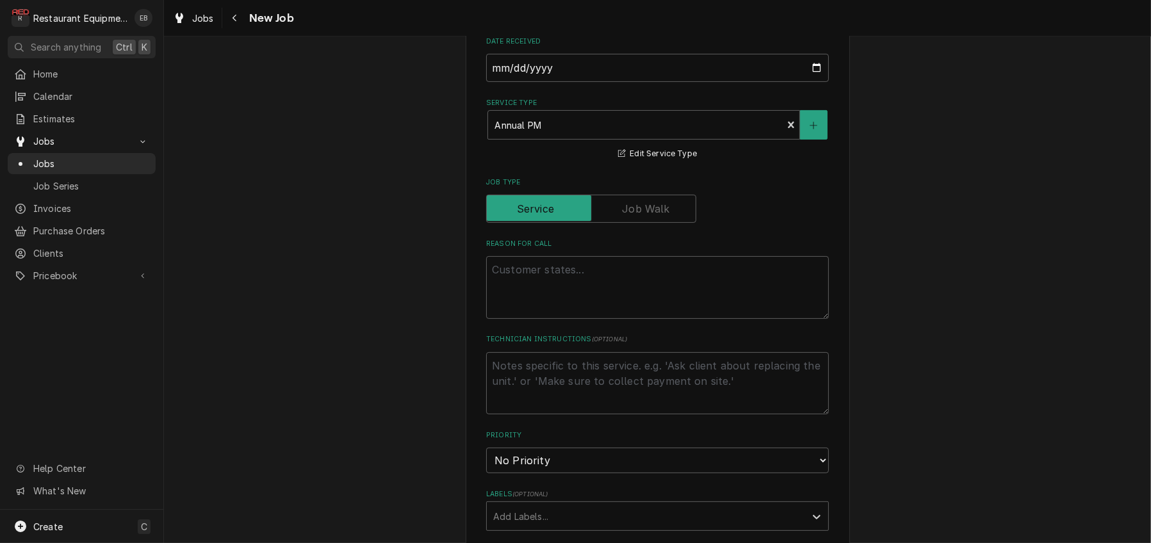
scroll to position [469, 0]
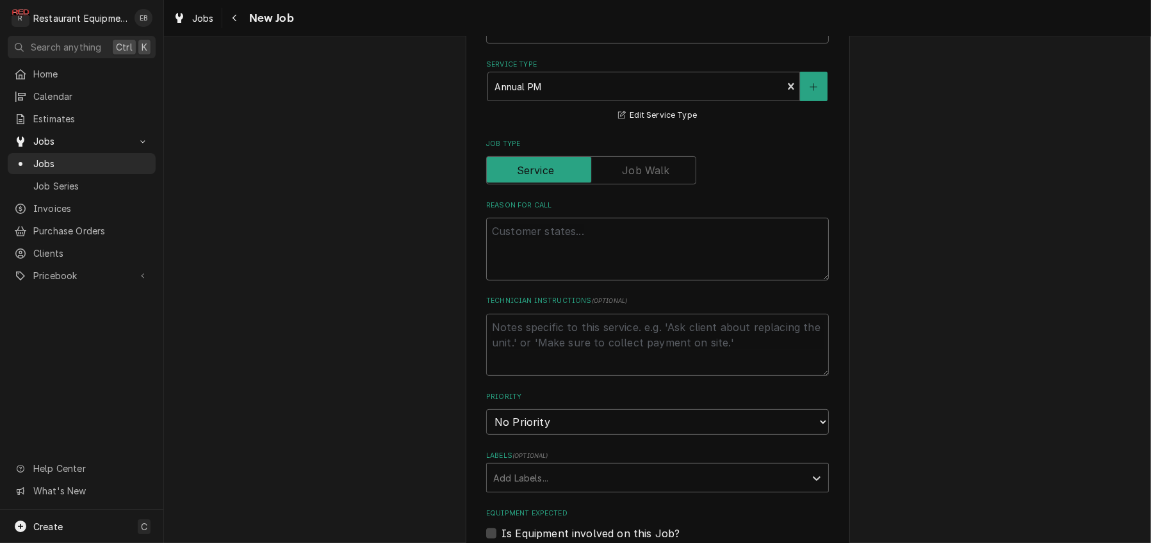
click at [636, 280] on textarea "Reason For Call" at bounding box center [657, 249] width 343 height 63
type textarea "C"
type textarea "x"
type textarea "A"
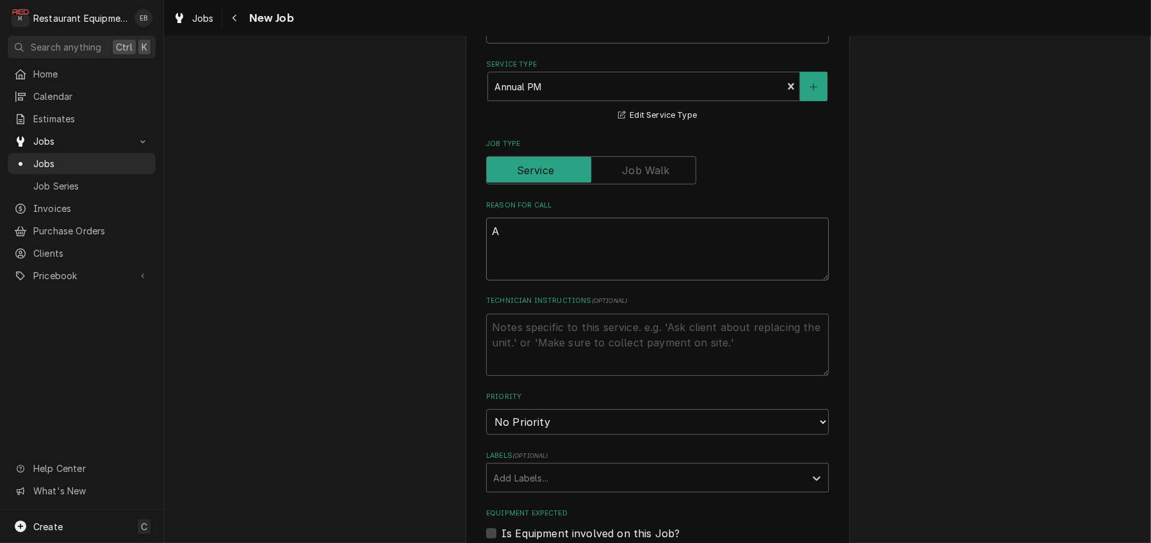
type textarea "x"
type textarea "An"
type textarea "x"
type textarea "Ann"
type textarea "x"
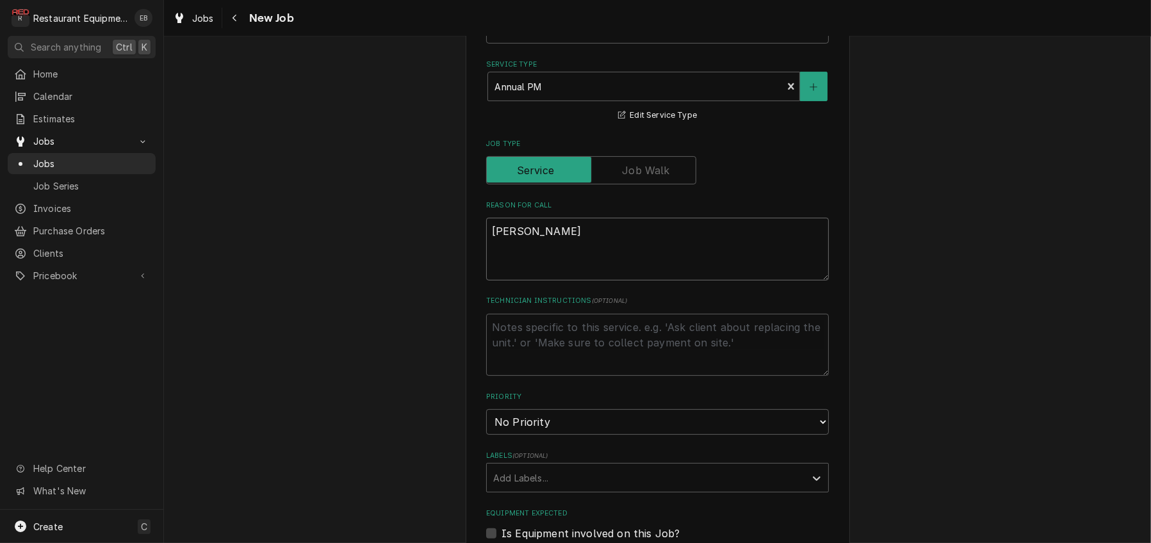
type textarea "Annu"
type textarea "x"
type textarea "Annua"
type textarea "x"
type textarea "Annual"
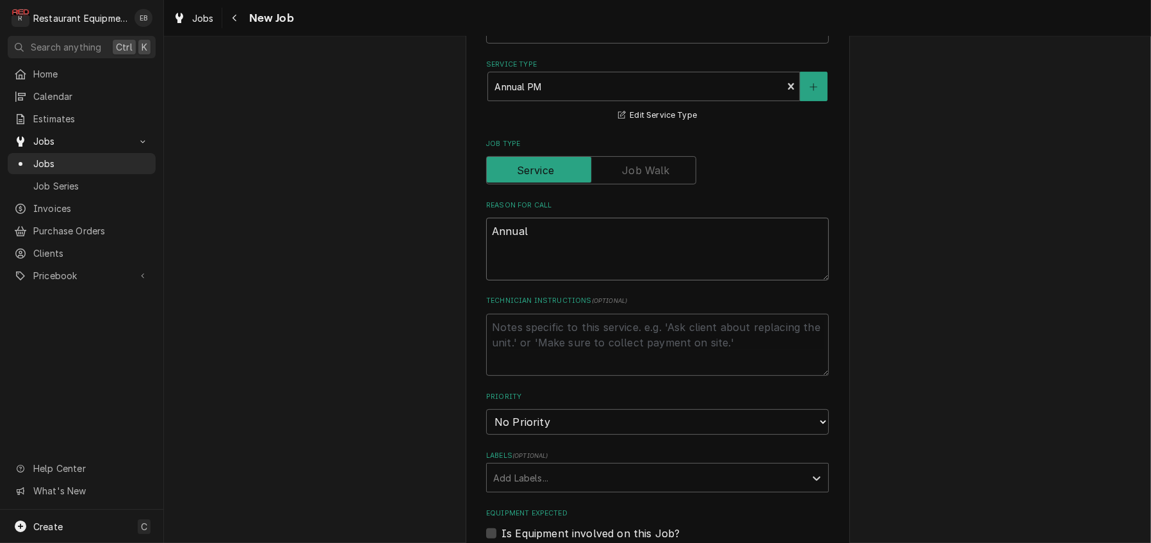
type textarea "x"
type textarea "Annual"
type textarea "x"
type textarea "Annual P"
type textarea "x"
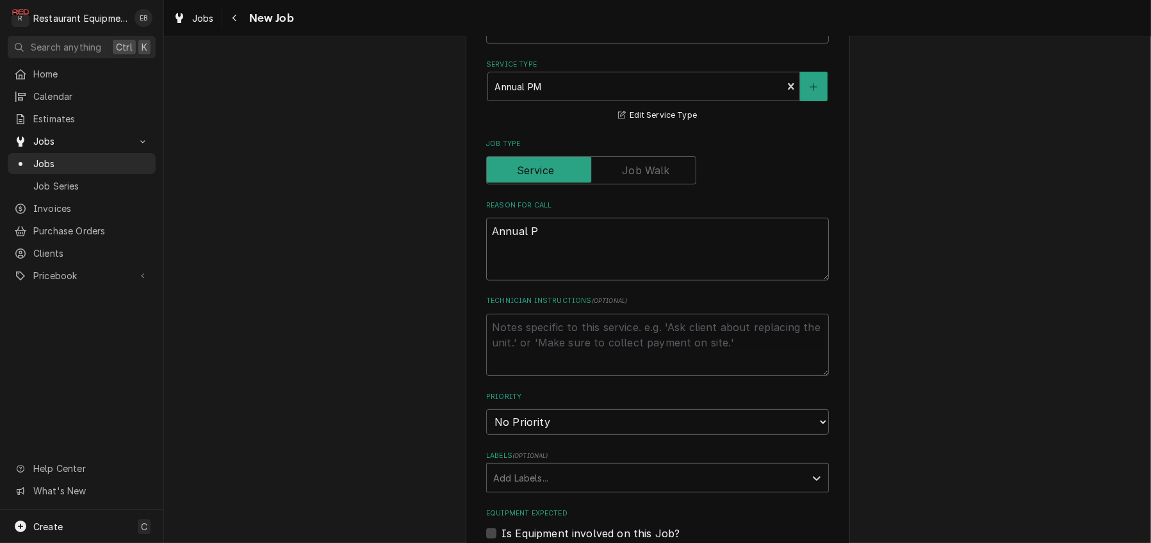
type textarea "Annual PM"
type textarea "x"
type textarea "Annual PM."
type textarea "x"
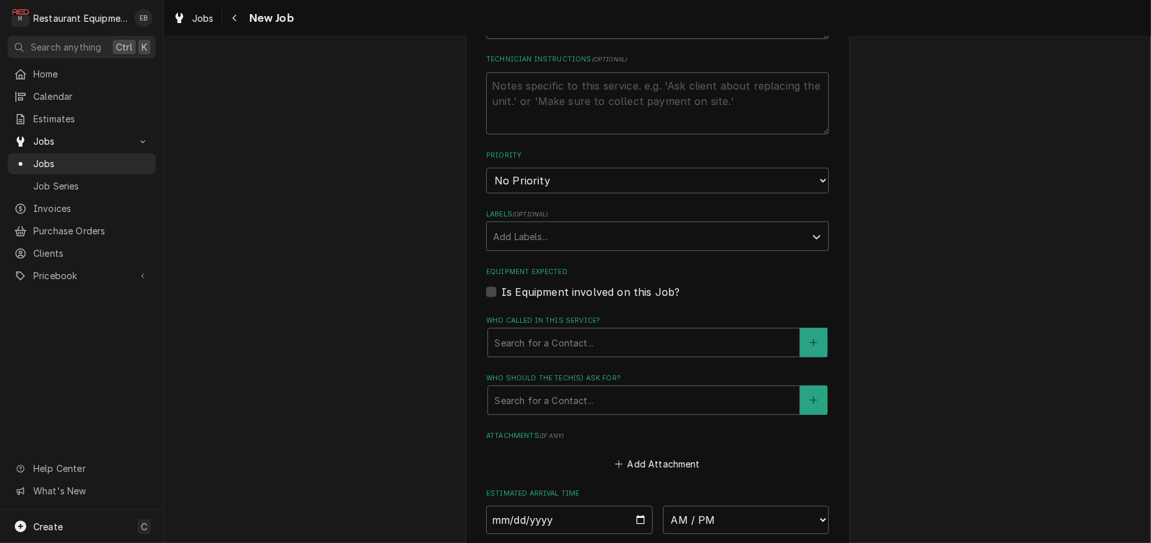
scroll to position [726, 0]
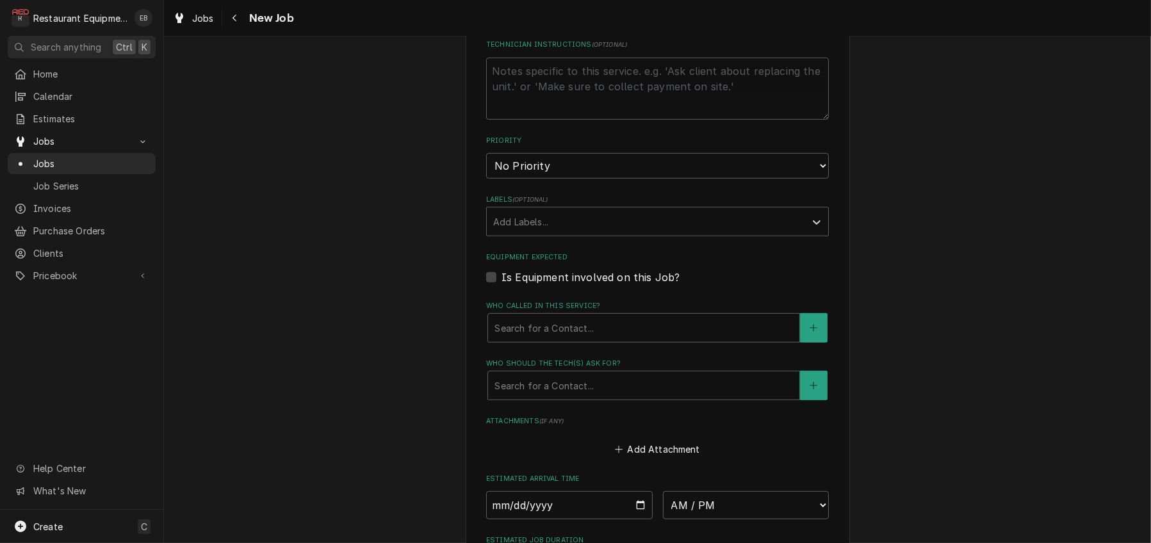
type textarea "Annual PM."
click at [599, 179] on select "No Priority Urgent High Medium Low" at bounding box center [657, 166] width 343 height 26
select select "3"
click at [486, 179] on select "No Priority Urgent High Medium Low" at bounding box center [657, 166] width 343 height 26
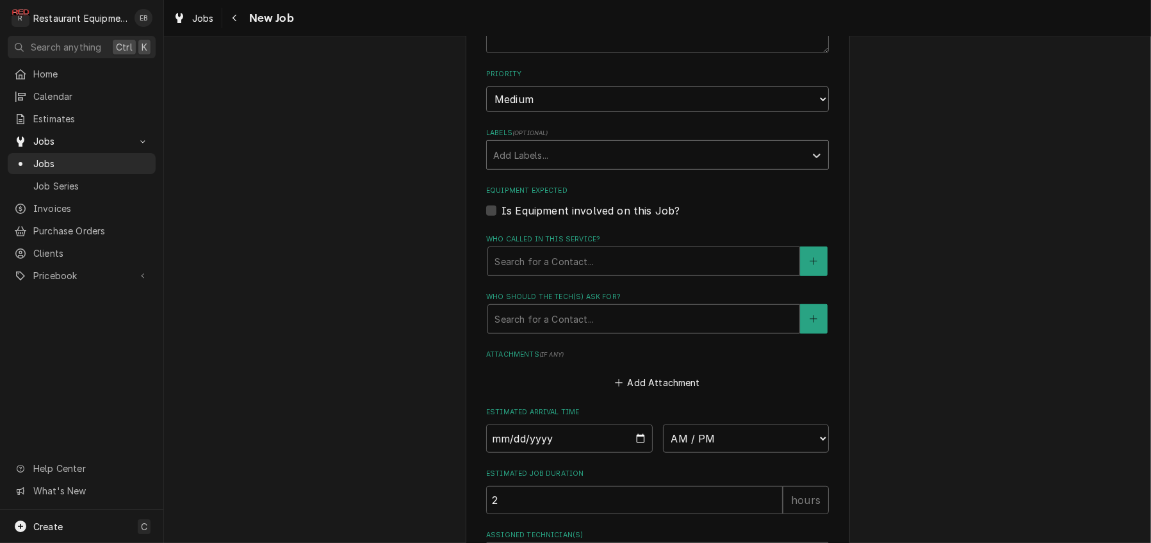
scroll to position [811, 0]
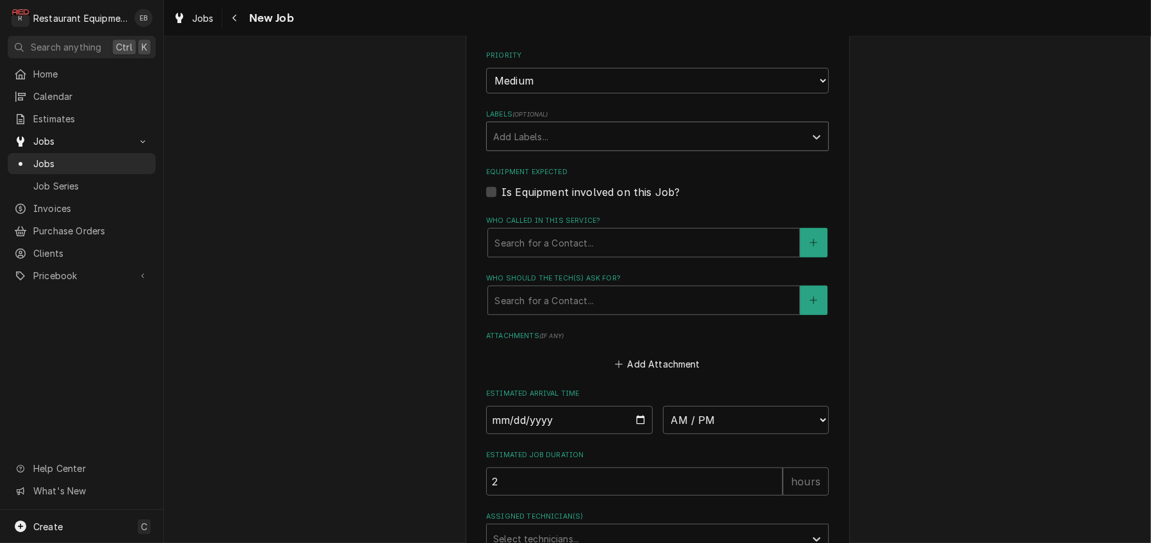
click at [586, 148] on div "Labels" at bounding box center [645, 136] width 305 height 23
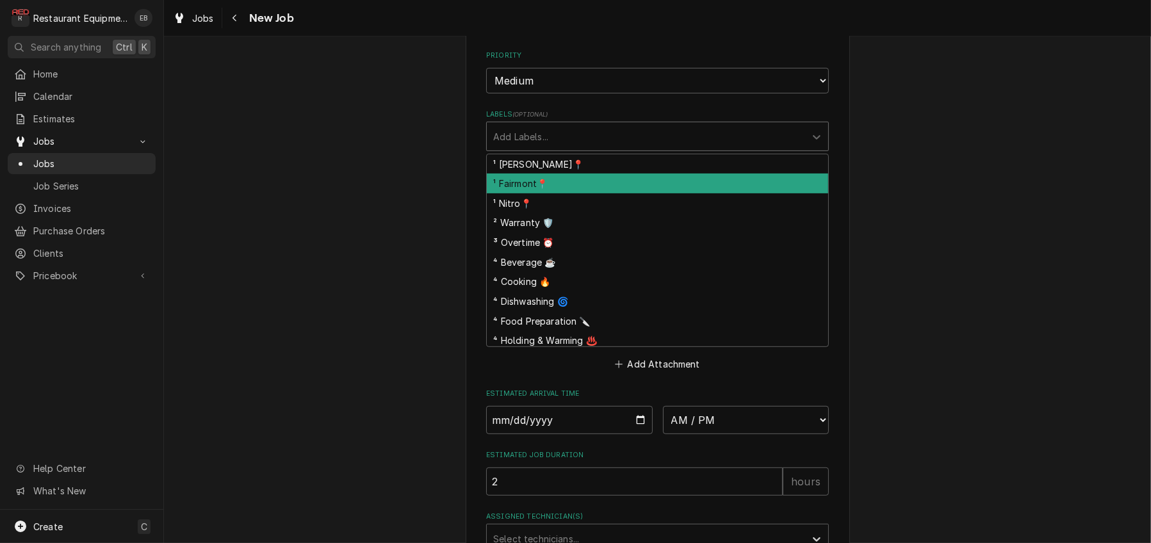
click at [549, 193] on div "¹ Fairmont📍" at bounding box center [657, 184] width 341 height 20
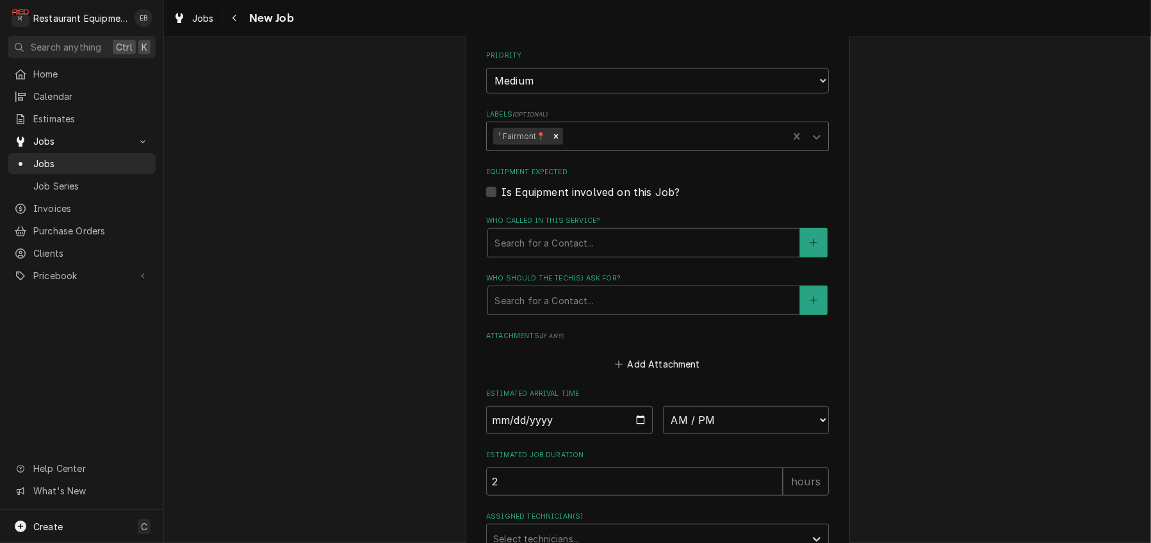
click at [594, 148] on div "Labels" at bounding box center [673, 136] width 216 height 23
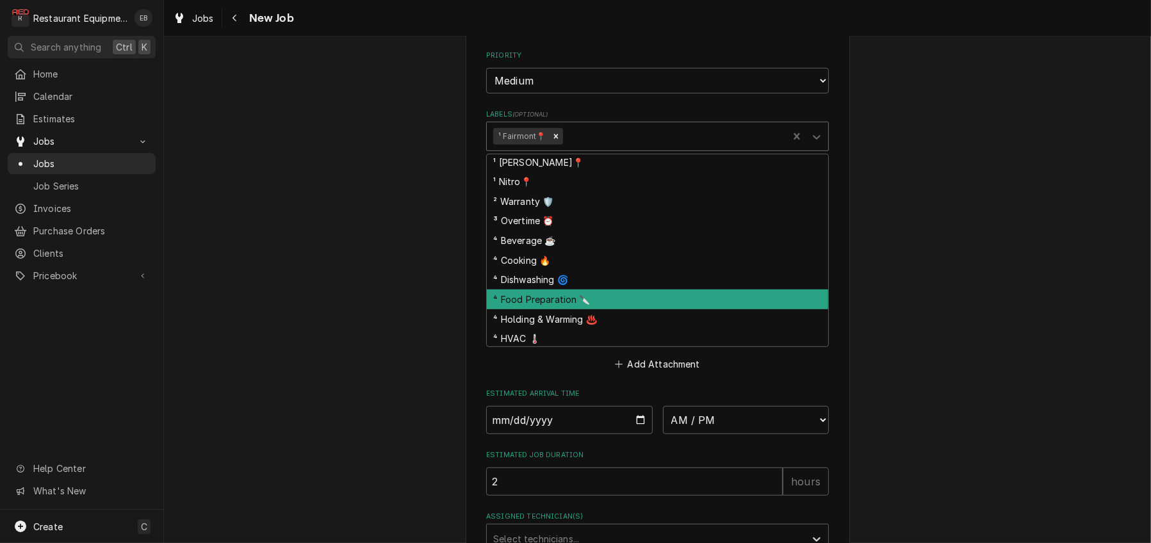
scroll to position [0, 0]
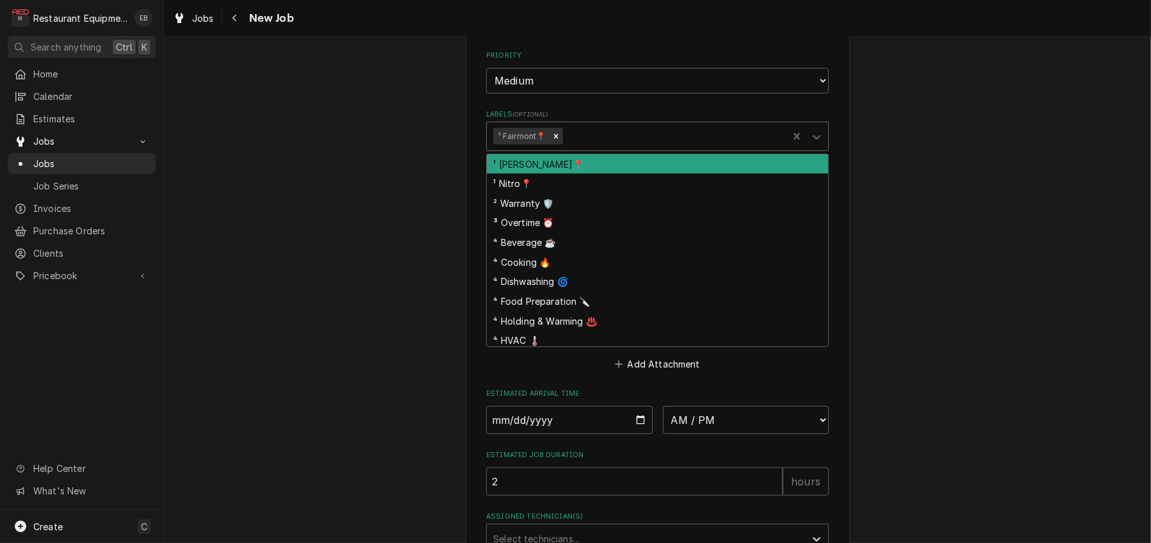
click at [639, 120] on label "Labels ( optional )" at bounding box center [657, 115] width 343 height 10
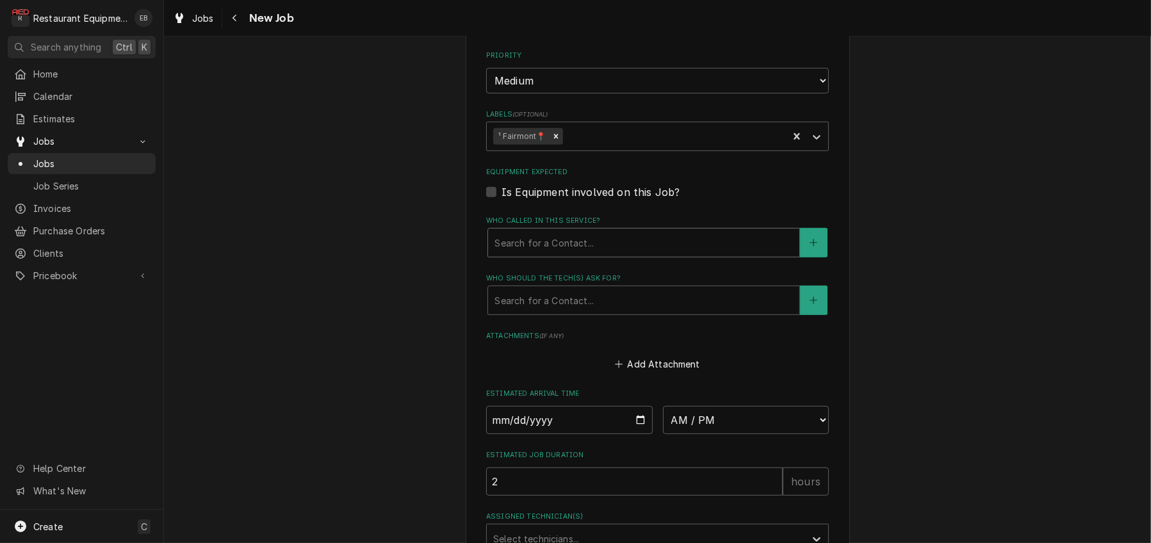
click at [571, 254] on div "Who called in this service?" at bounding box center [643, 242] width 298 height 23
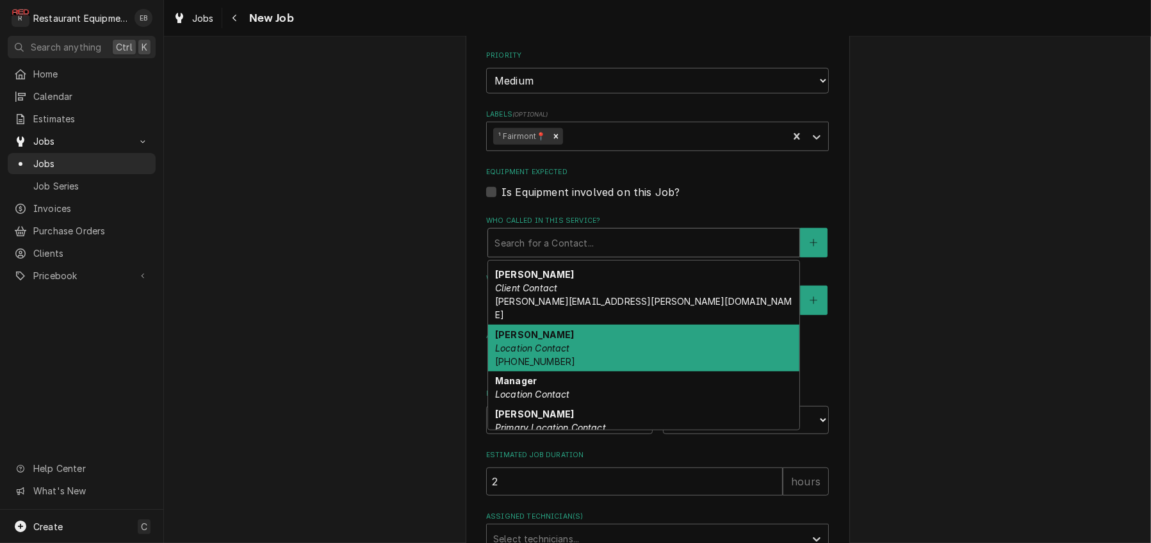
scroll to position [65, 0]
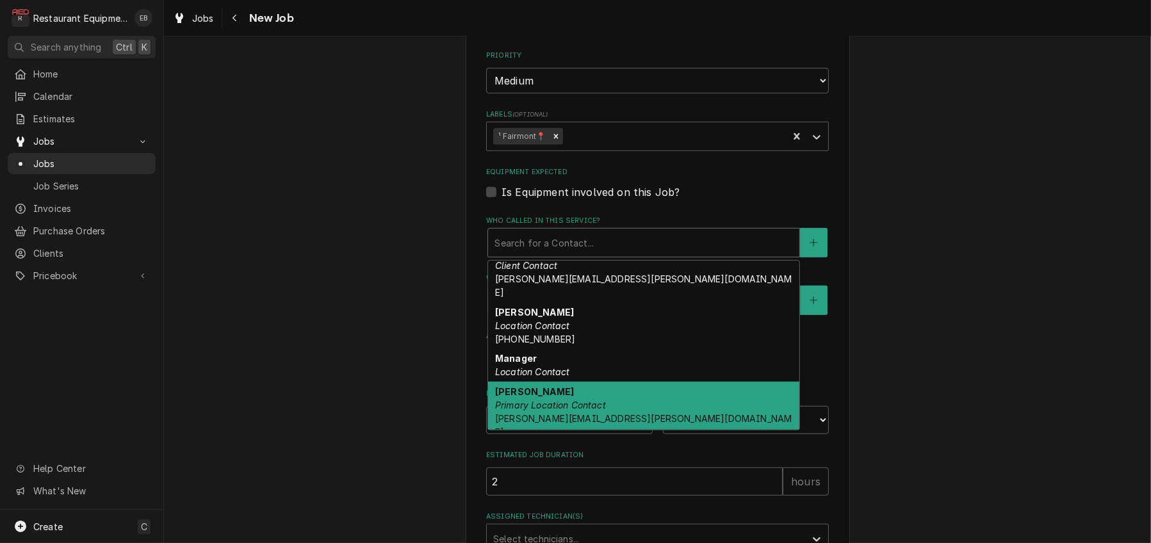
click at [578, 442] on div "Rob Arbuckle Primary Location Contact robert.arbuckle@bobevans.com" at bounding box center [643, 412] width 311 height 60
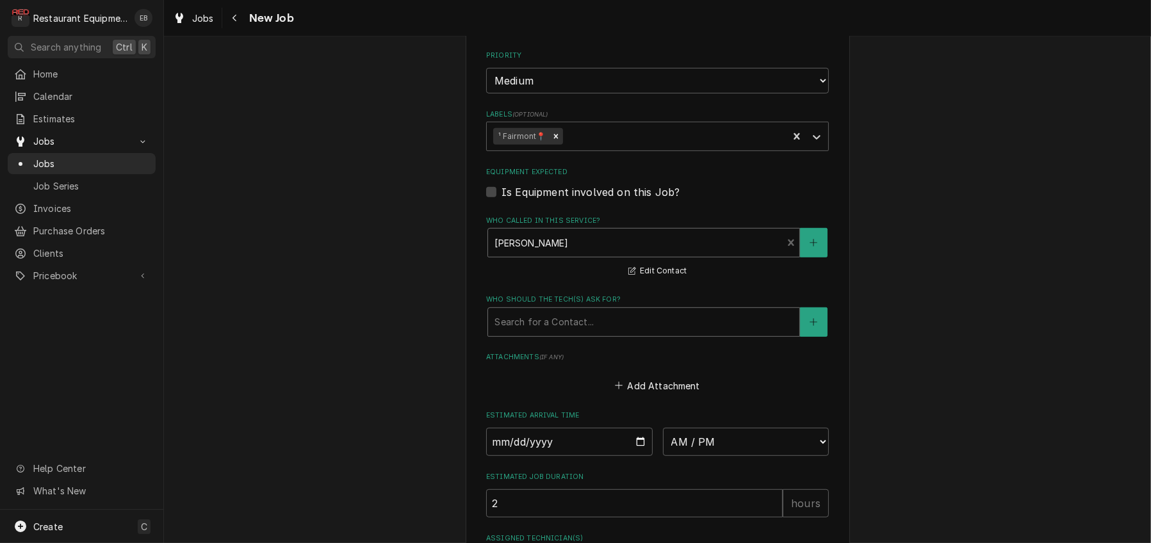
click at [568, 334] on div "Who should the tech(s) ask for?" at bounding box center [643, 322] width 298 height 23
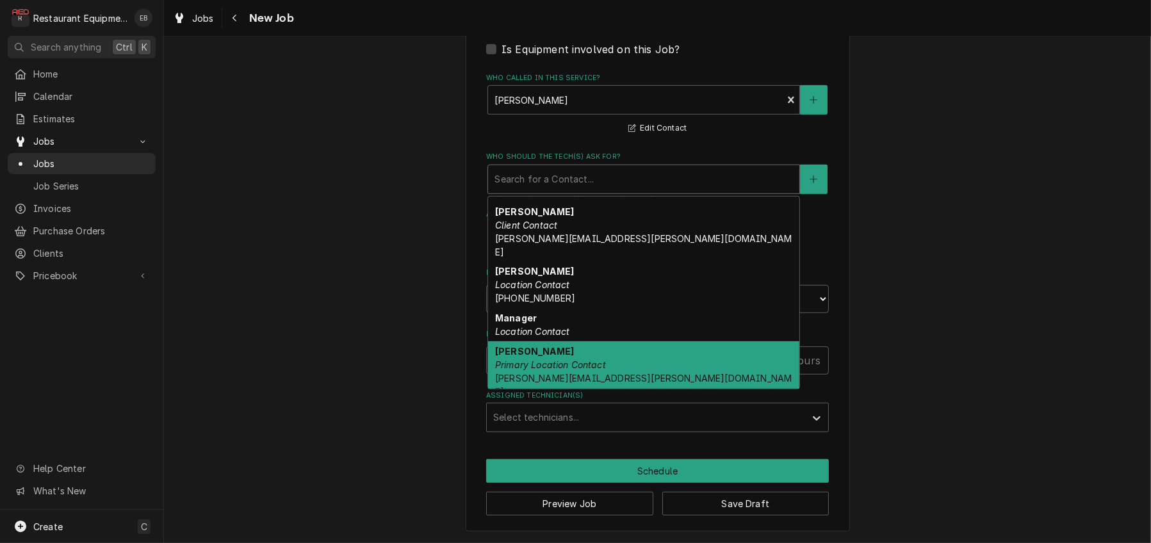
scroll to position [1067, 0]
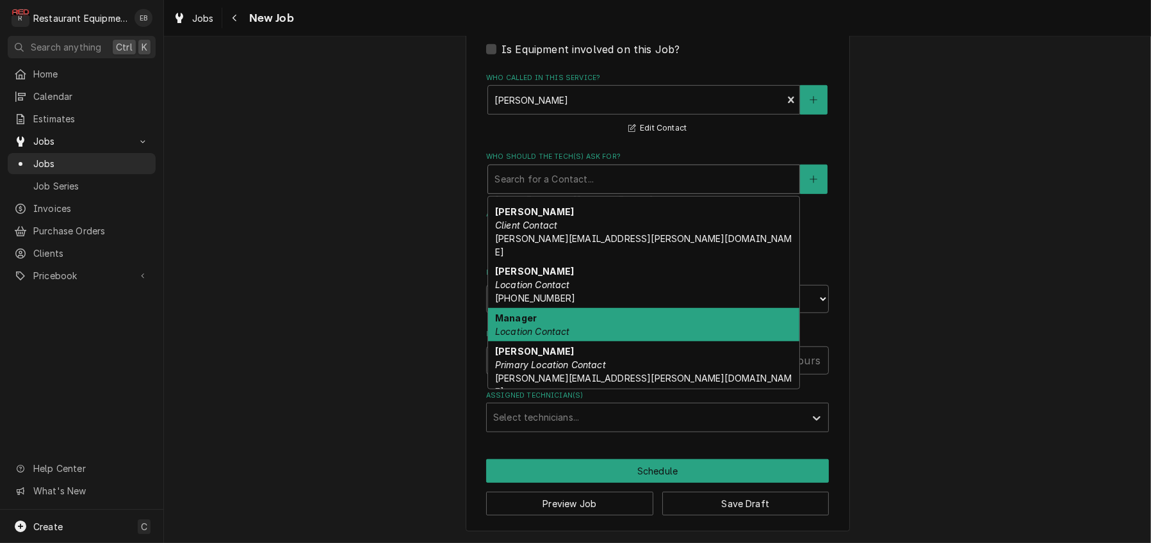
click at [619, 335] on div "Manager Location Contact" at bounding box center [643, 324] width 311 height 33
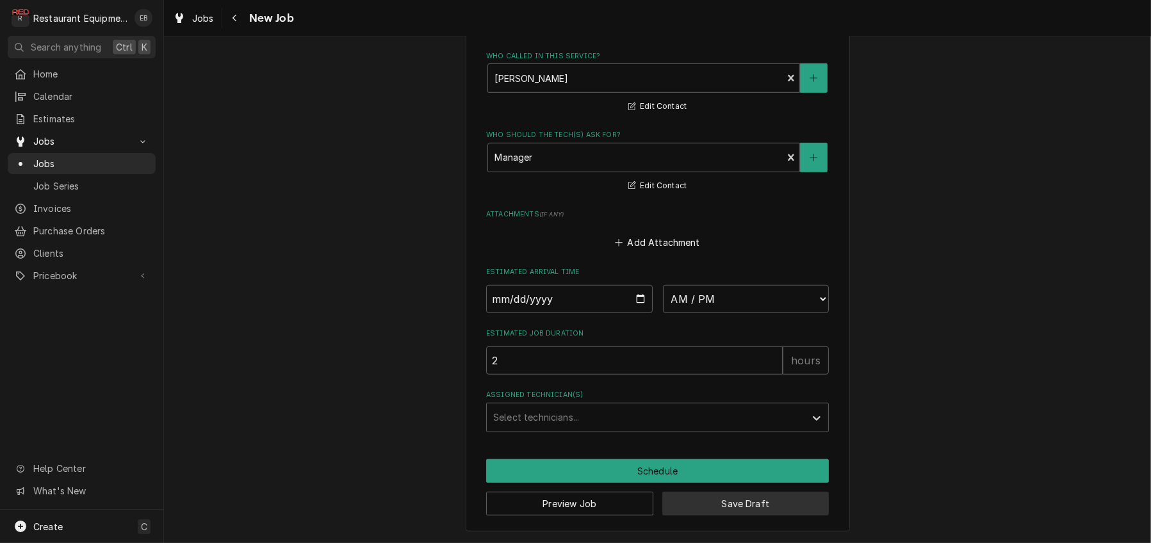
click at [732, 496] on button "Save Draft" at bounding box center [745, 504] width 167 height 24
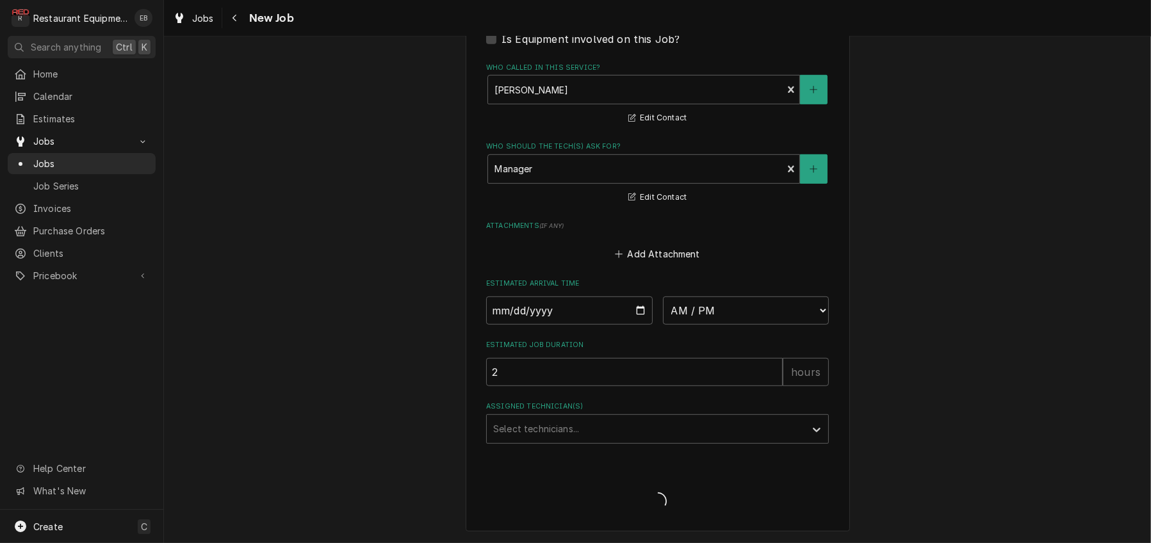
type textarea "x"
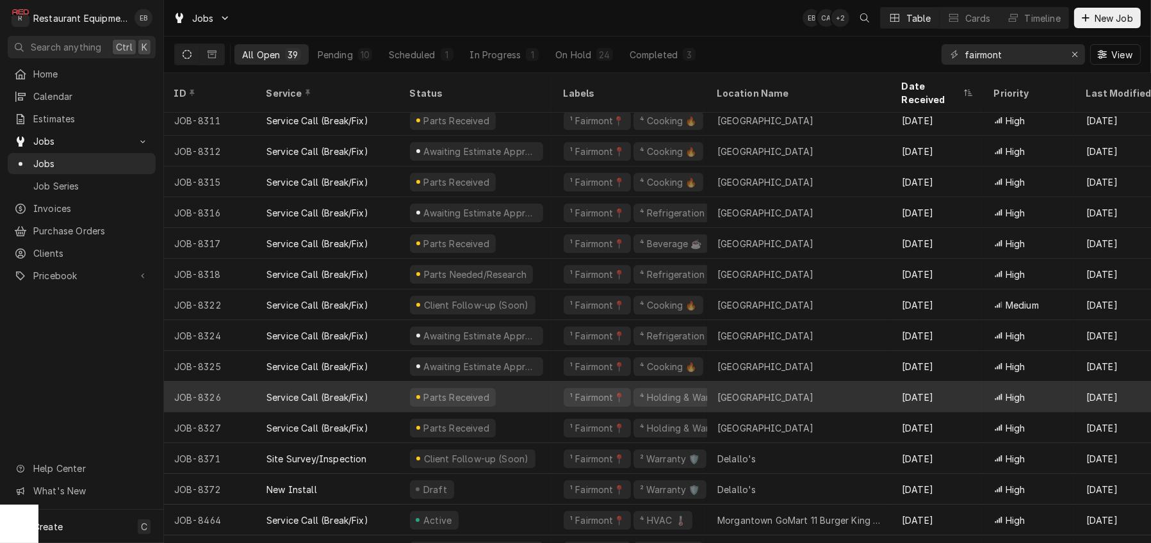
scroll to position [212, 0]
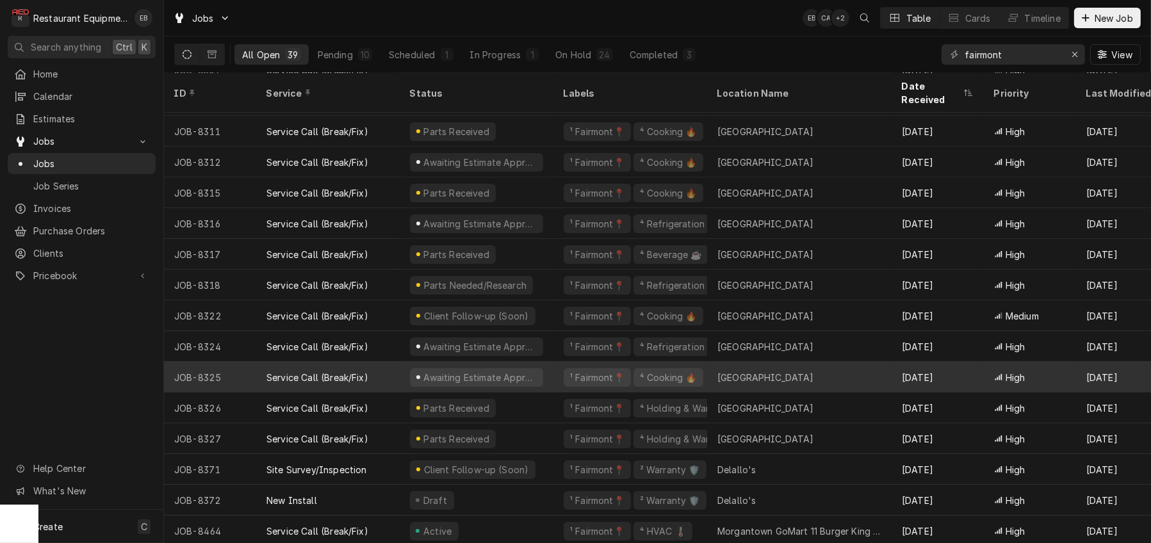
click at [565, 374] on div "¹ Fairmont📍 ⁴ Cooking 🔥" at bounding box center [630, 377] width 154 height 31
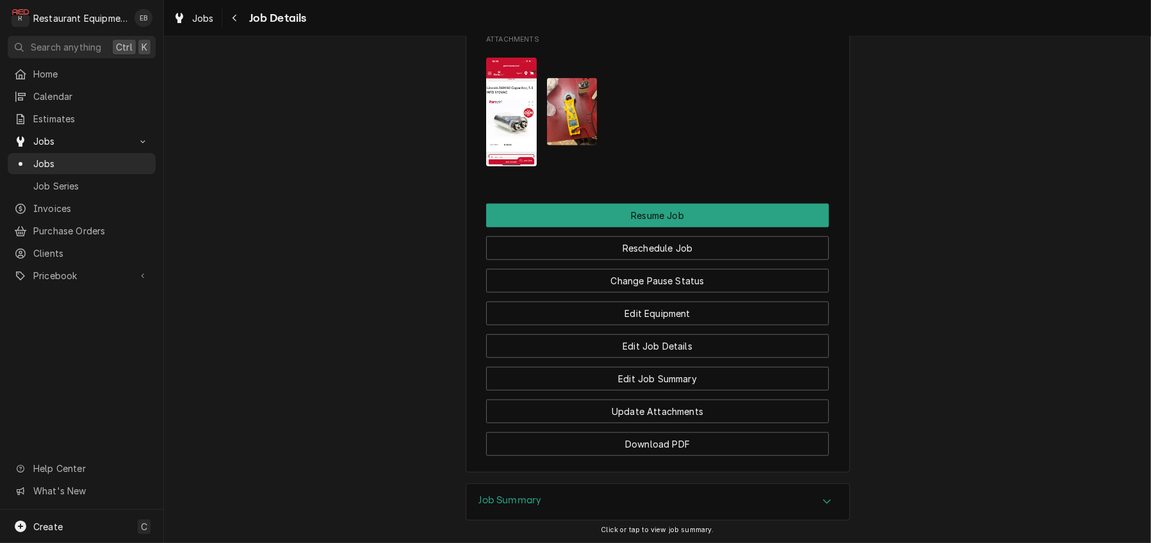
scroll to position [1409, 0]
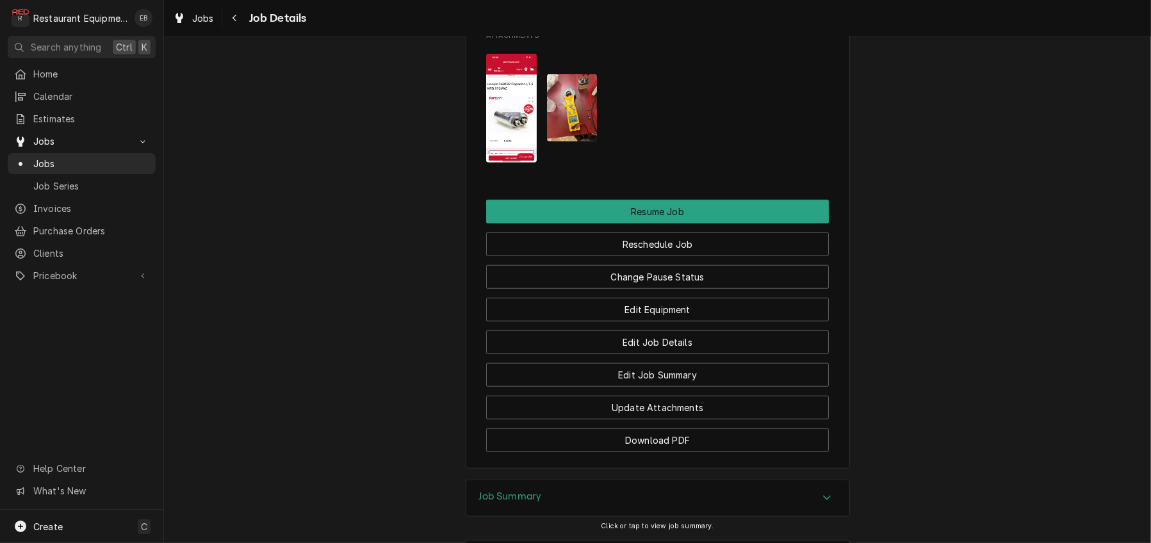
click at [514, 163] on img "Attachments" at bounding box center [511, 109] width 51 height 110
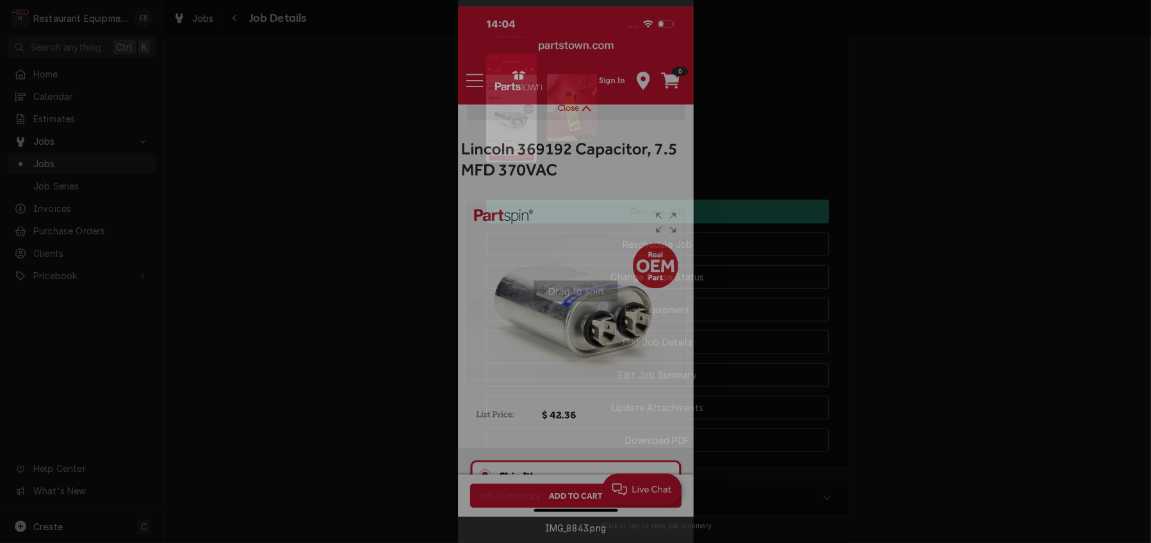
click at [755, 321] on div at bounding box center [575, 271] width 1151 height 543
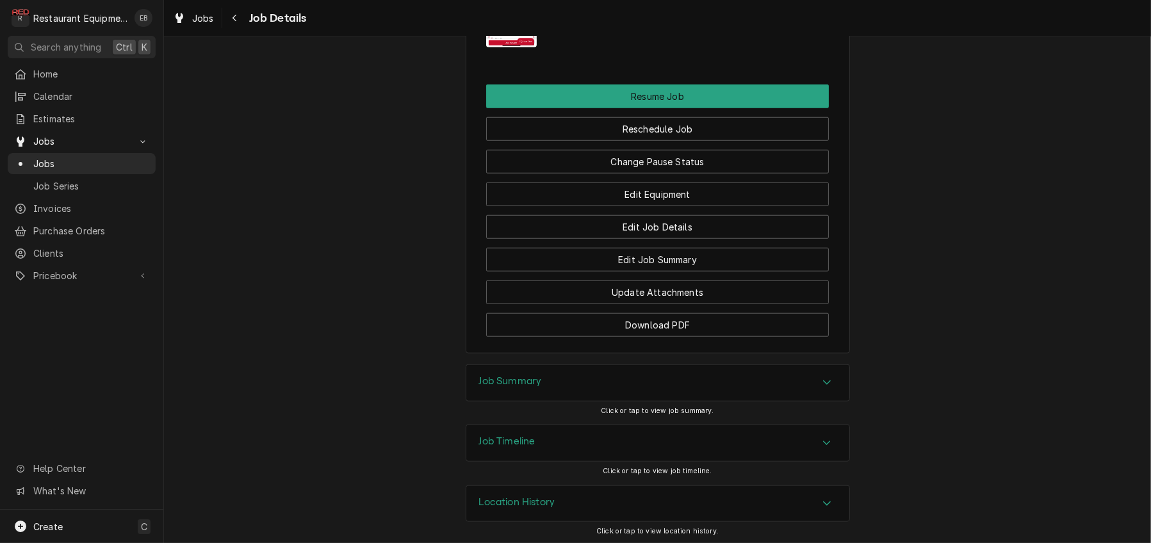
scroll to position [1537, 0]
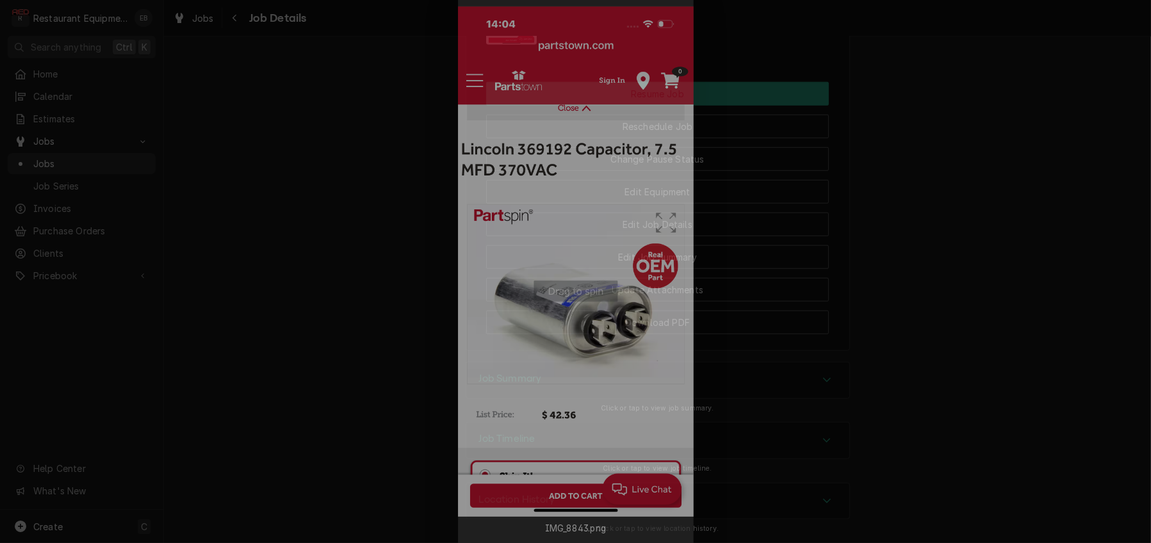
click at [840, 250] on div at bounding box center [575, 271] width 1151 height 543
